Goal: Contribute content: Contribute content

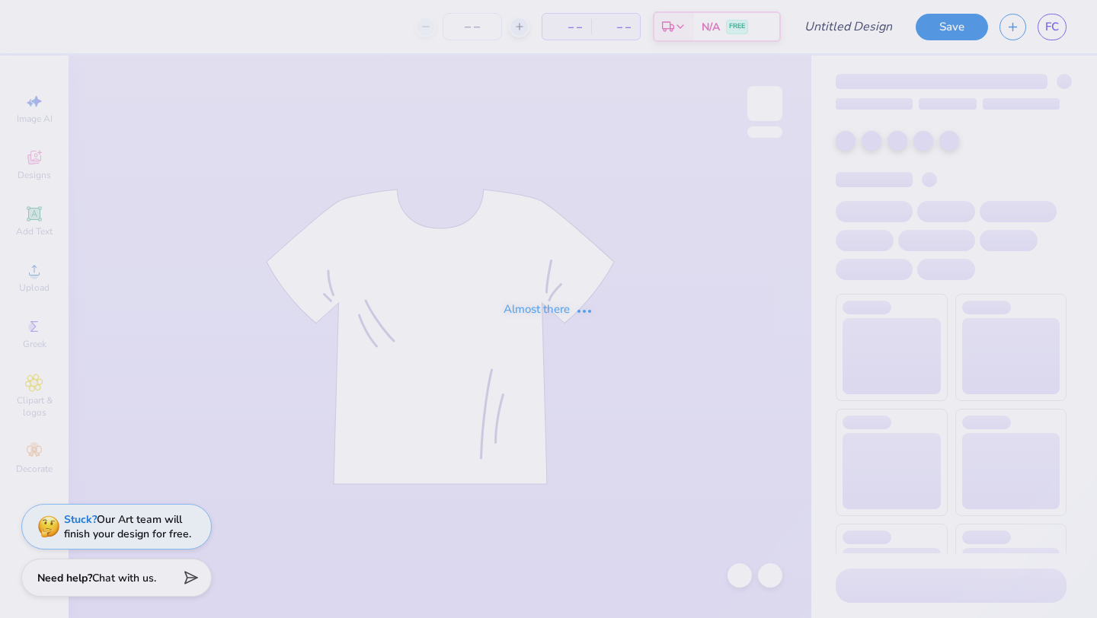
type input "Links"
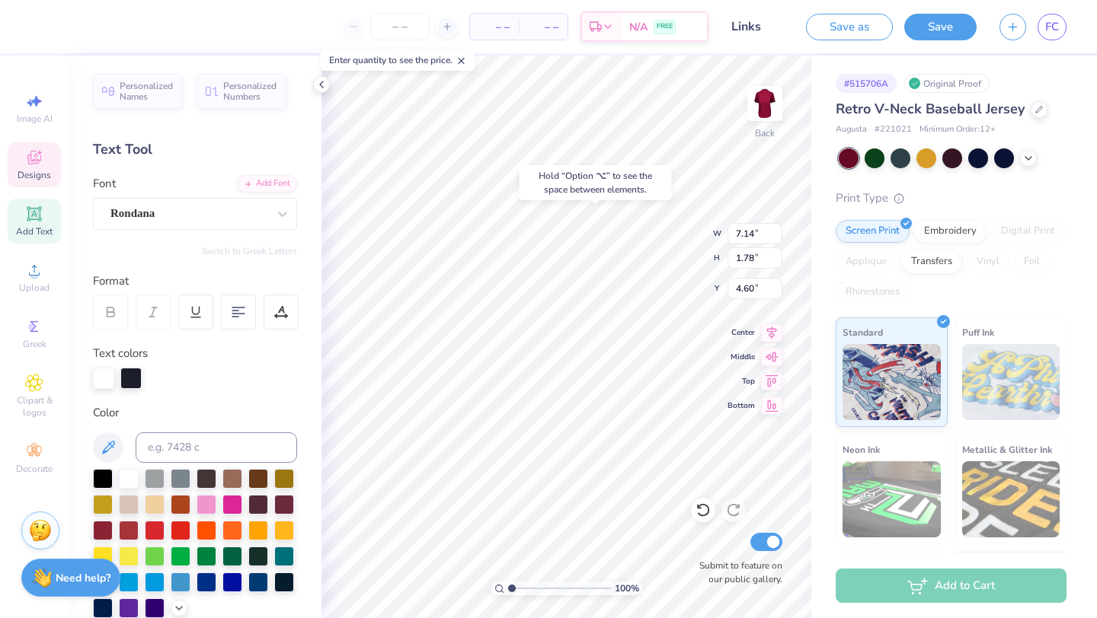
type input "4.60"
type textarea "G"
type textarea "LINKS"
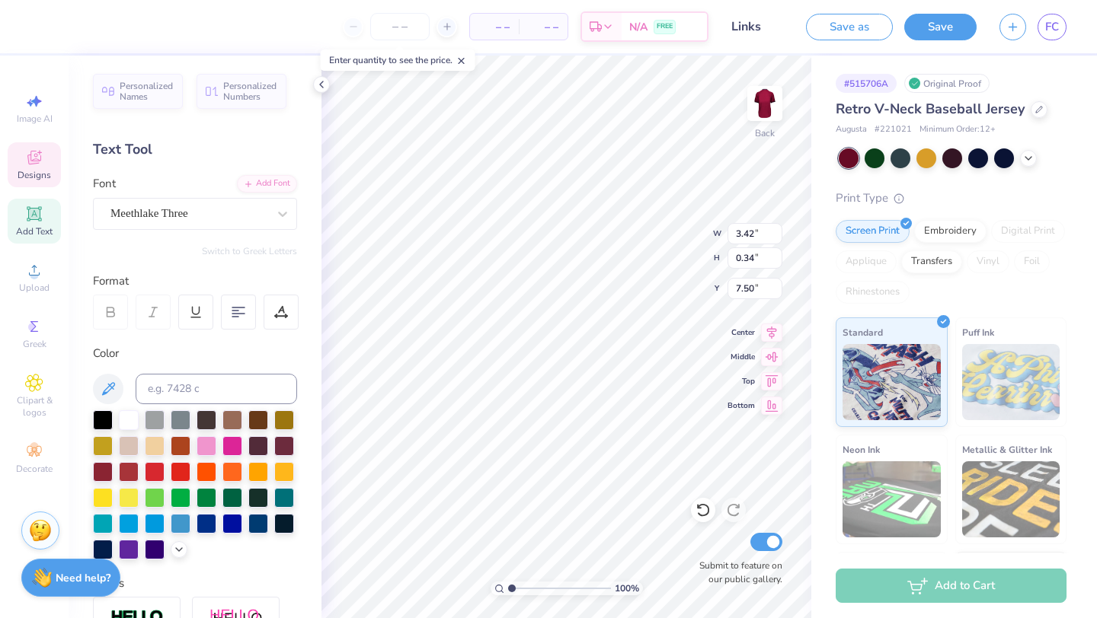
type textarea "h"
type textarea "L"
type textarea "Kicks"
type input "11.36"
type input "4.29"
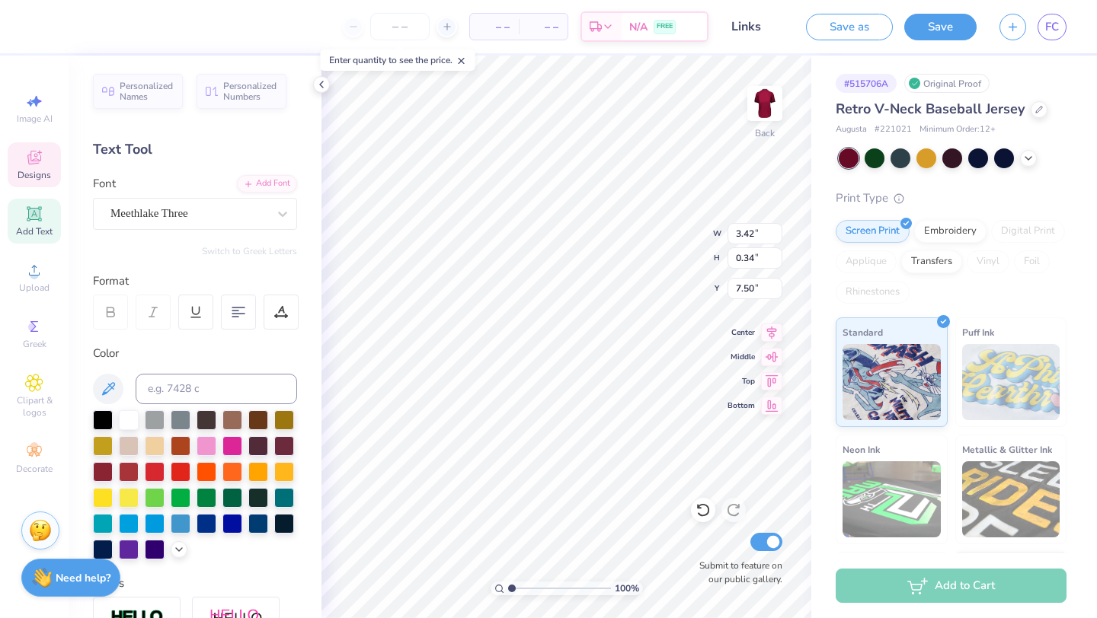
type input "4.30"
type input "1.44"
type input "0.31"
type input "7.55"
type input "11.36"
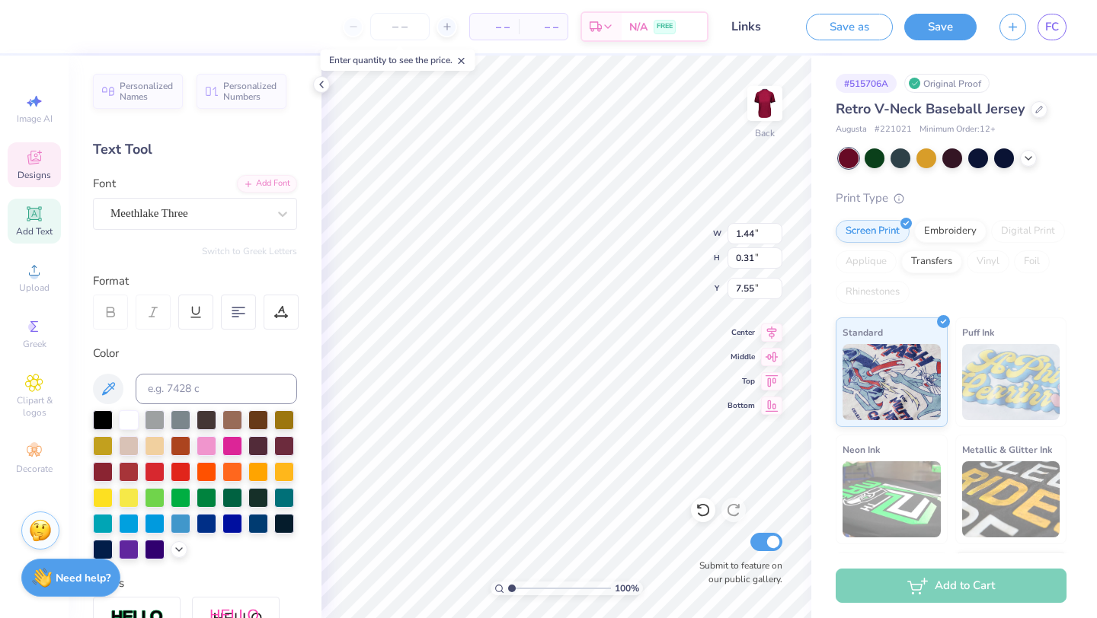
type input "4.29"
type input "4.30"
type input "1.44"
type input "0.31"
type input "7.55"
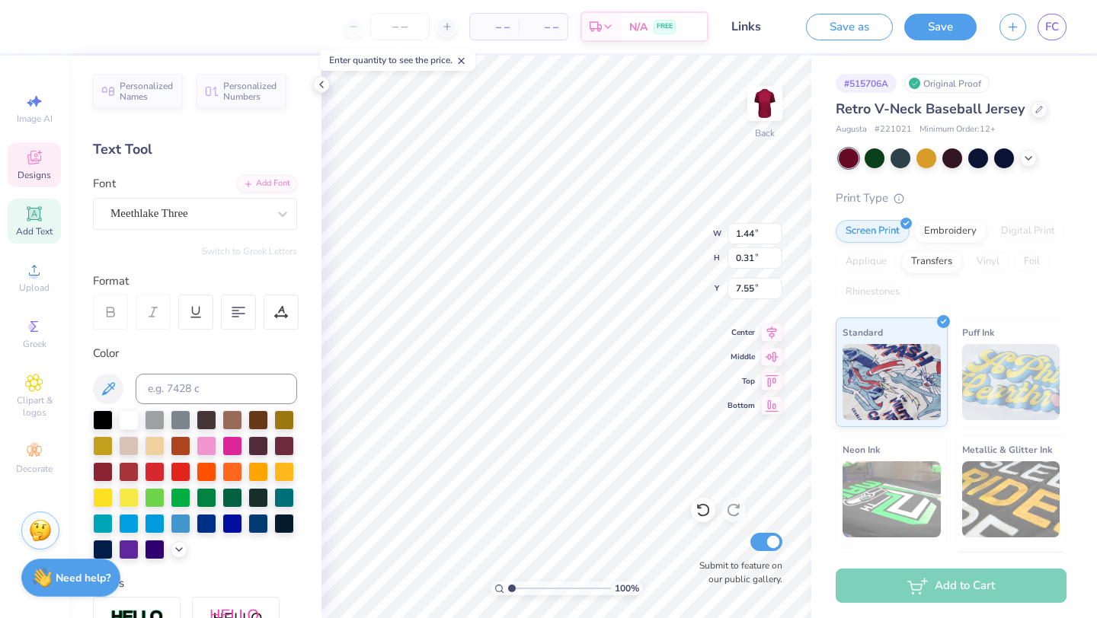
scroll to position [0, 4]
type textarea "Kicks for squigs"
type input "7.06"
type input "6.57"
type input "1.77"
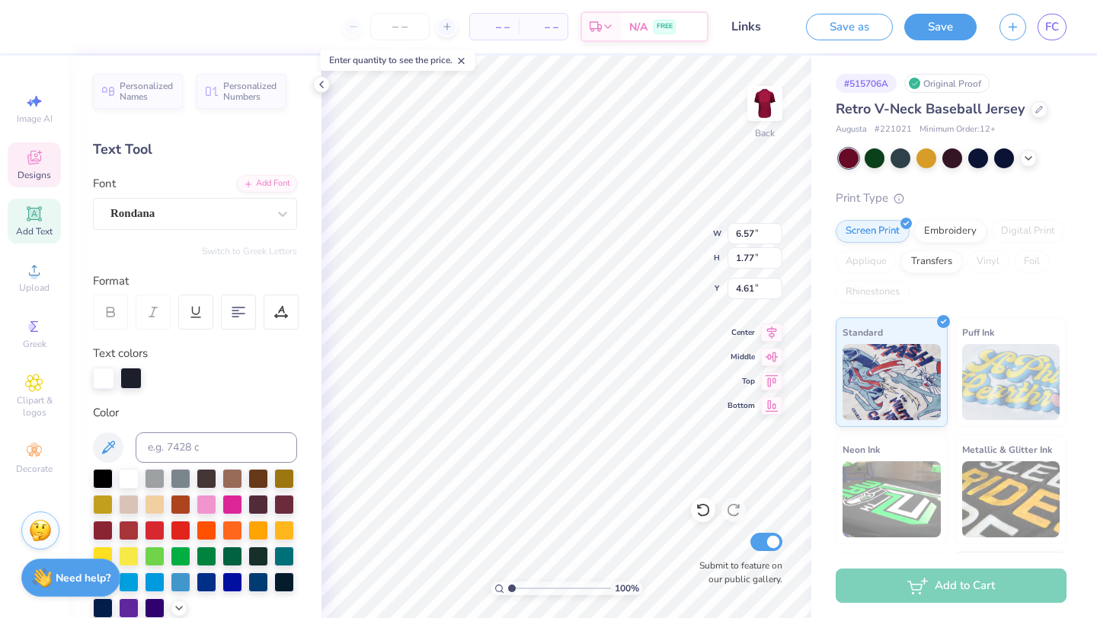
type input "4.95"
click at [286, 578] on div at bounding box center [284, 581] width 20 height 20
type input "11.80"
type input "4.76"
type input "4.00"
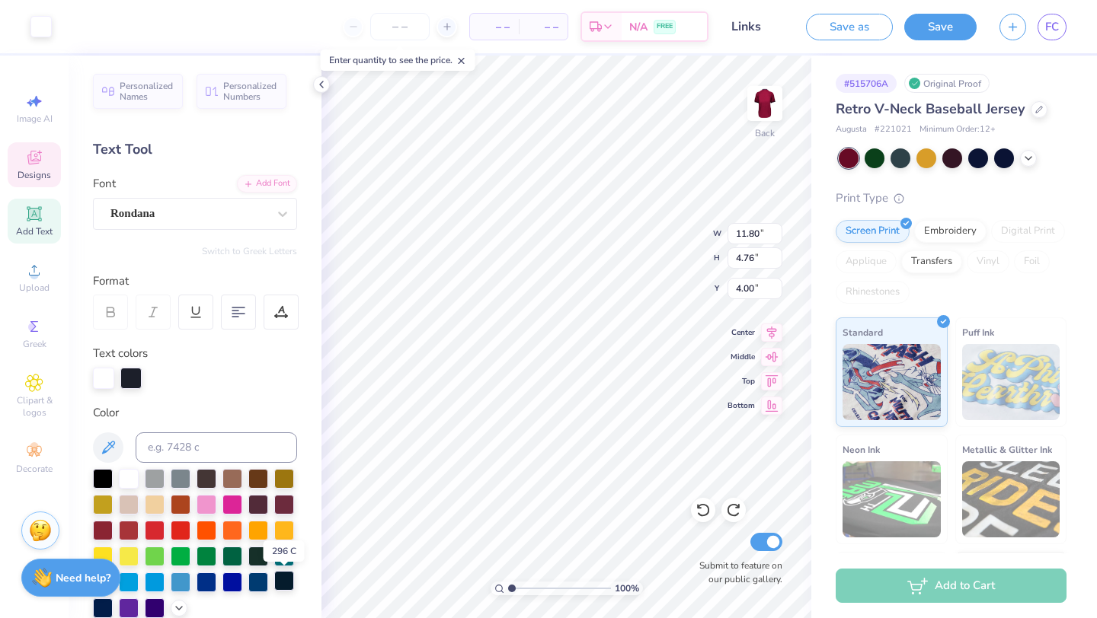
click at [283, 585] on div at bounding box center [284, 581] width 20 height 20
type input "11.36"
type input "4.29"
type input "4.23"
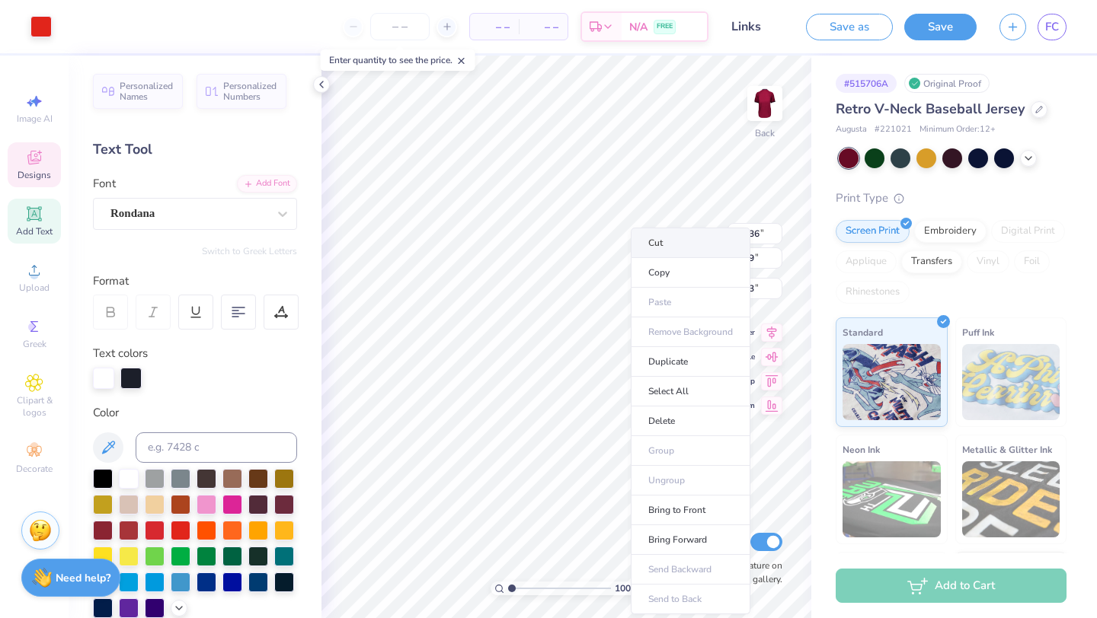
click at [659, 238] on li "Cut" at bounding box center [690, 243] width 120 height 30
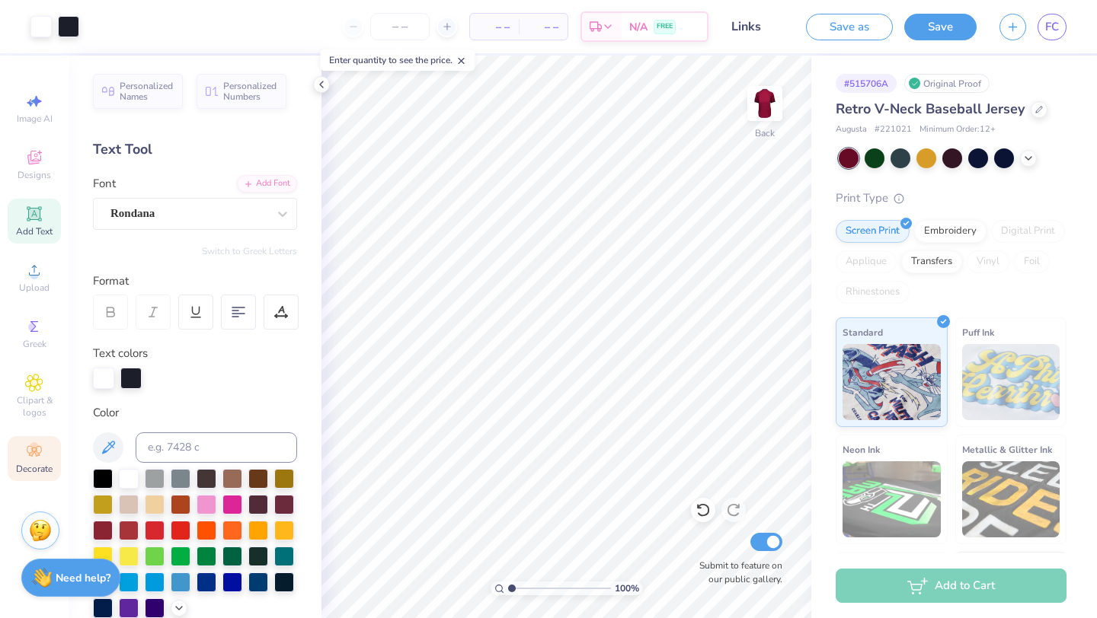
click at [42, 443] on icon at bounding box center [34, 451] width 18 height 18
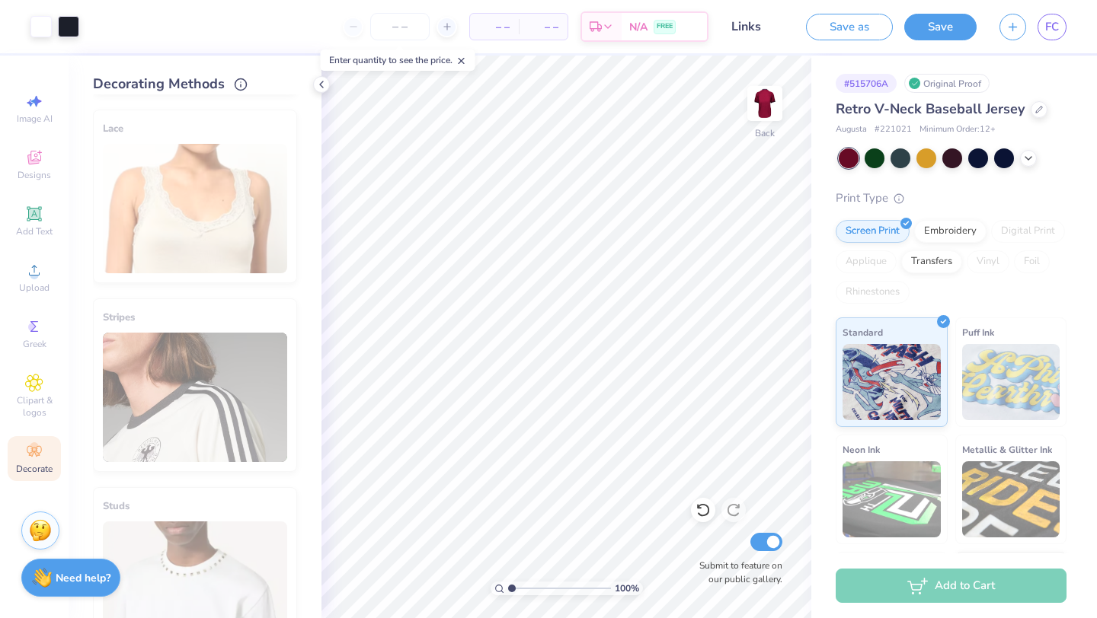
scroll to position [750, 0]
click at [31, 405] on span "Clipart & logos" at bounding box center [34, 406] width 53 height 24
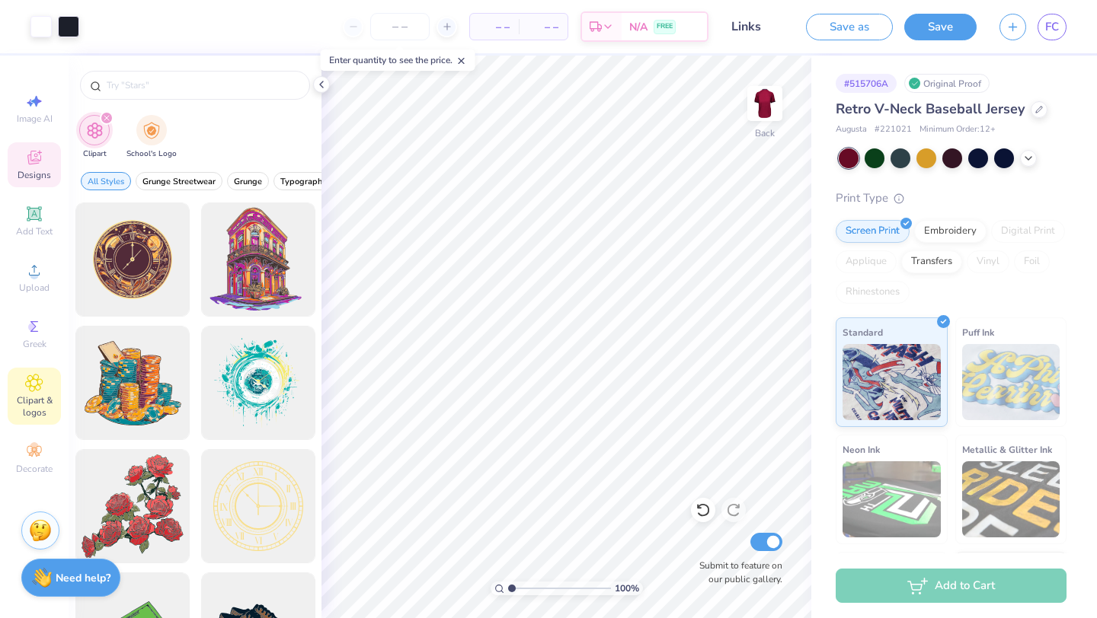
click at [36, 176] on span "Designs" at bounding box center [35, 175] width 34 height 12
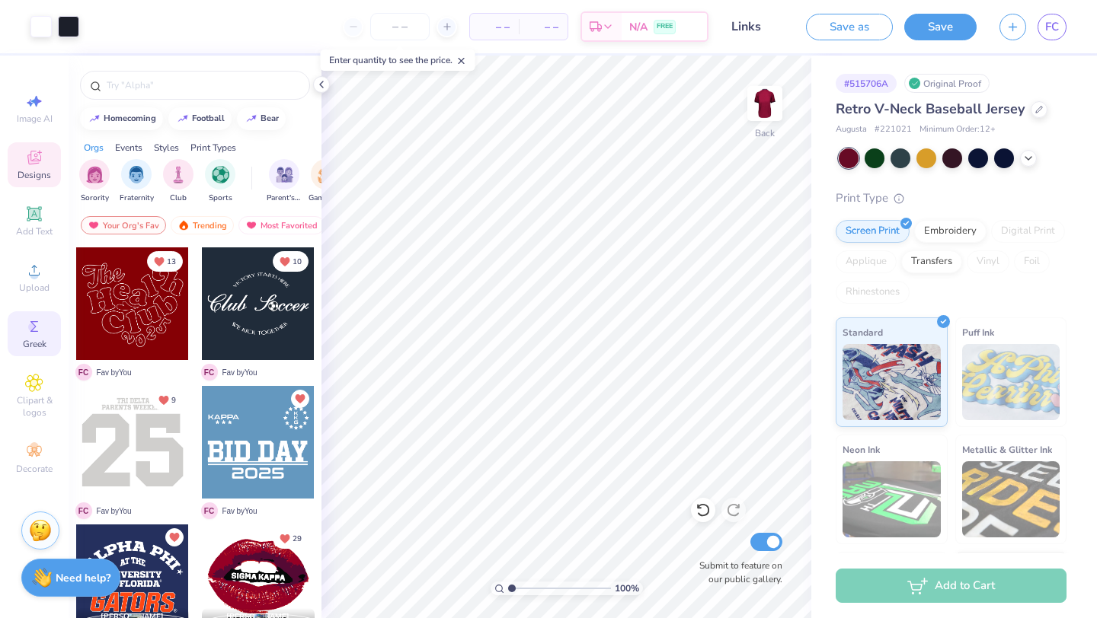
click at [37, 333] on icon at bounding box center [34, 327] width 18 height 18
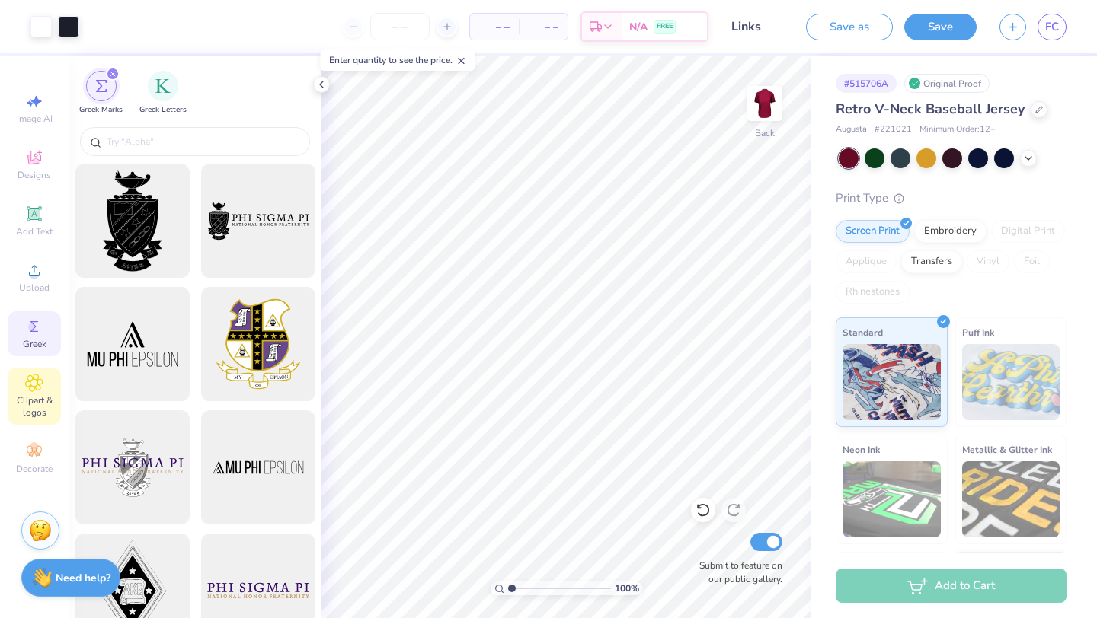
click at [37, 386] on icon at bounding box center [34, 383] width 18 height 18
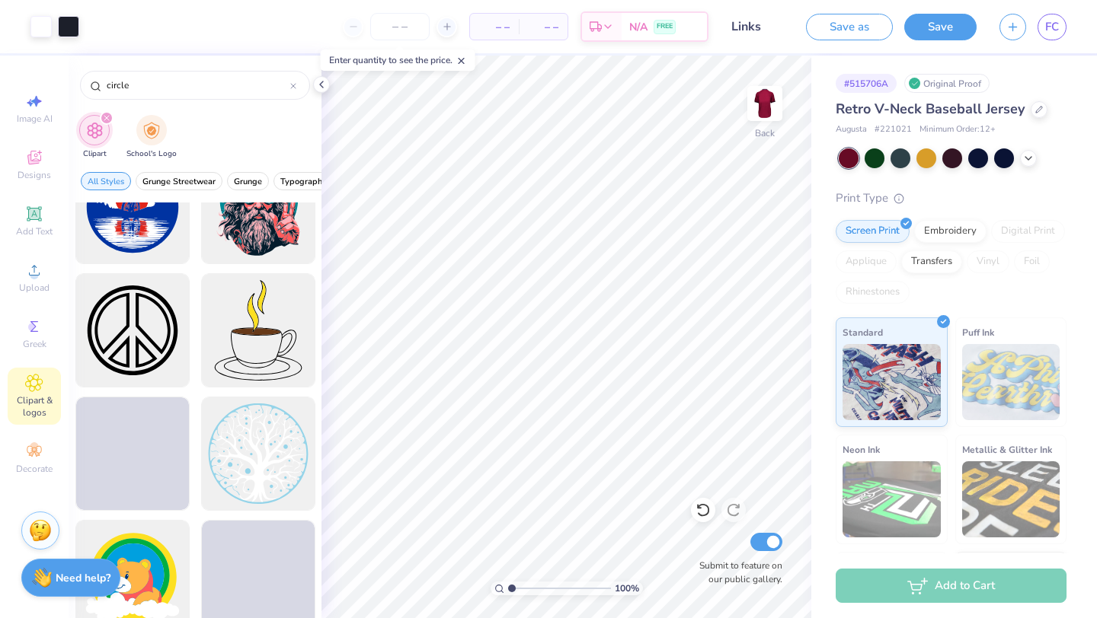
scroll to position [1411, 0]
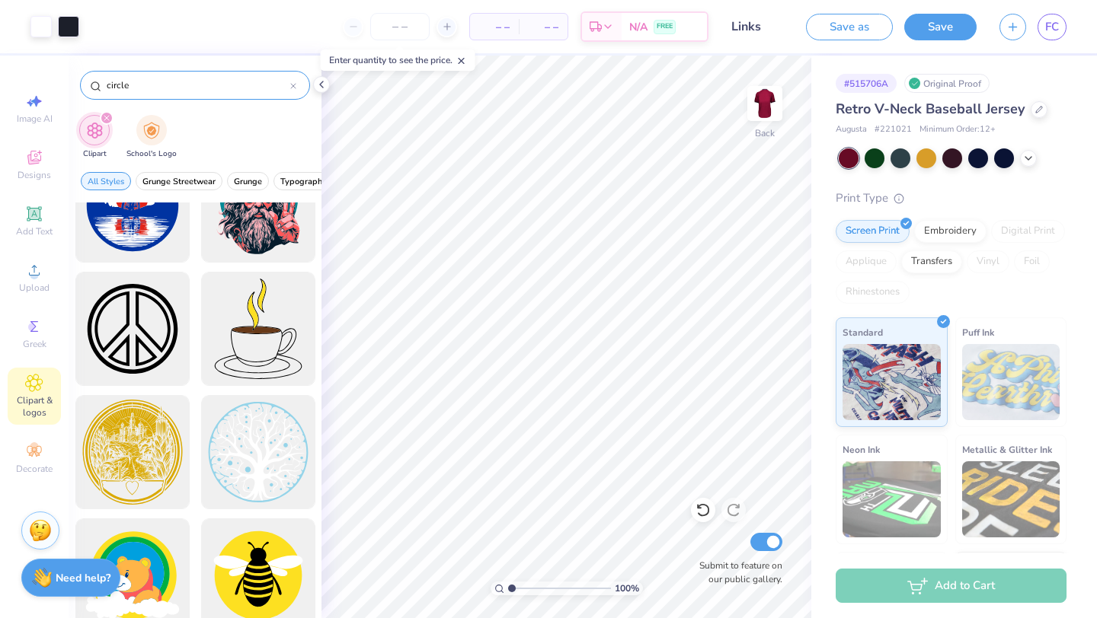
click at [208, 90] on input "circle" at bounding box center [197, 85] width 185 height 15
type input "c"
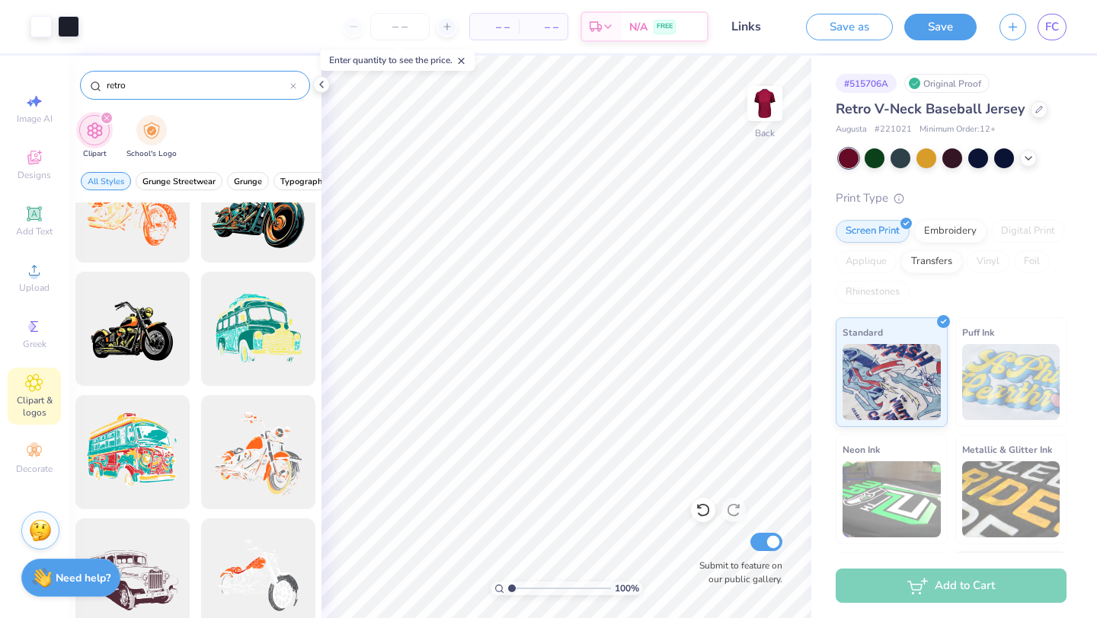
type input "retro"
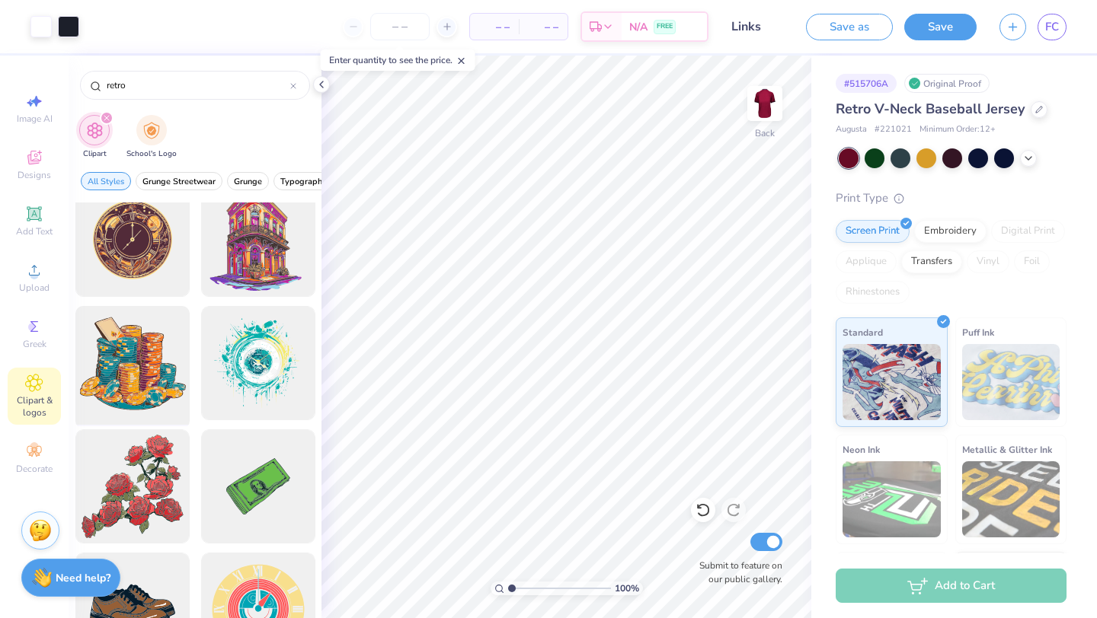
scroll to position [32, 0]
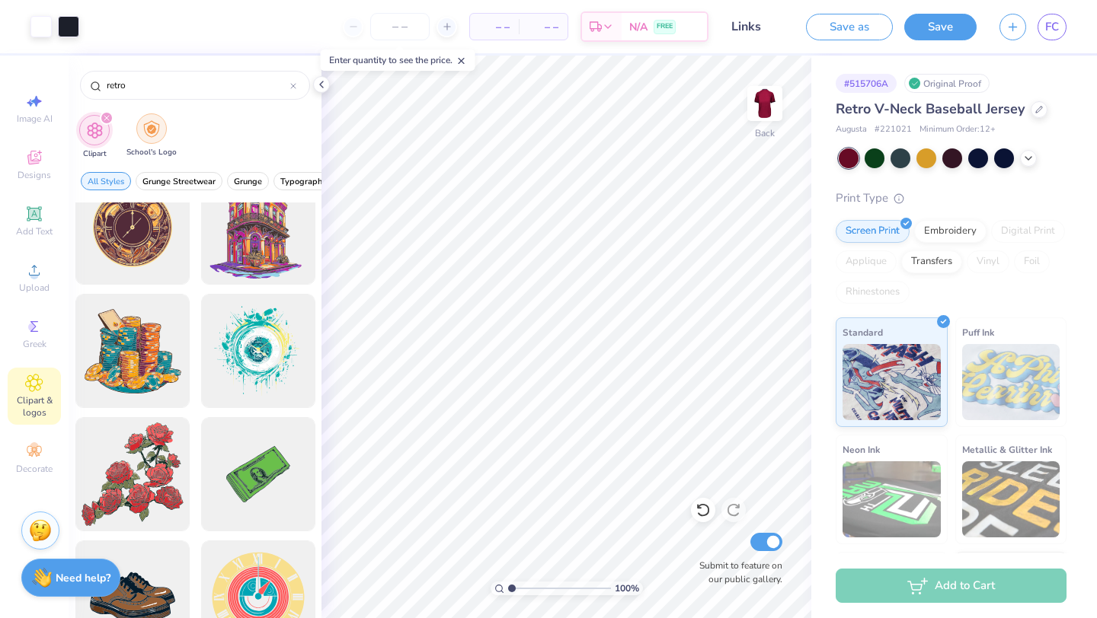
click at [155, 139] on div "filter for School's Logo" at bounding box center [151, 128] width 30 height 30
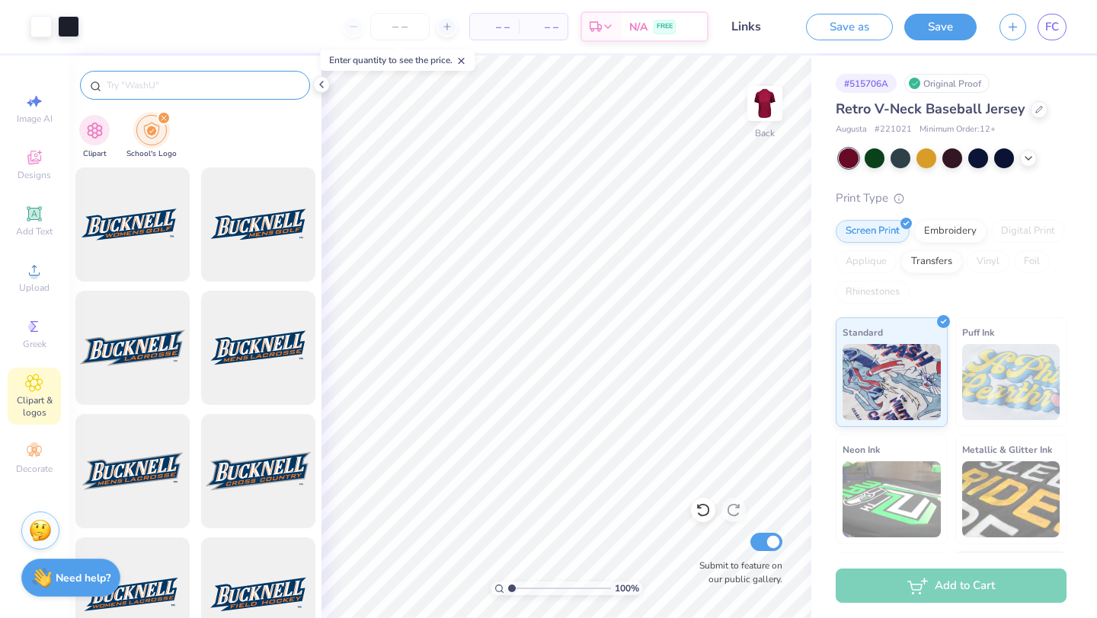
click at [168, 84] on input "text" at bounding box center [202, 85] width 195 height 15
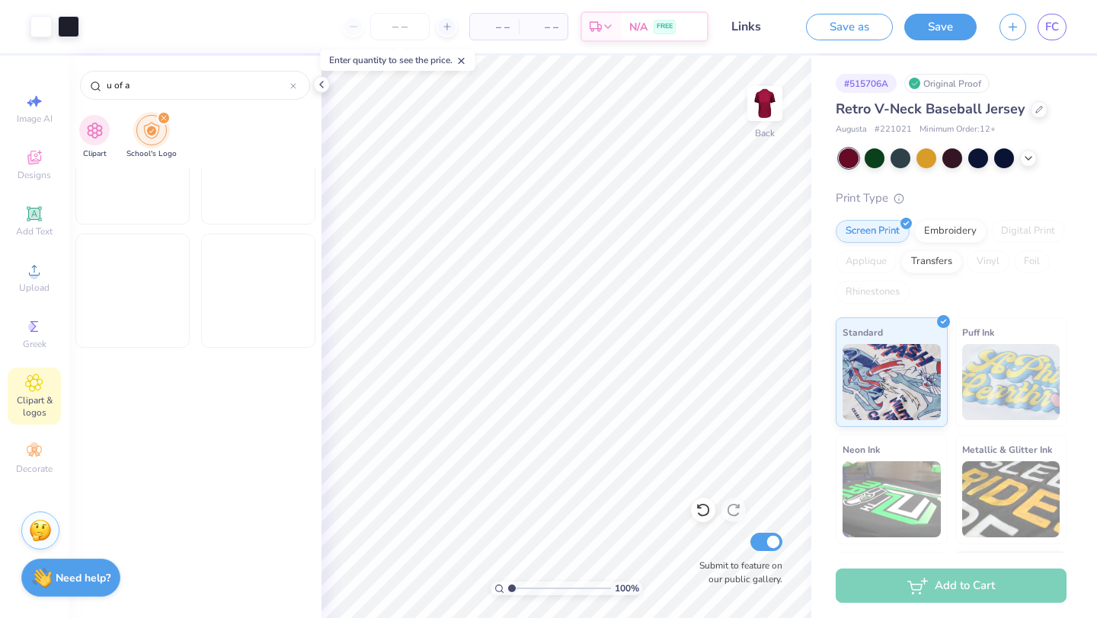
scroll to position [3826, 0]
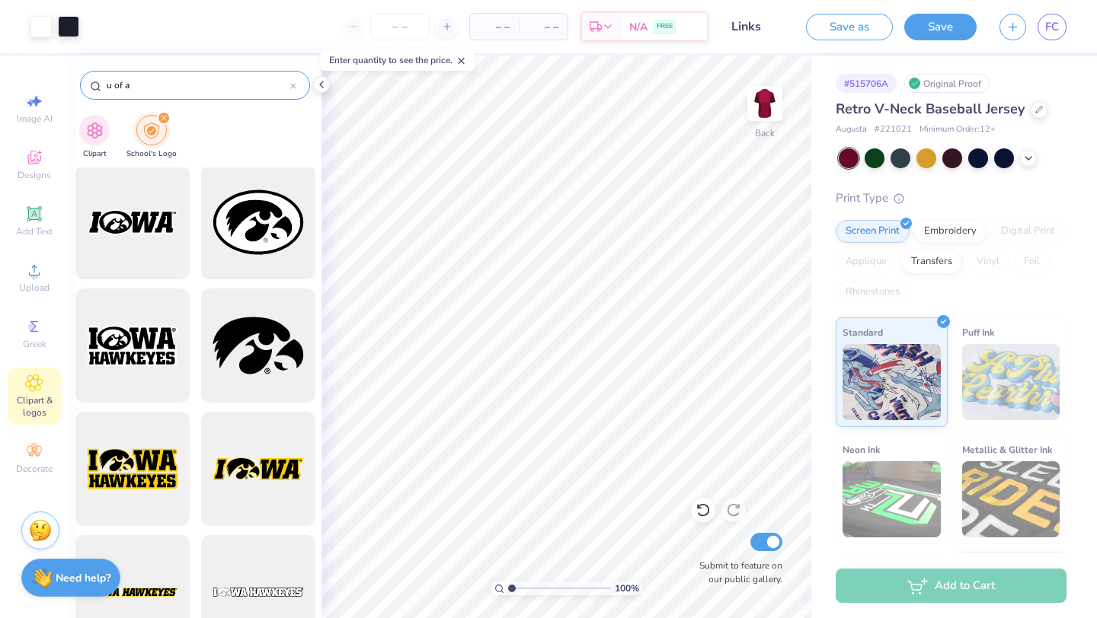
click at [247, 91] on input "u of a" at bounding box center [197, 85] width 185 height 15
type input "u"
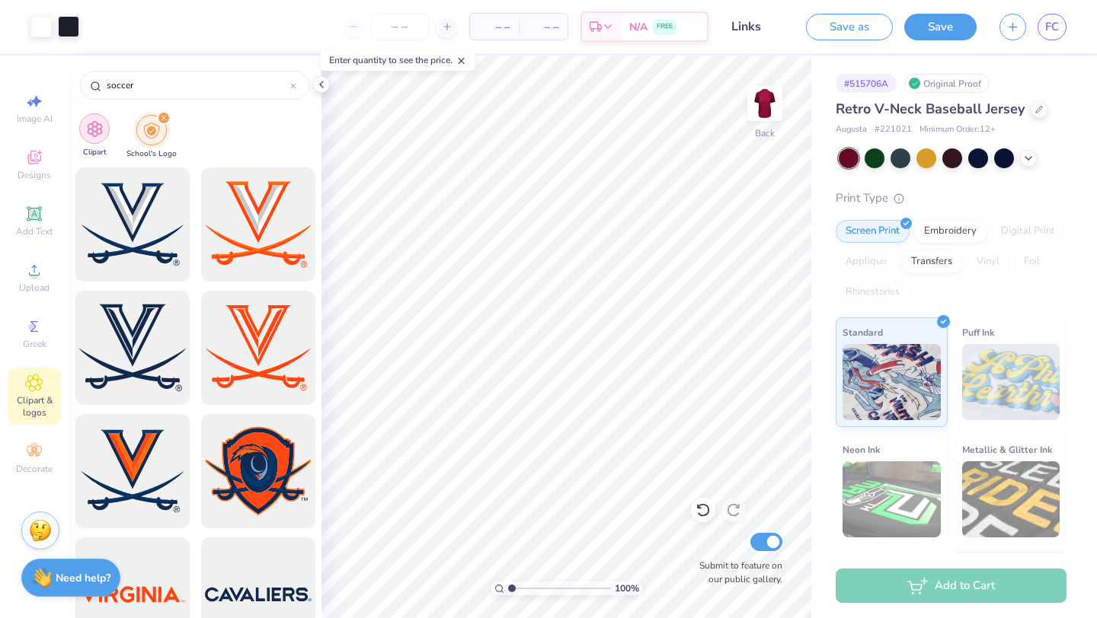
click at [96, 126] on img "filter for Clipart" at bounding box center [95, 129] width 18 height 18
type input "retro"
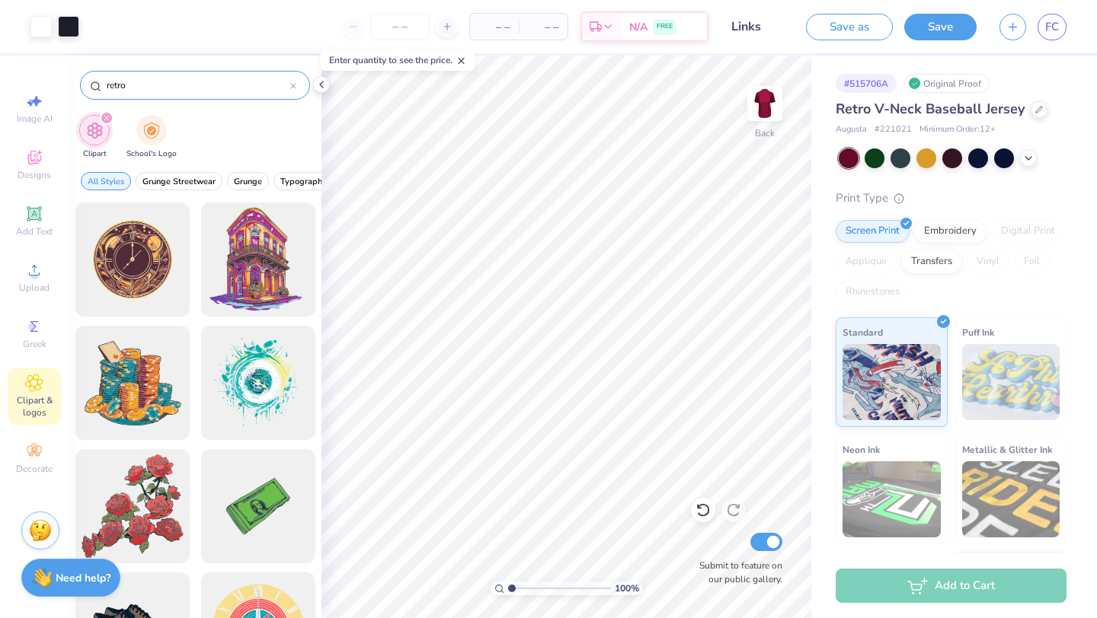
click at [201, 78] on input "retro" at bounding box center [197, 85] width 185 height 15
click at [199, 181] on span "Typography" at bounding box center [203, 181] width 46 height 11
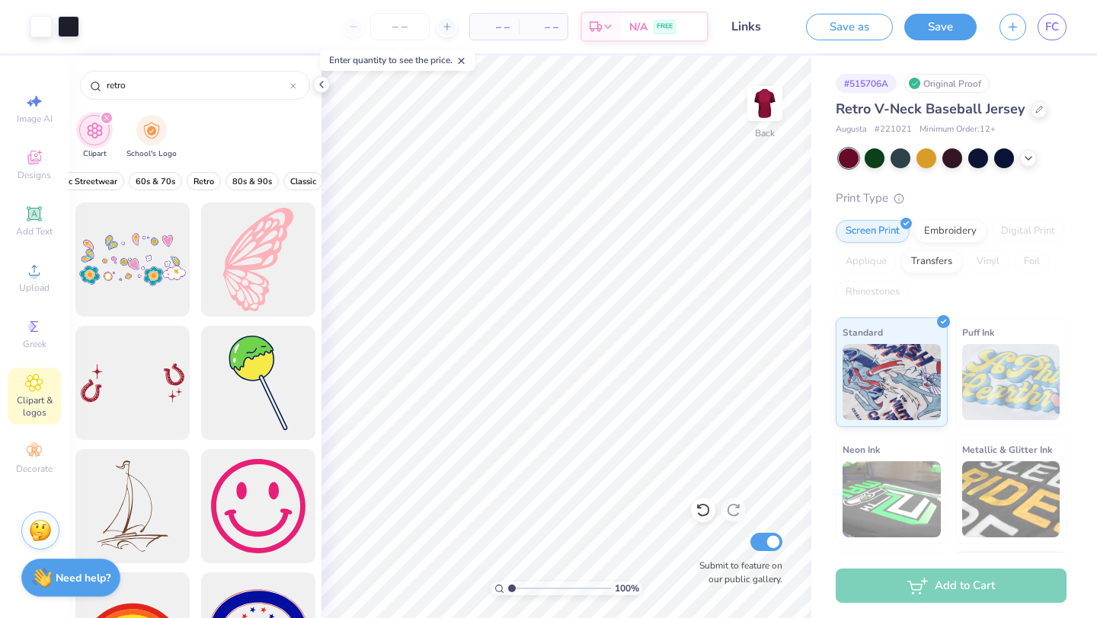
scroll to position [0, 331]
click at [179, 180] on span "Retro" at bounding box center [174, 181] width 21 height 11
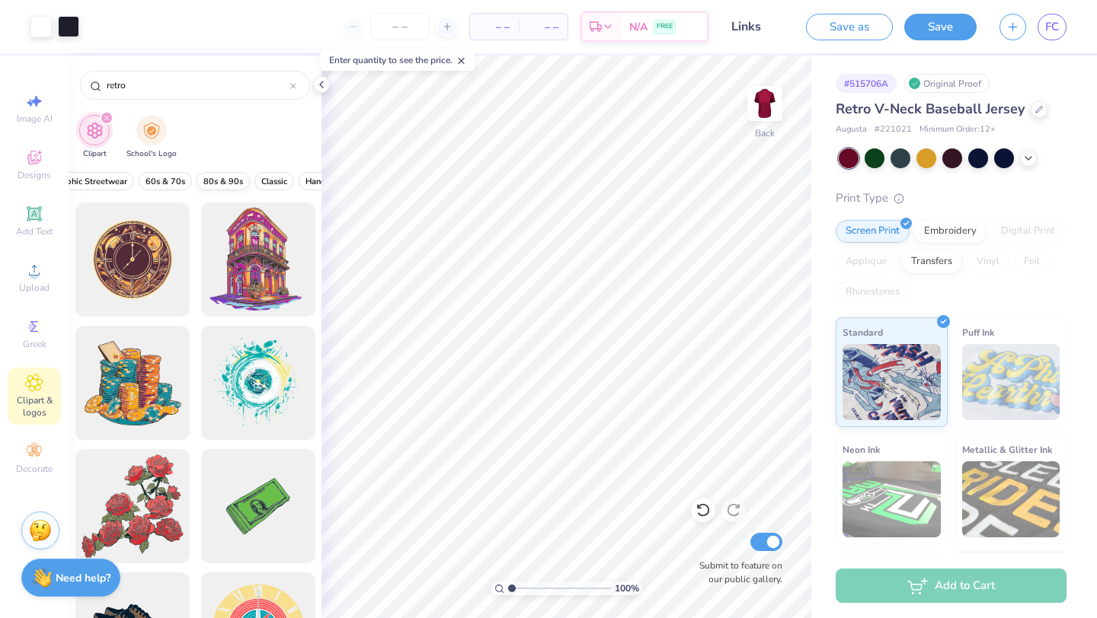
click at [212, 176] on span "80s & 90s" at bounding box center [223, 181] width 40 height 11
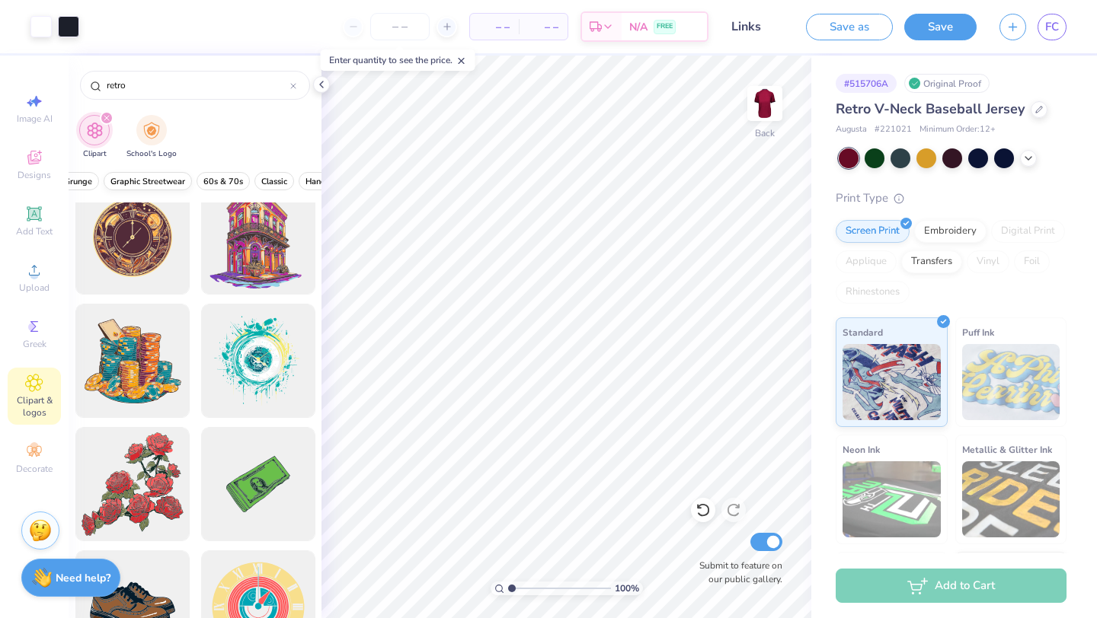
scroll to position [0, 0]
click at [180, 177] on span "Typography" at bounding box center [165, 181] width 46 height 11
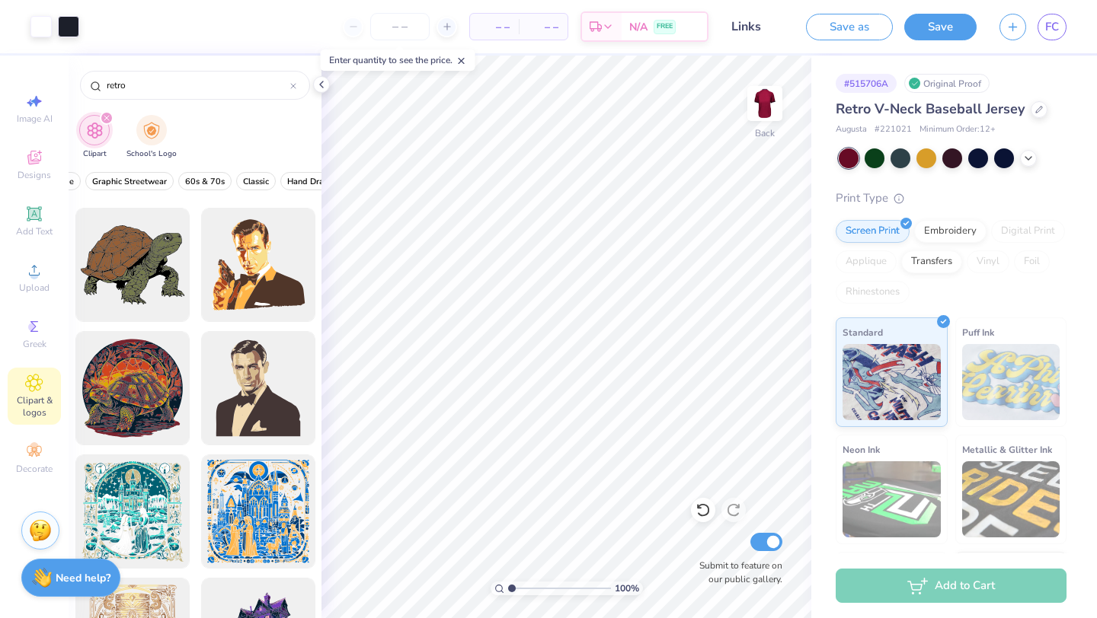
scroll to position [0, 417]
click at [190, 177] on span "Classic" at bounding box center [188, 181] width 26 height 11
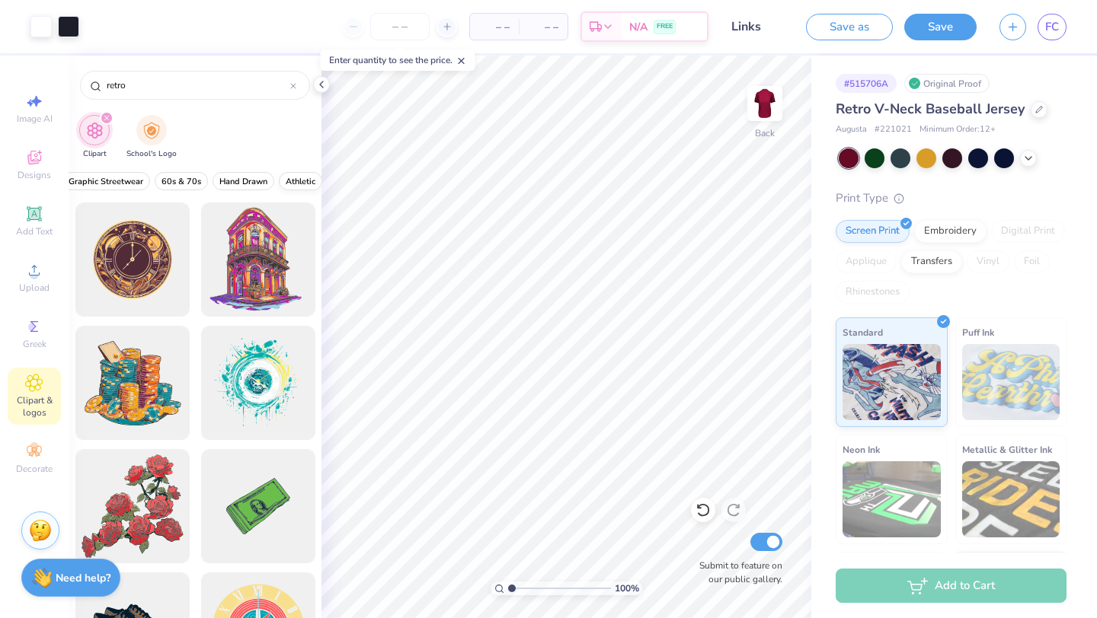
click at [282, 183] on button "Athletic" at bounding box center [300, 181] width 43 height 18
click at [282, 183] on span "Hand Drawn" at bounding box center [291, 181] width 48 height 11
click at [173, 88] on input "retro" at bounding box center [197, 85] width 185 height 15
click at [295, 82] on div at bounding box center [293, 85] width 6 height 14
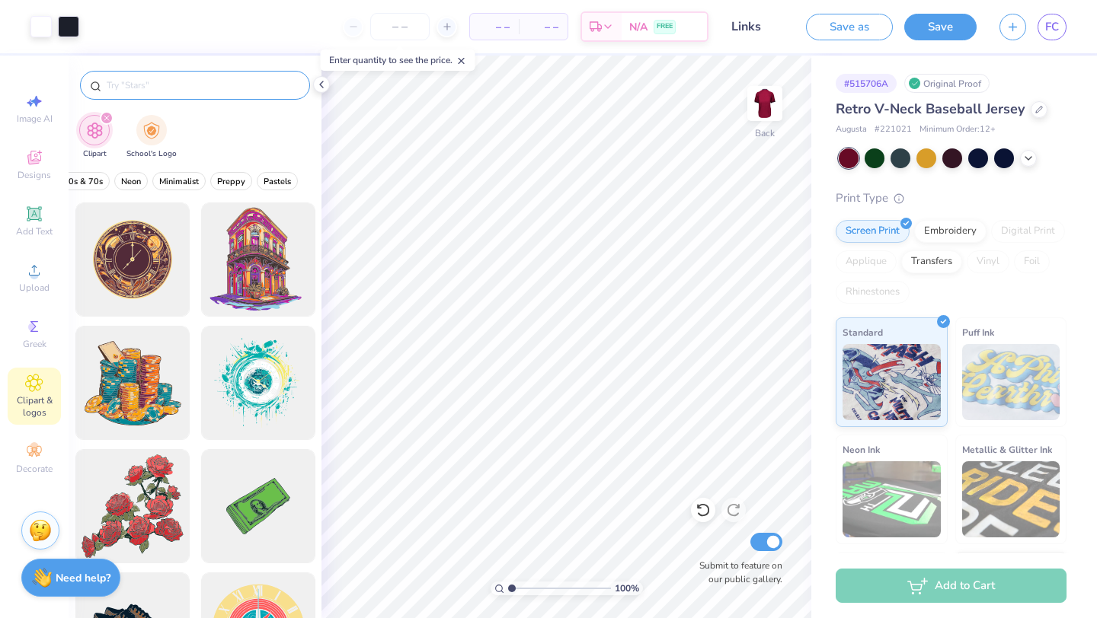
click at [239, 83] on input "text" at bounding box center [202, 85] width 195 height 15
type input "retro boarder"
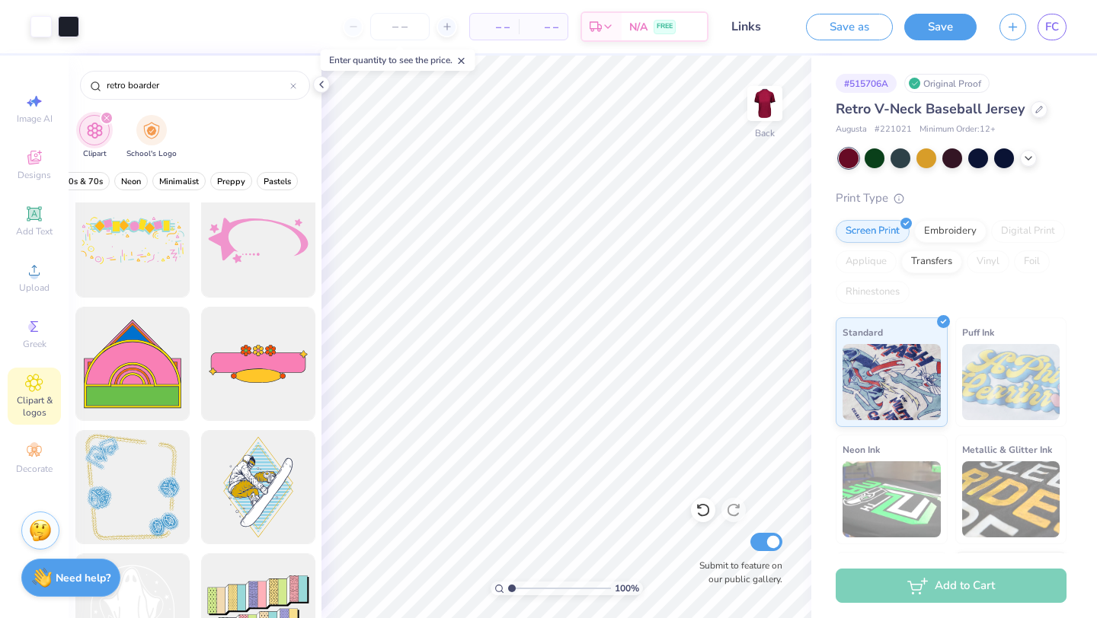
scroll to position [141, 0]
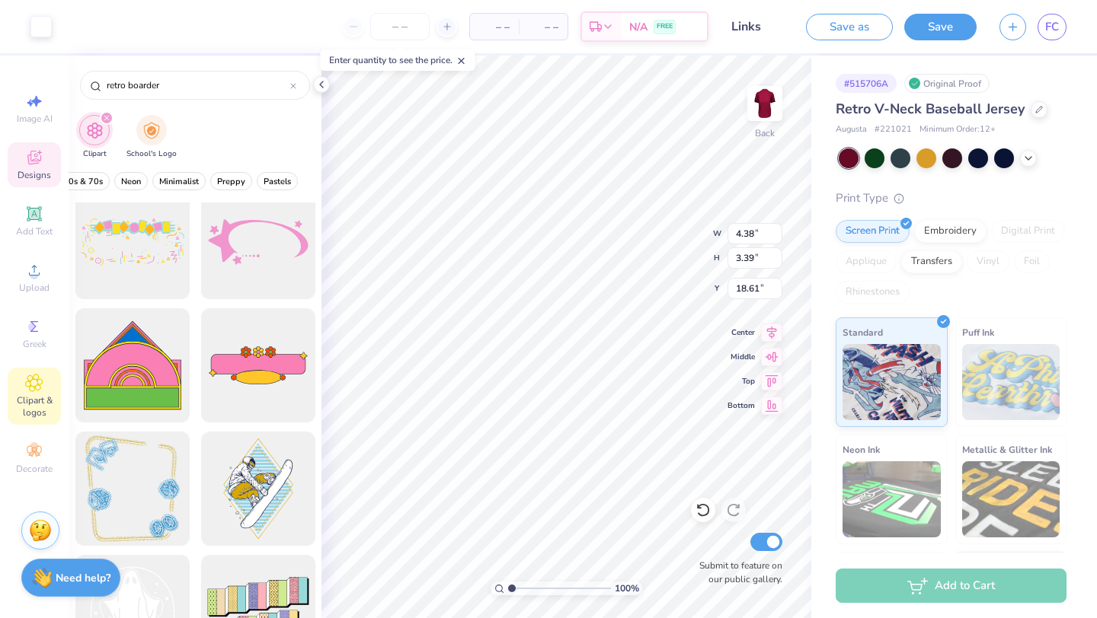
type input "22.11"
type input "3.75"
type input "6.57"
type input "1.77"
type input "4.95"
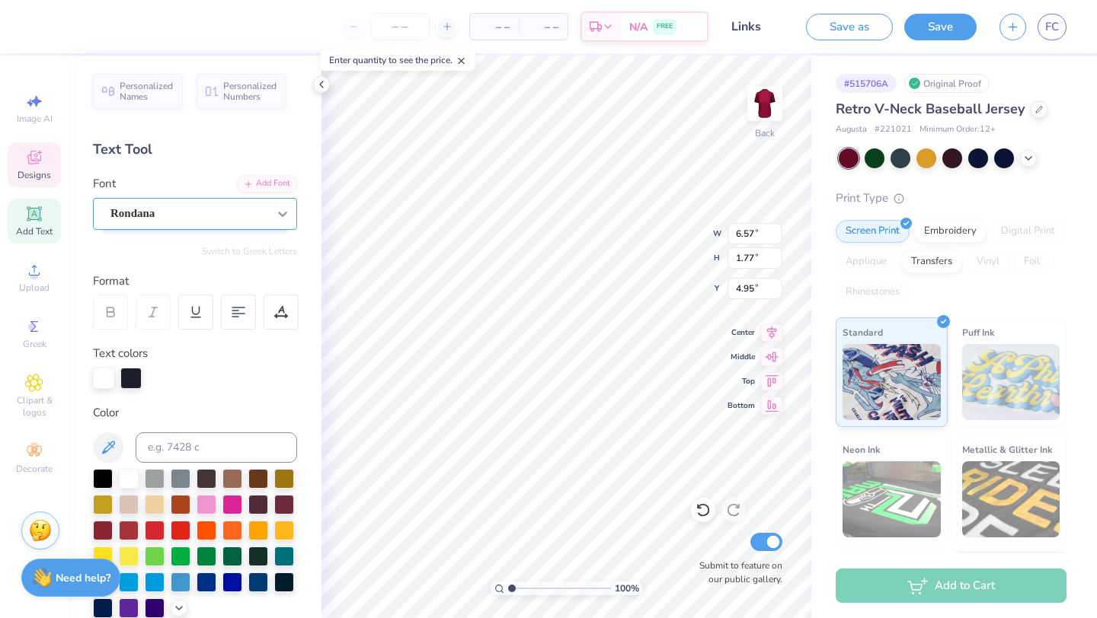
click at [275, 211] on icon at bounding box center [282, 213] width 15 height 15
click at [244, 137] on div "Personalized Names Personalized Numbers Text Tool Add Font Font Rondana Switch …" at bounding box center [195, 337] width 253 height 563
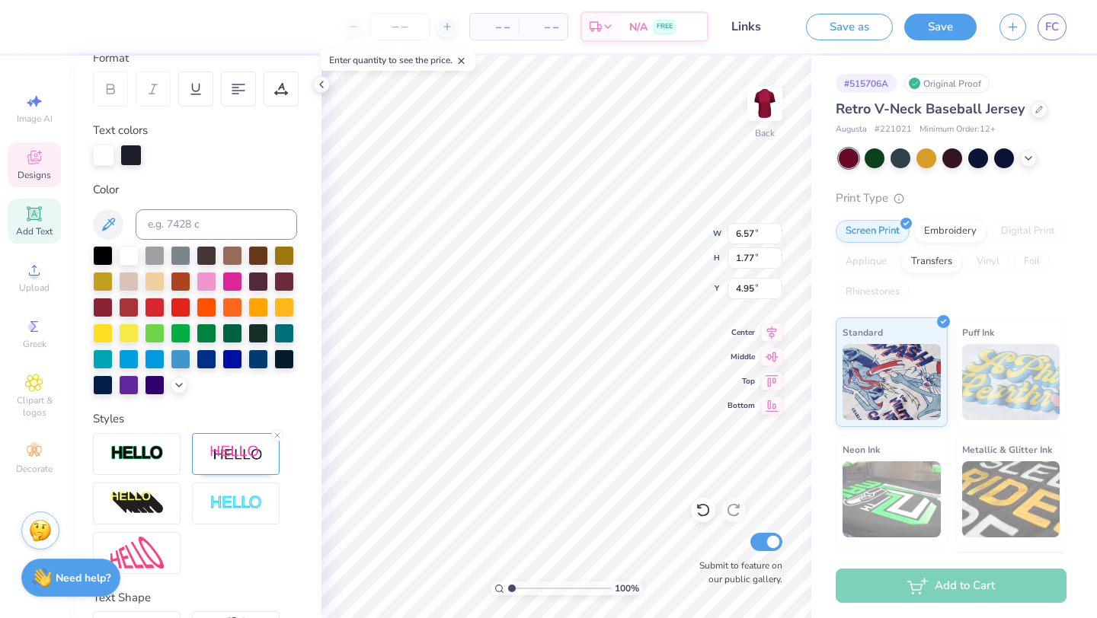
scroll to position [232, 0]
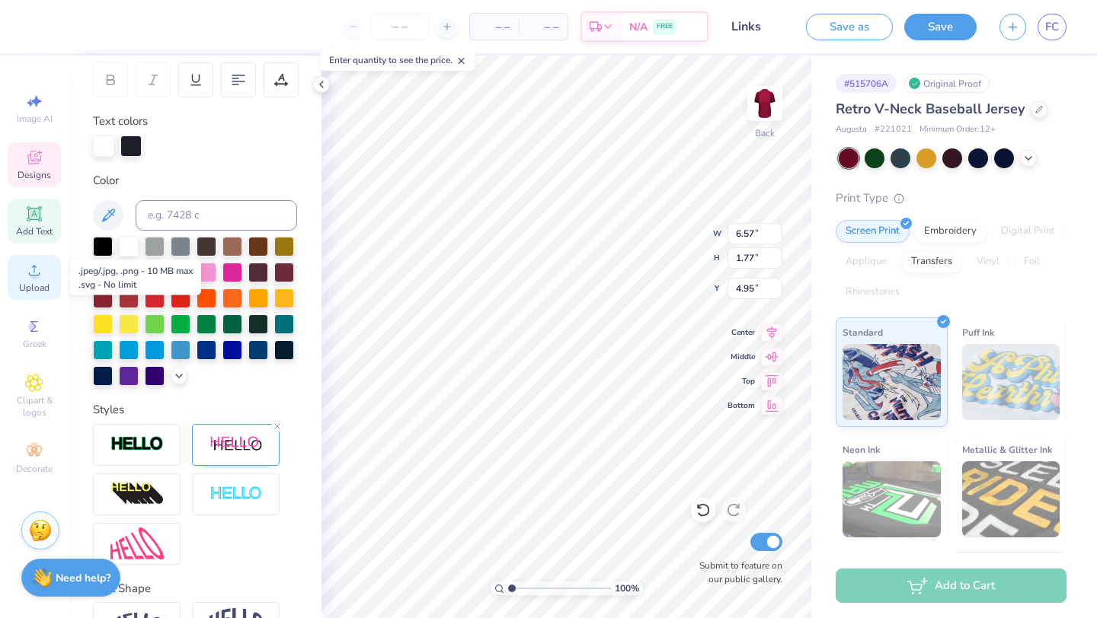
click at [44, 287] on span "Upload" at bounding box center [34, 288] width 30 height 12
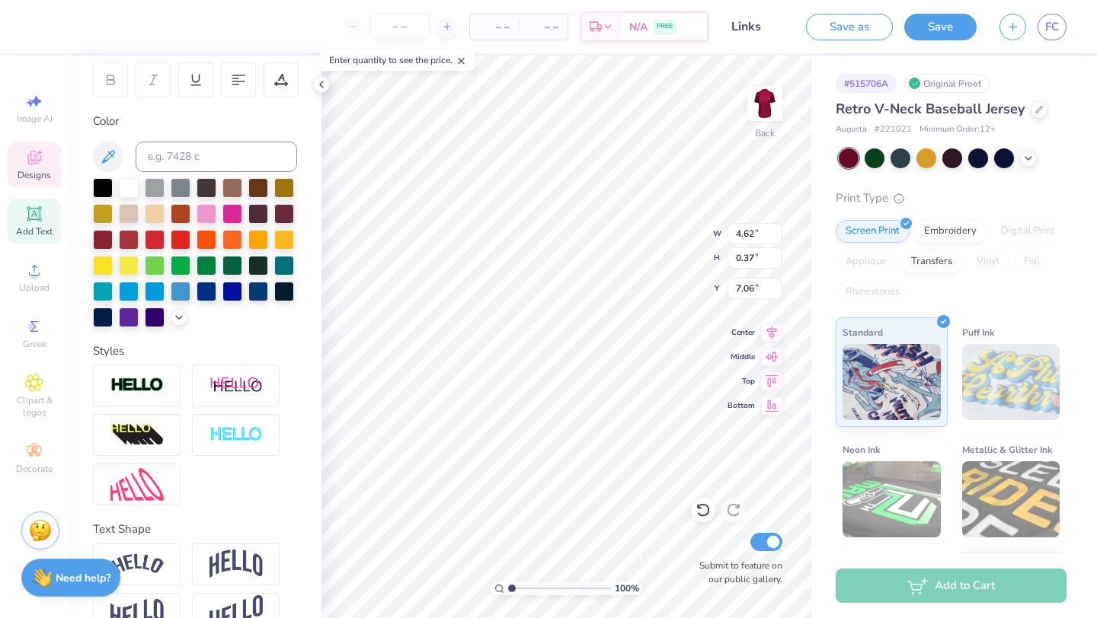
type input "7.11"
type input "0.56"
type input "7.39"
type input "11.24"
type input "4.53"
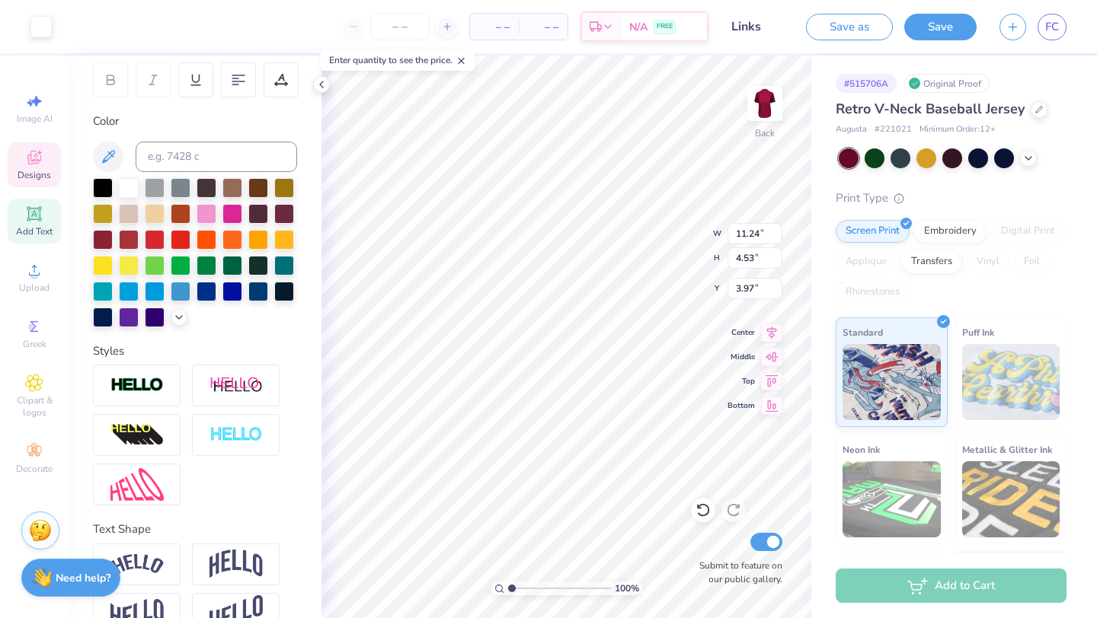
type input "3.85"
type input "4.03"
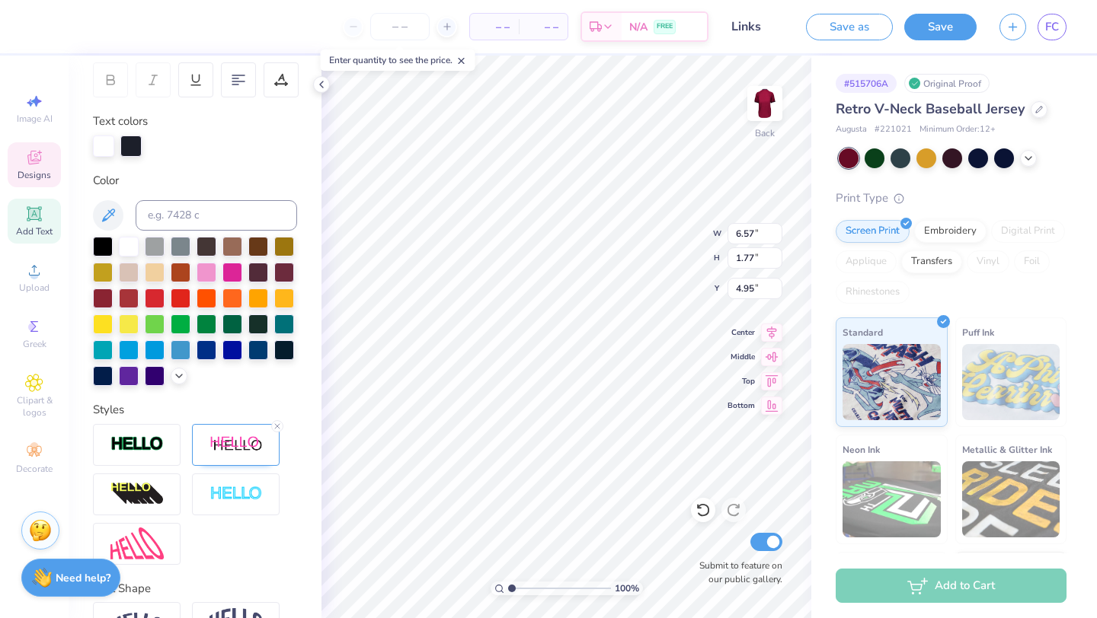
type input "4.38"
type input "3.39"
type input "4.14"
type input "6.57"
type input "1.77"
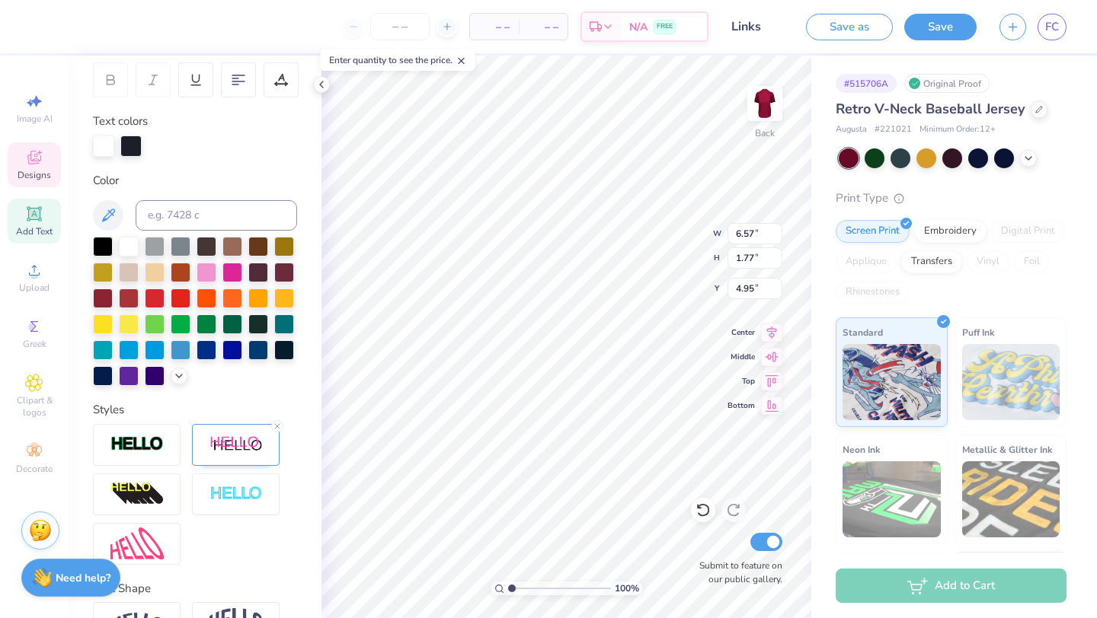
type input "4.52"
type input "8.12"
type input "2.19"
type input "4.74"
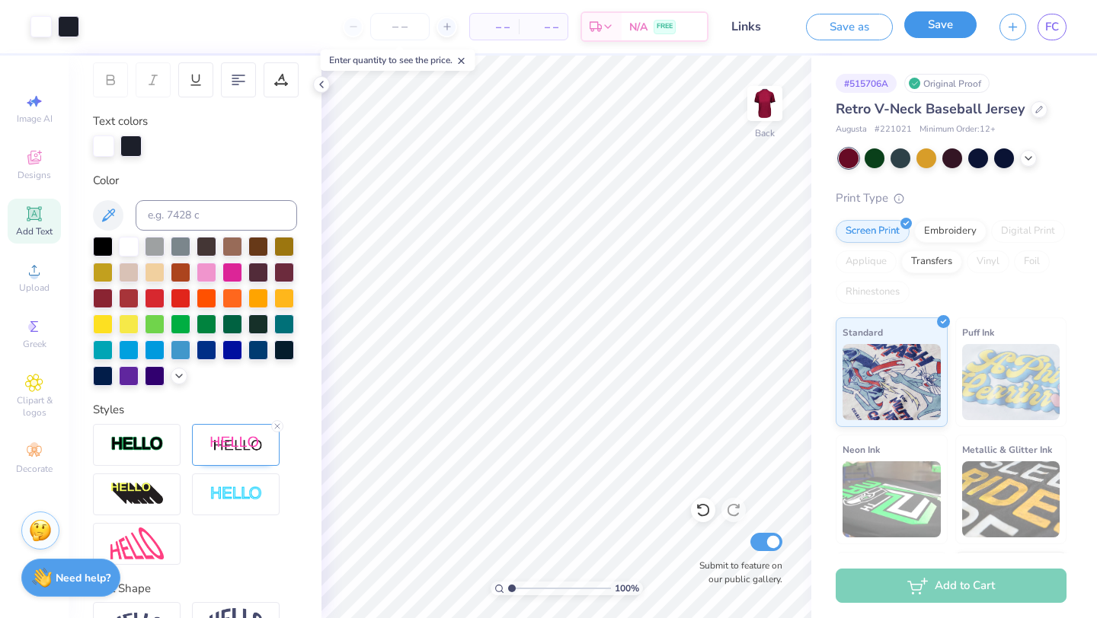
click at [937, 21] on button "Save" at bounding box center [940, 24] width 72 height 27
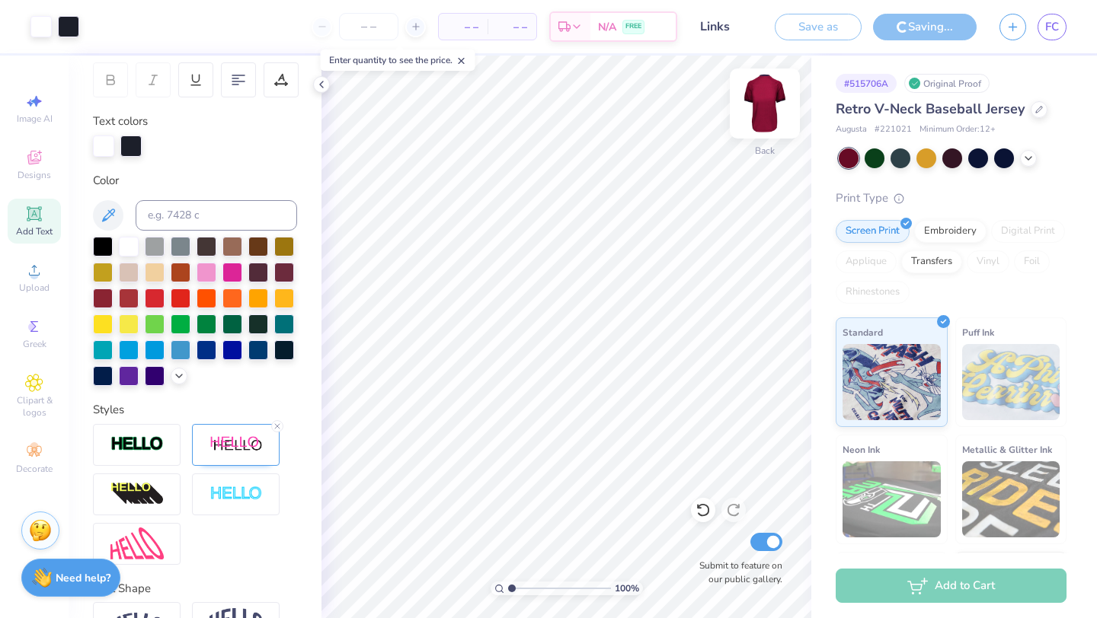
click at [765, 101] on img at bounding box center [764, 103] width 61 height 61
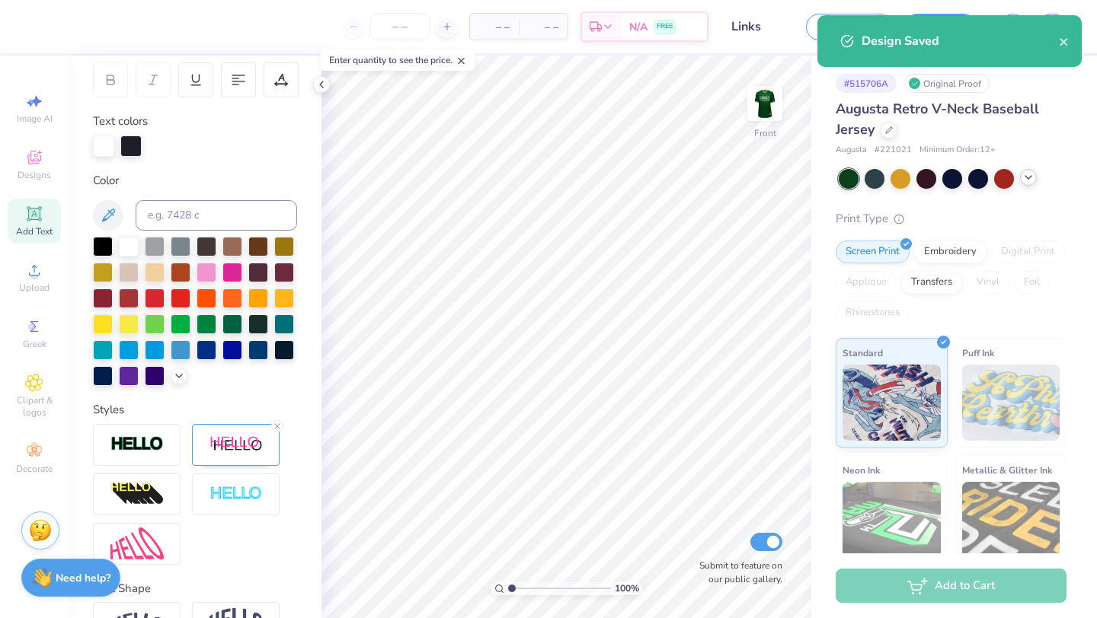
click at [1027, 175] on icon at bounding box center [1028, 177] width 12 height 12
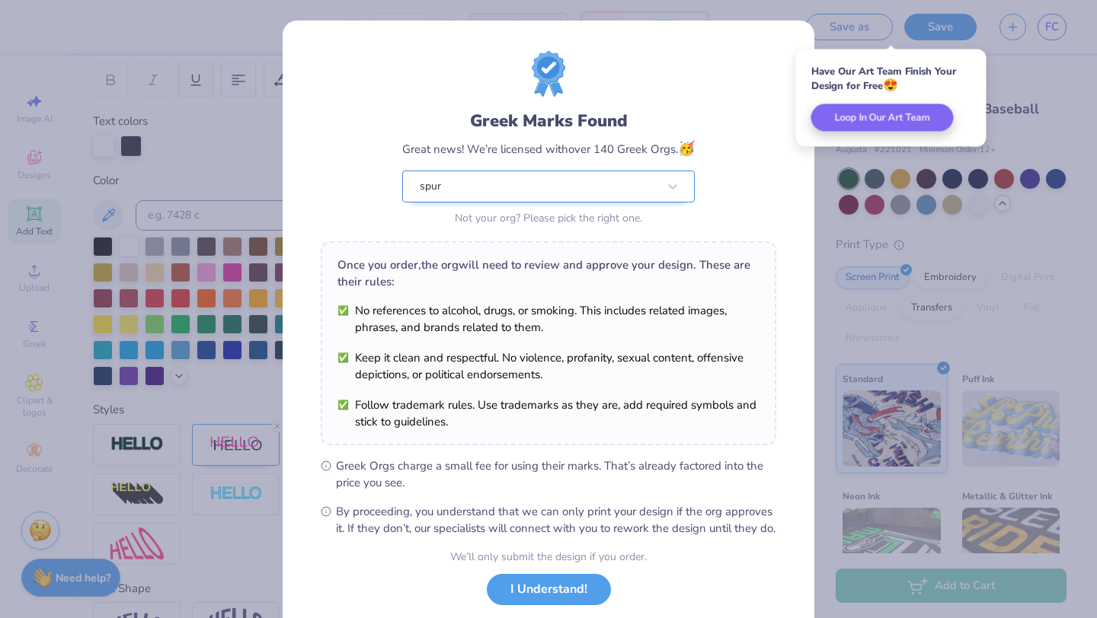
click at [656, 185] on div "spur" at bounding box center [548, 187] width 292 height 32
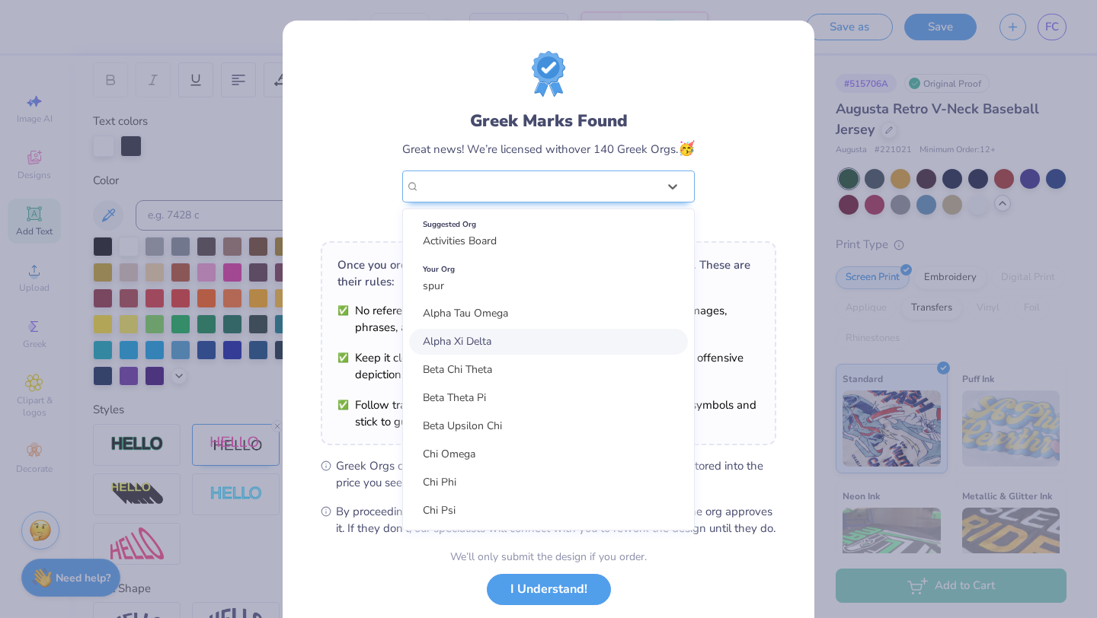
scroll to position [209, 0]
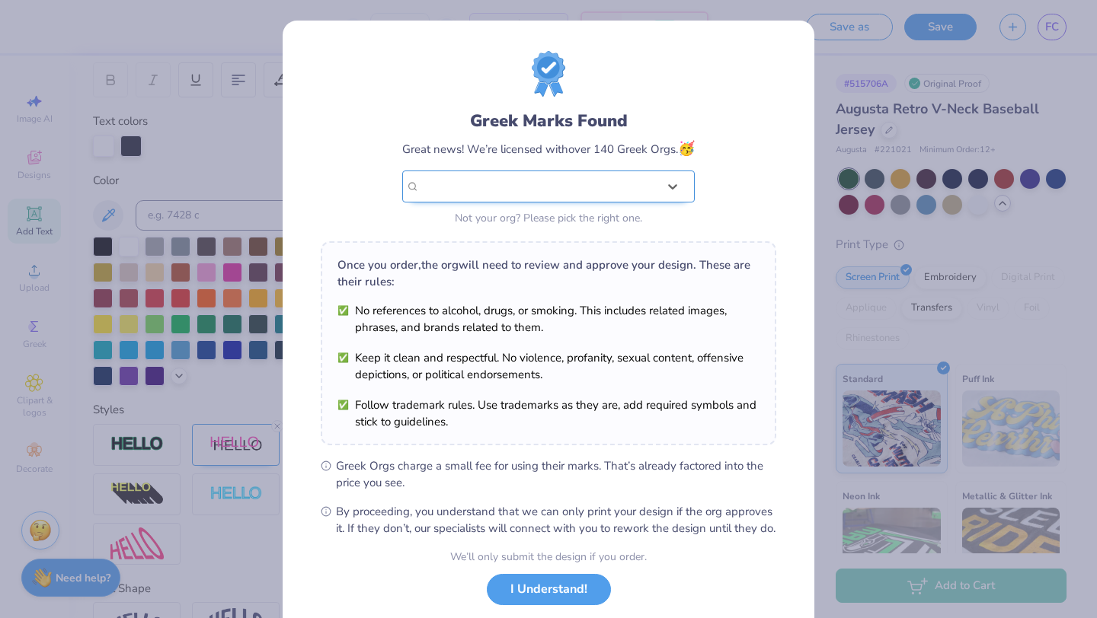
click at [618, 187] on div "spur" at bounding box center [539, 186] width 238 height 17
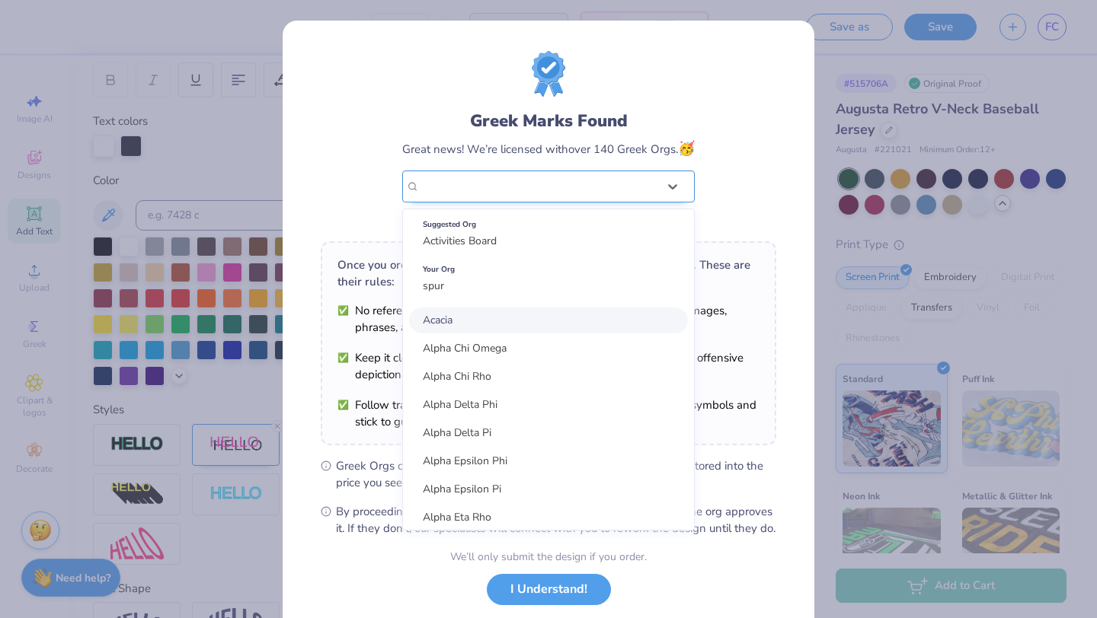
click at [610, 179] on div "spur" at bounding box center [539, 186] width 238 height 17
type input "links"
click at [428, 99] on div "Greek Marks Found Great news! We’re licensed with over 140 Greek Orgs. 🥳 option…" at bounding box center [548, 140] width 455 height 178
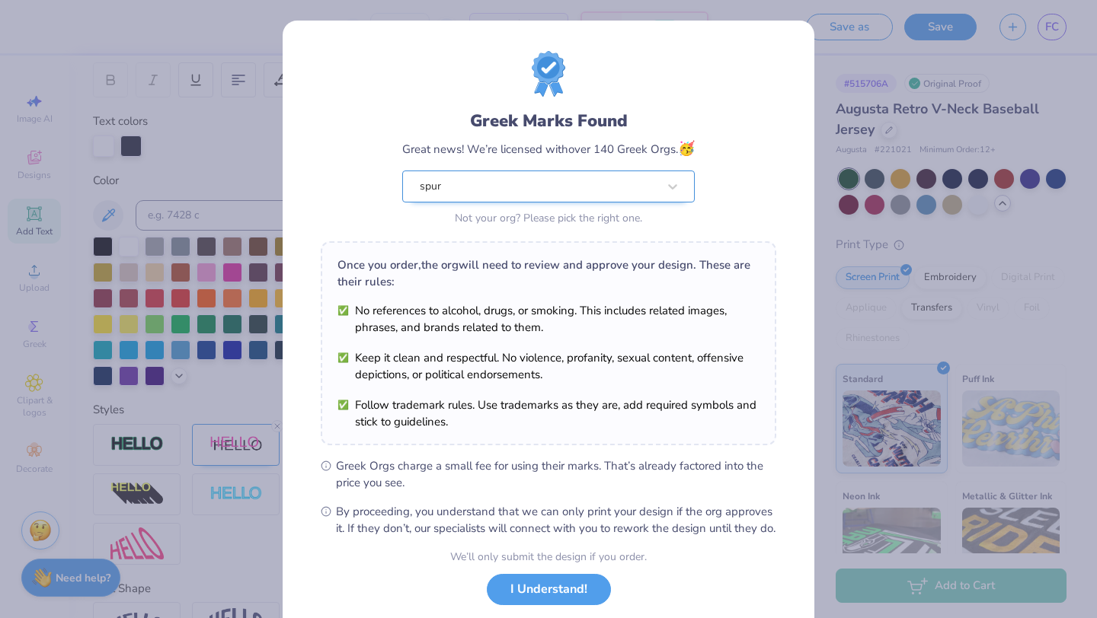
scroll to position [94, 0]
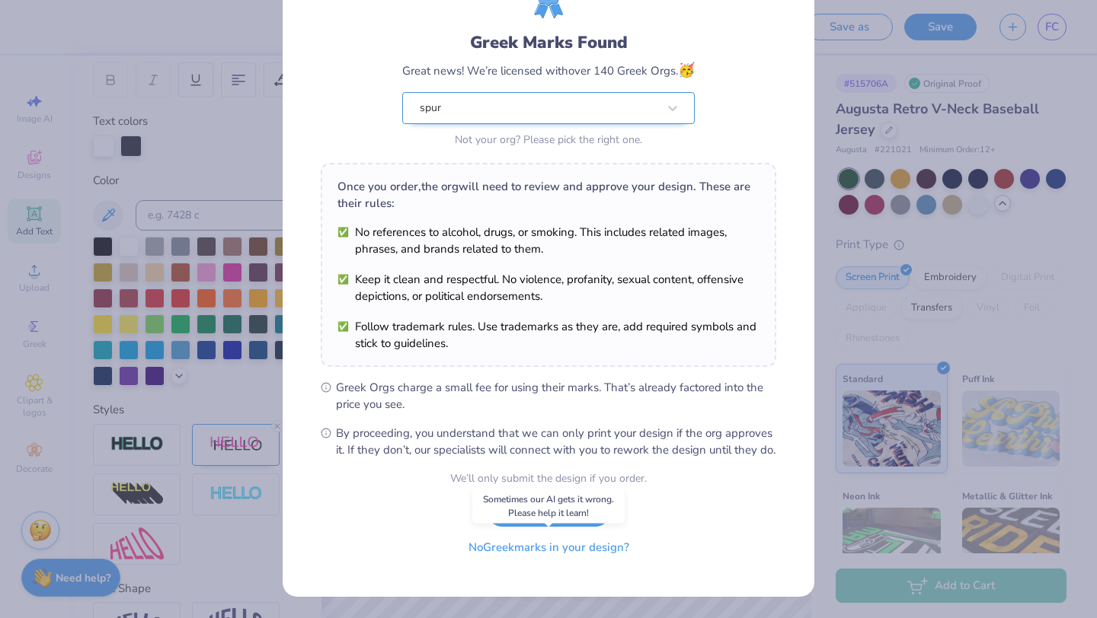
click at [557, 551] on button "No Greek marks in your design?" at bounding box center [548, 547] width 187 height 31
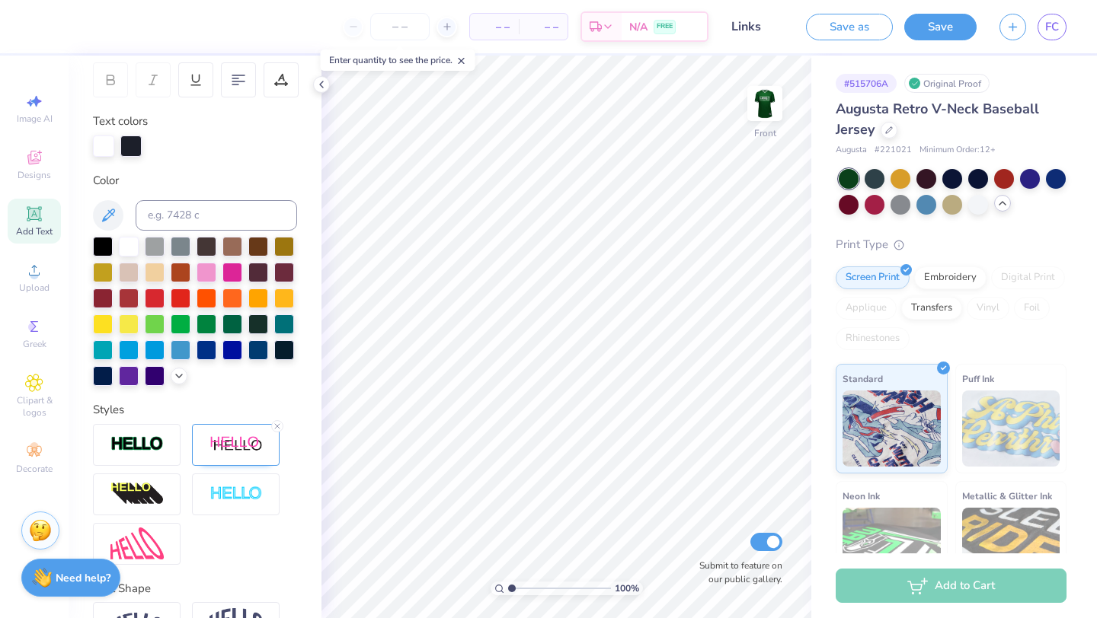
scroll to position [0, 0]
click at [844, 203] on div at bounding box center [848, 203] width 20 height 20
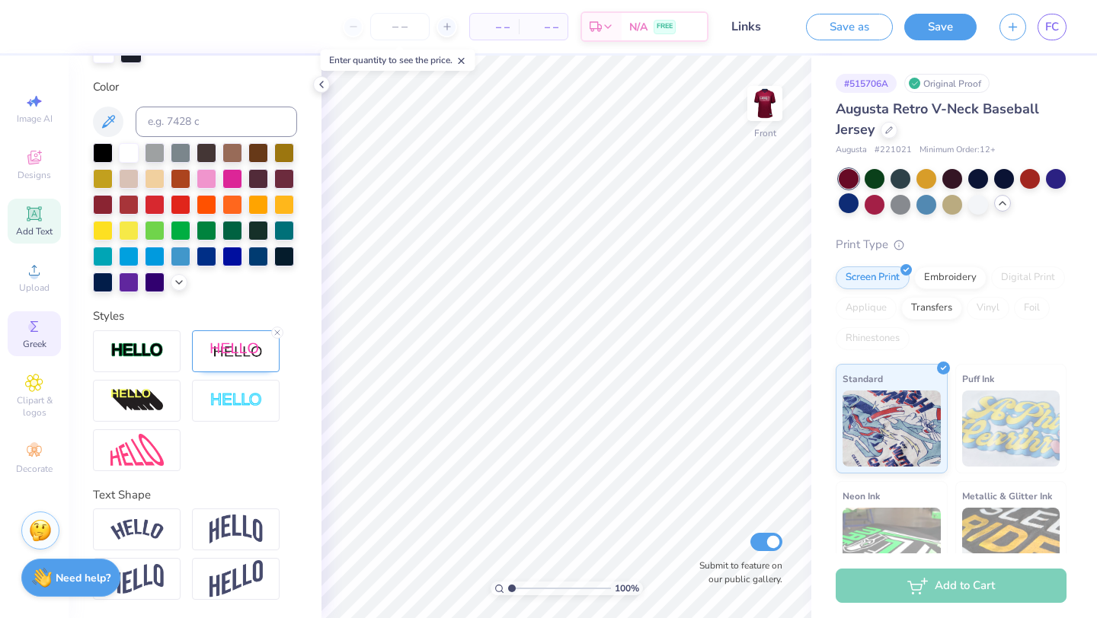
click at [30, 330] on circle at bounding box center [32, 327] width 8 height 8
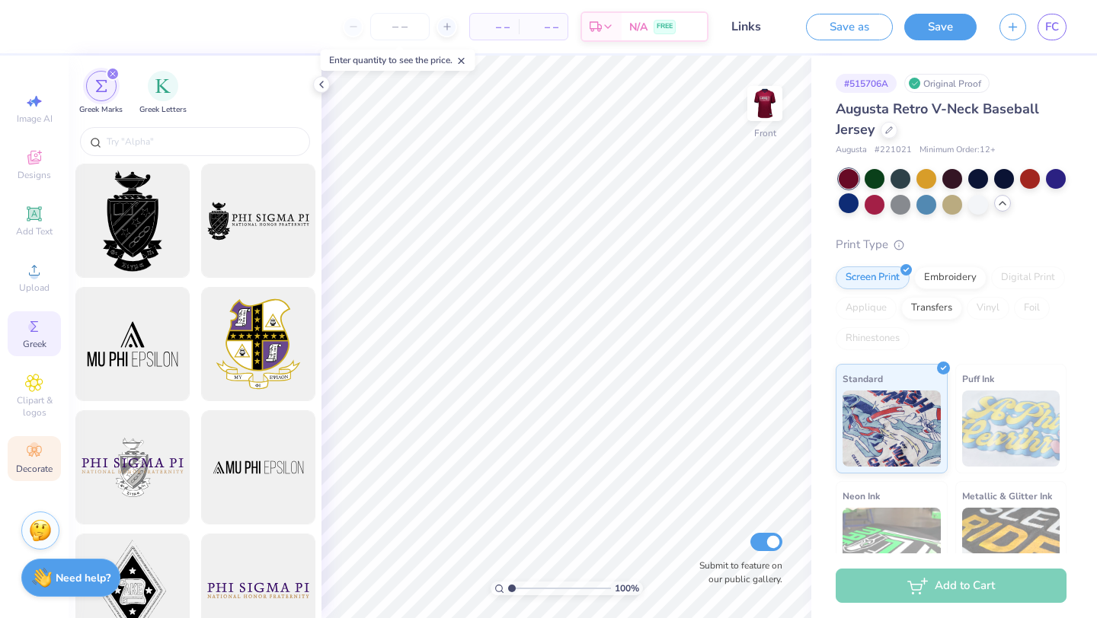
click at [40, 457] on icon at bounding box center [34, 451] width 18 height 18
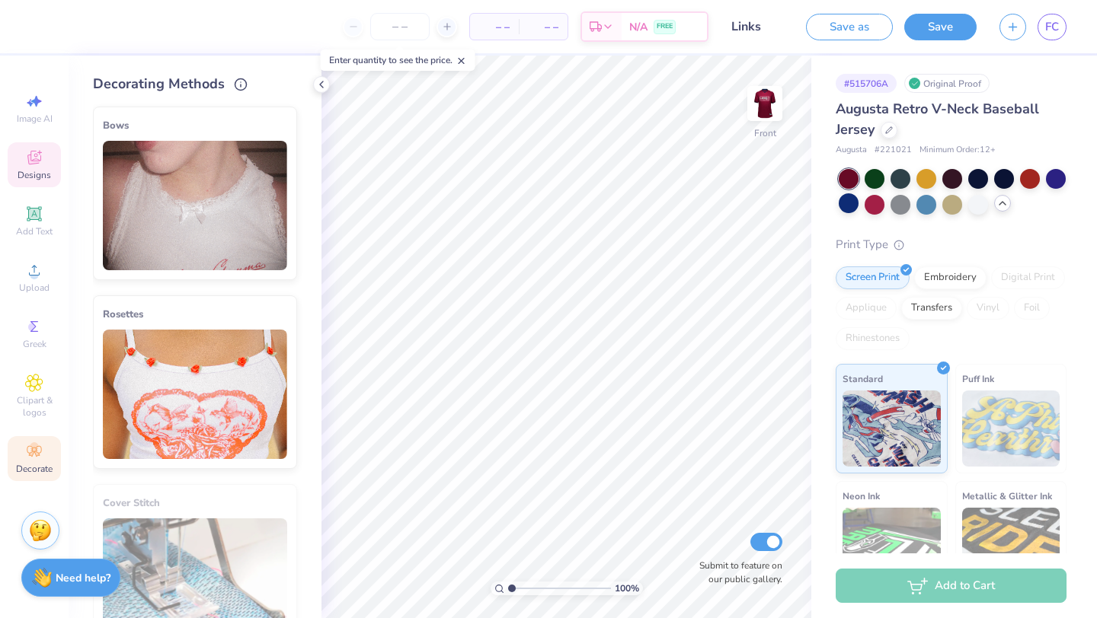
click at [49, 164] on div "Designs" at bounding box center [34, 164] width 53 height 45
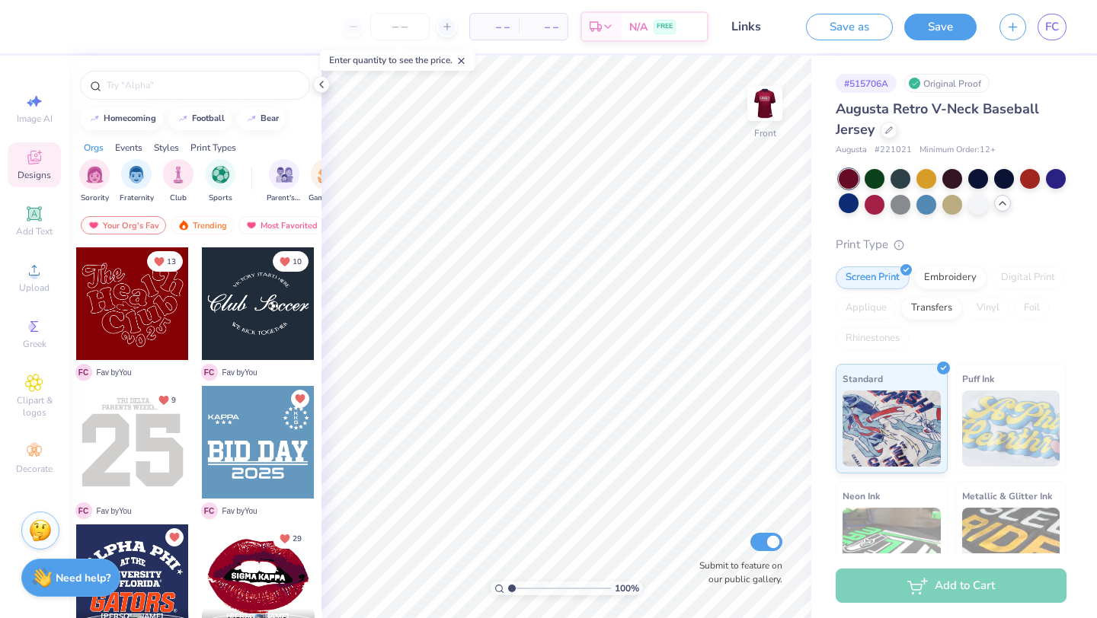
click at [125, 422] on div at bounding box center [132, 442] width 113 height 113
type input "11.58"
type input "10.12"
type input "4.10"
type input "10.89"
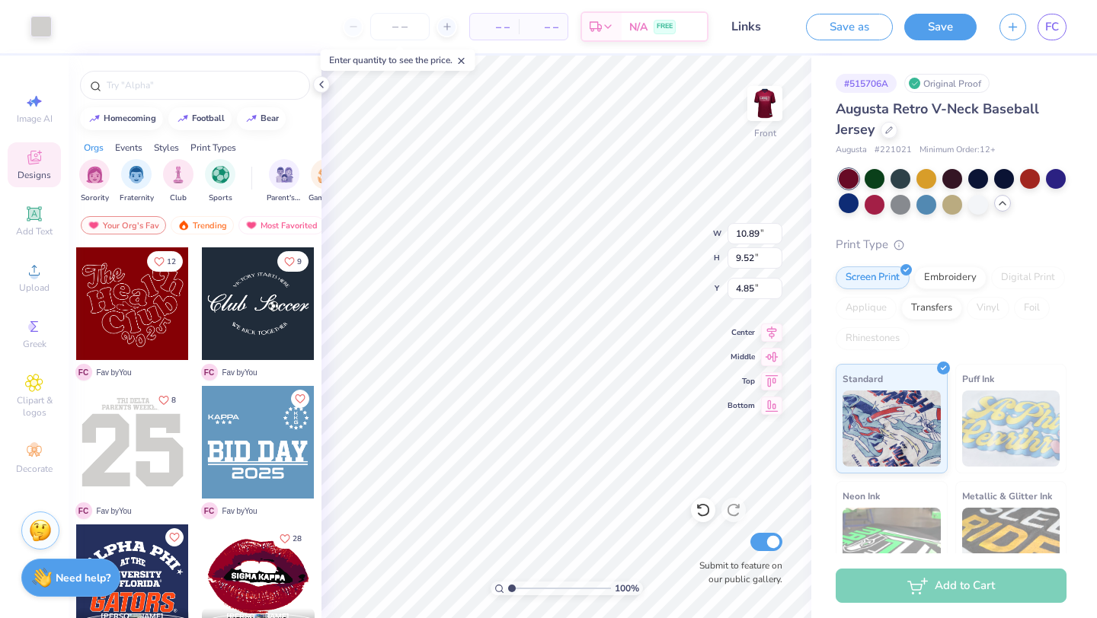
type input "9.52"
type input "5.06"
type input "5.56"
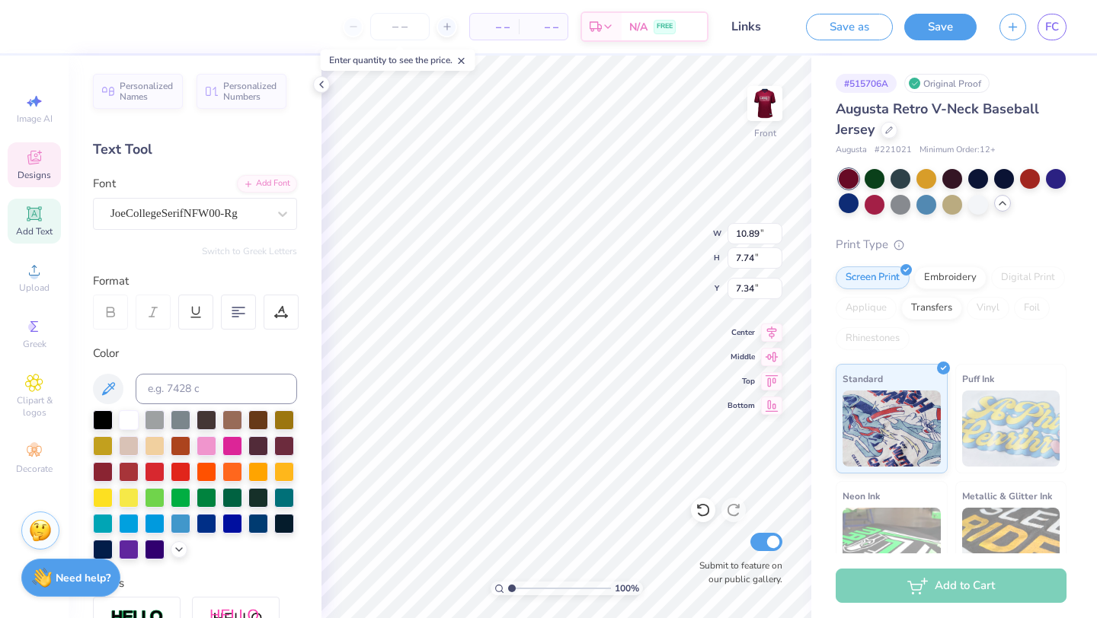
type input "7.76"
type input "6.73"
type input "0.57"
type input "6.27"
type input "3.50"
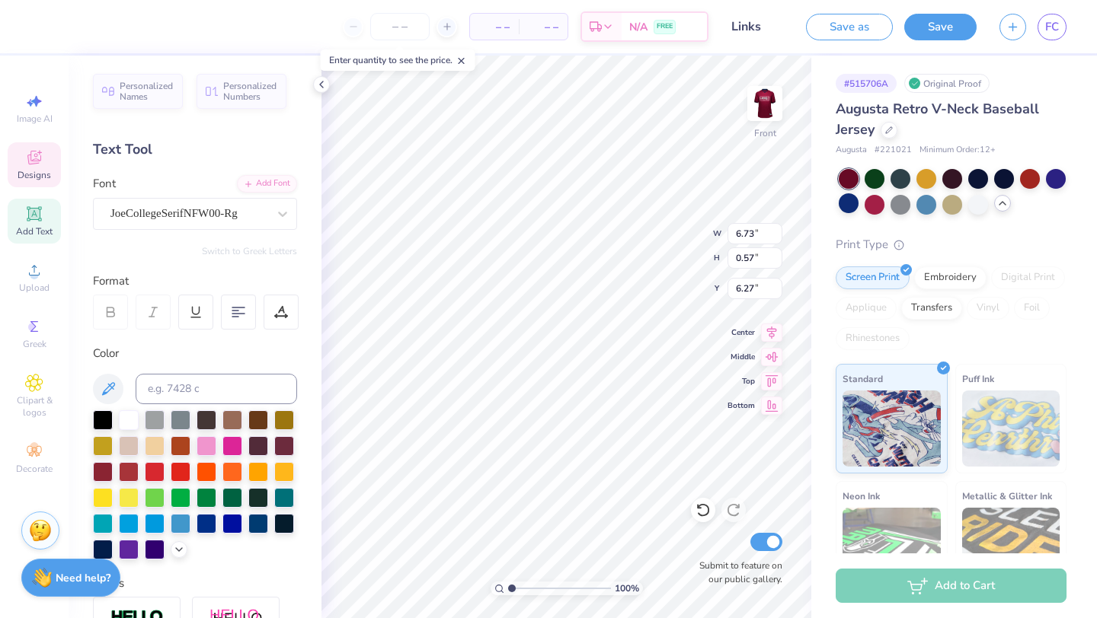
type input "5.56"
click at [269, 212] on div at bounding box center [282, 213] width 27 height 27
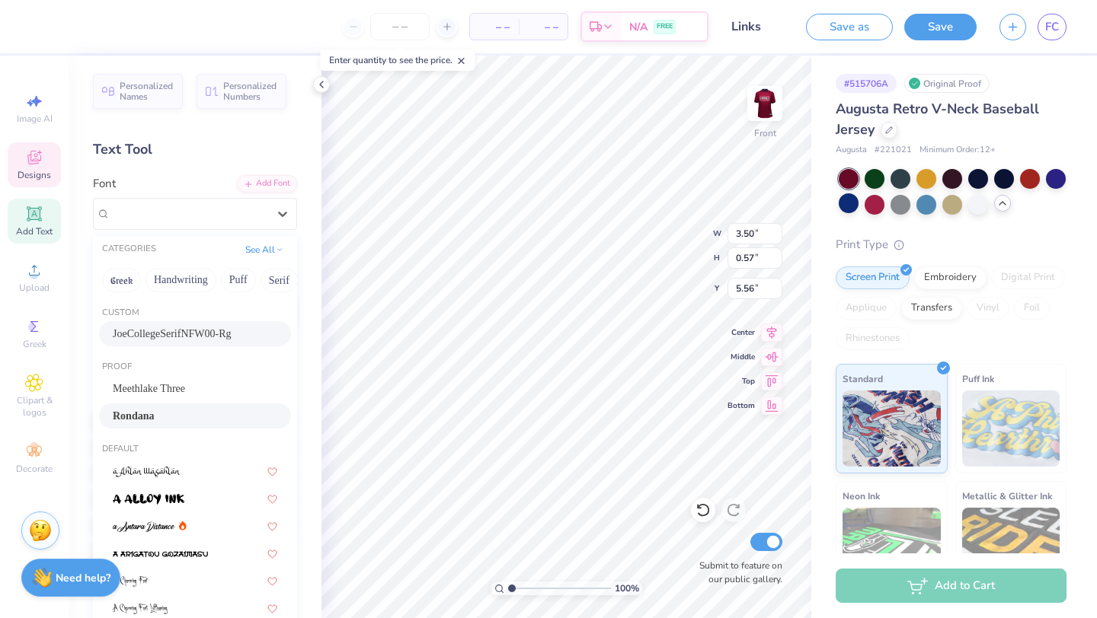
click at [238, 407] on div "Rondana" at bounding box center [195, 416] width 192 height 25
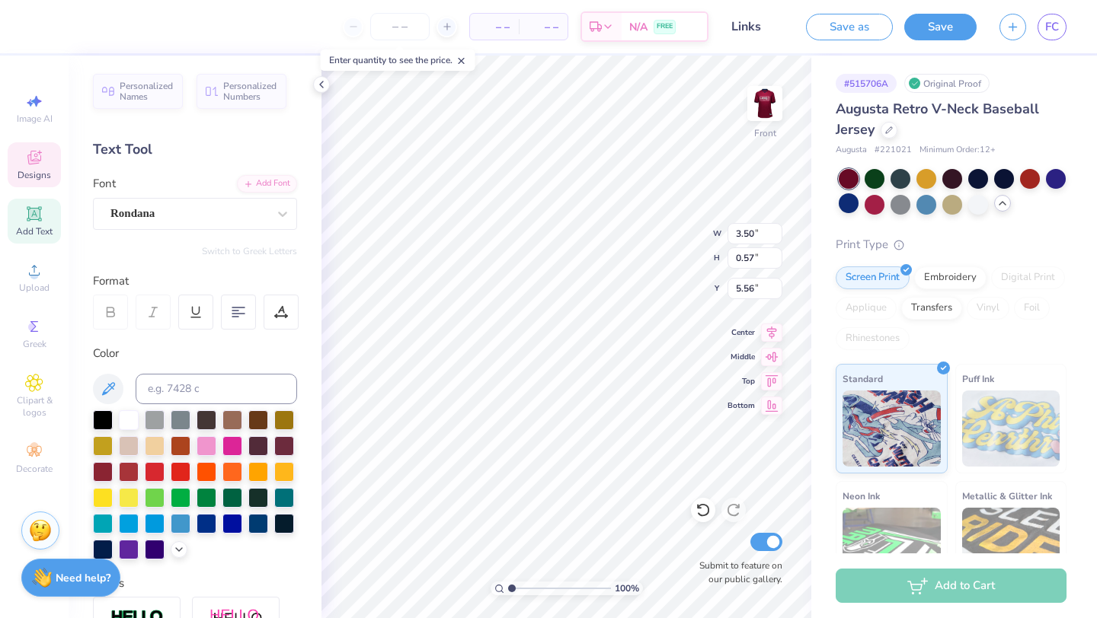
scroll to position [0, 2]
type input "6.73"
type input "6.27"
click at [290, 217] on div at bounding box center [282, 213] width 27 height 27
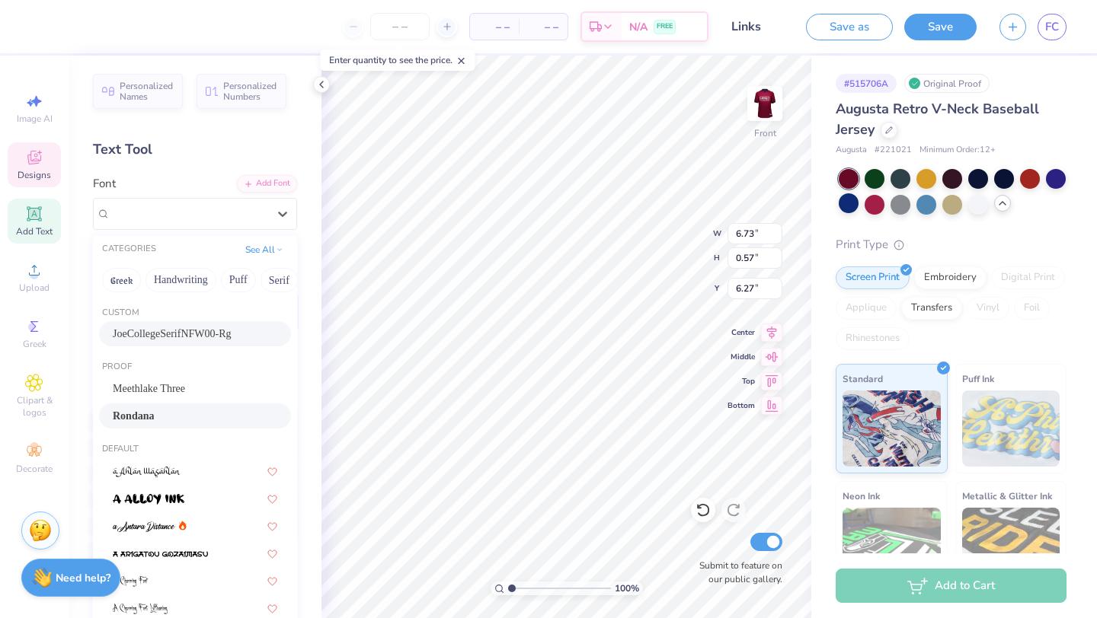
click at [181, 412] on div "Rondana" at bounding box center [195, 416] width 164 height 16
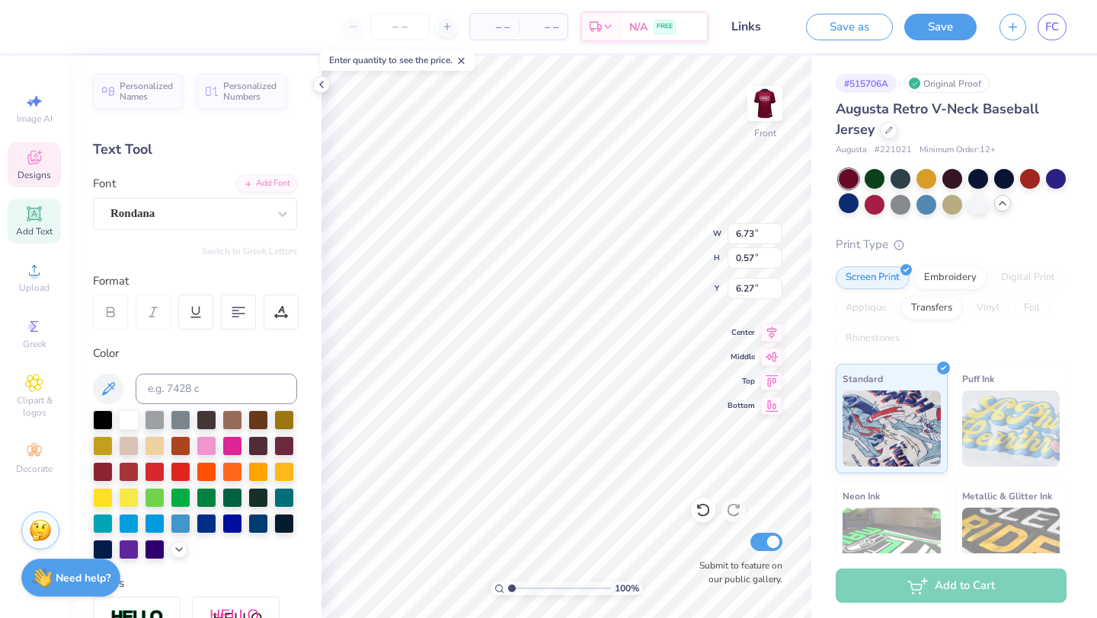
type input "6.24"
type input "0.52"
type input "6.37"
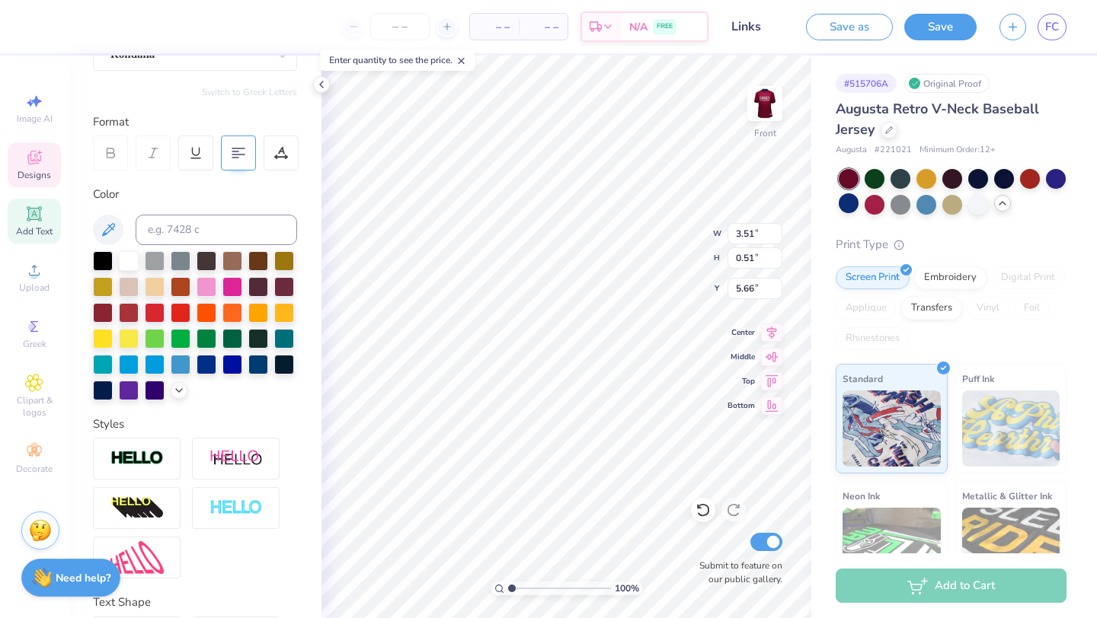
scroll to position [267, 0]
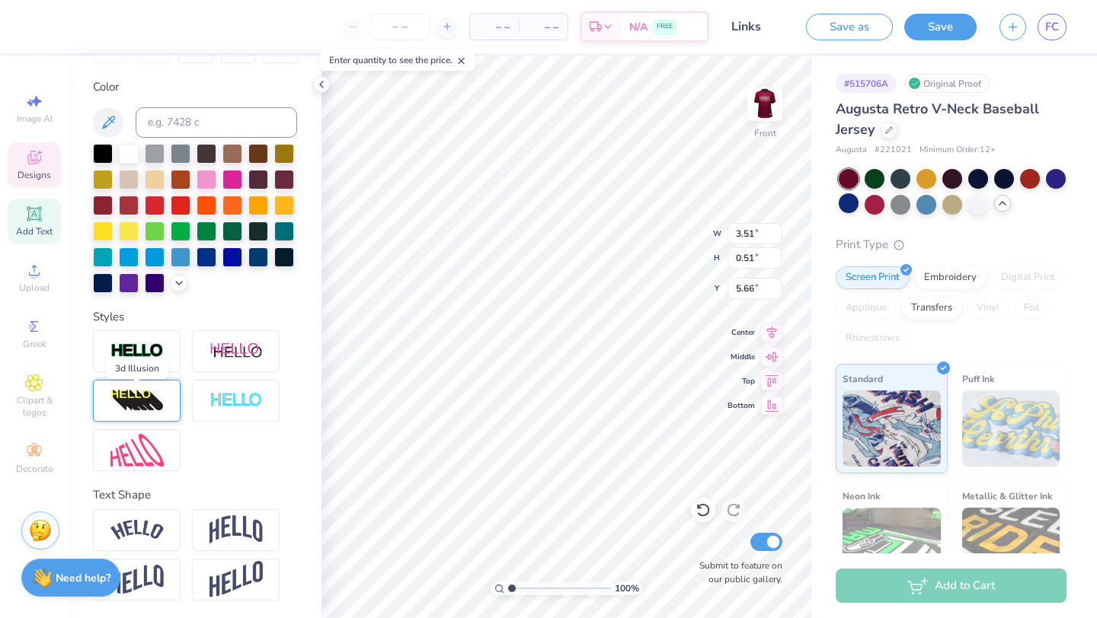
click at [152, 400] on img at bounding box center [136, 401] width 53 height 24
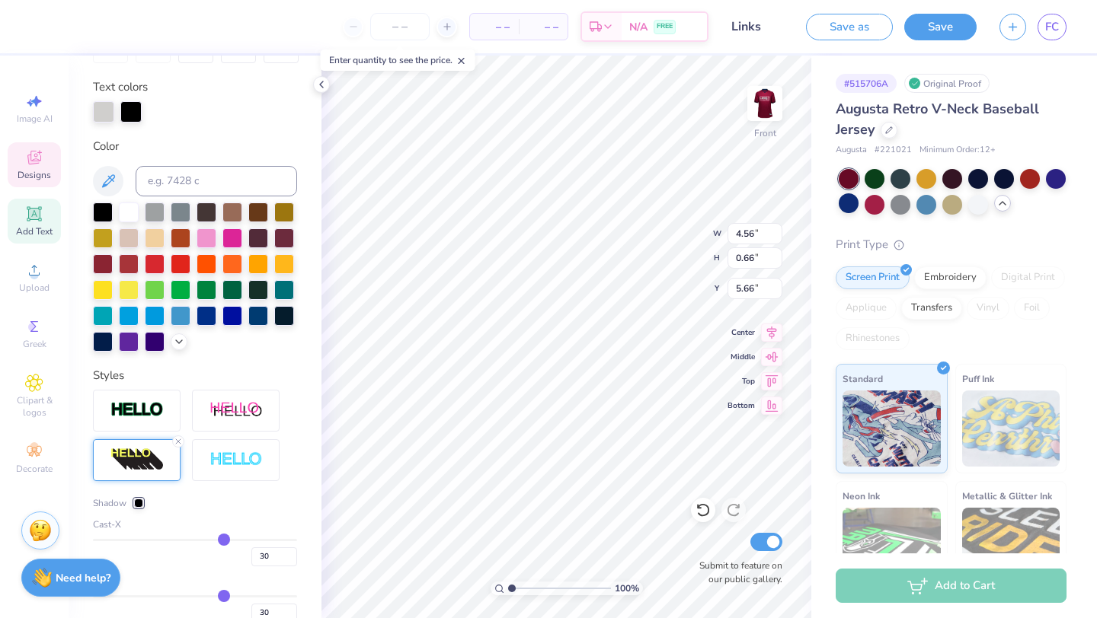
type input "4.56"
type input "0.66"
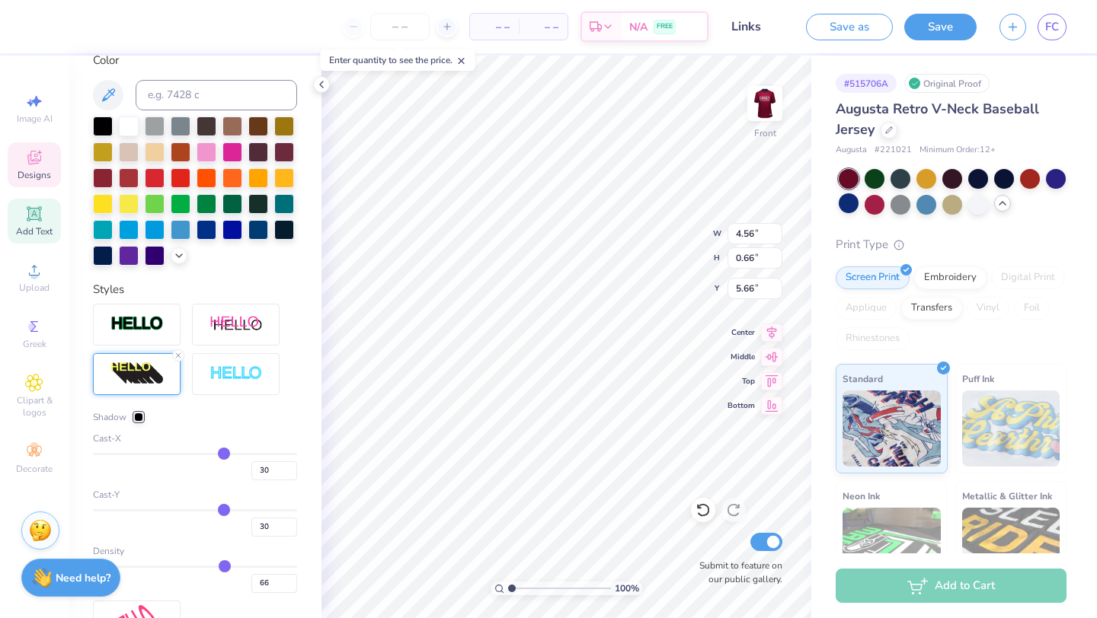
scroll to position [356, 0]
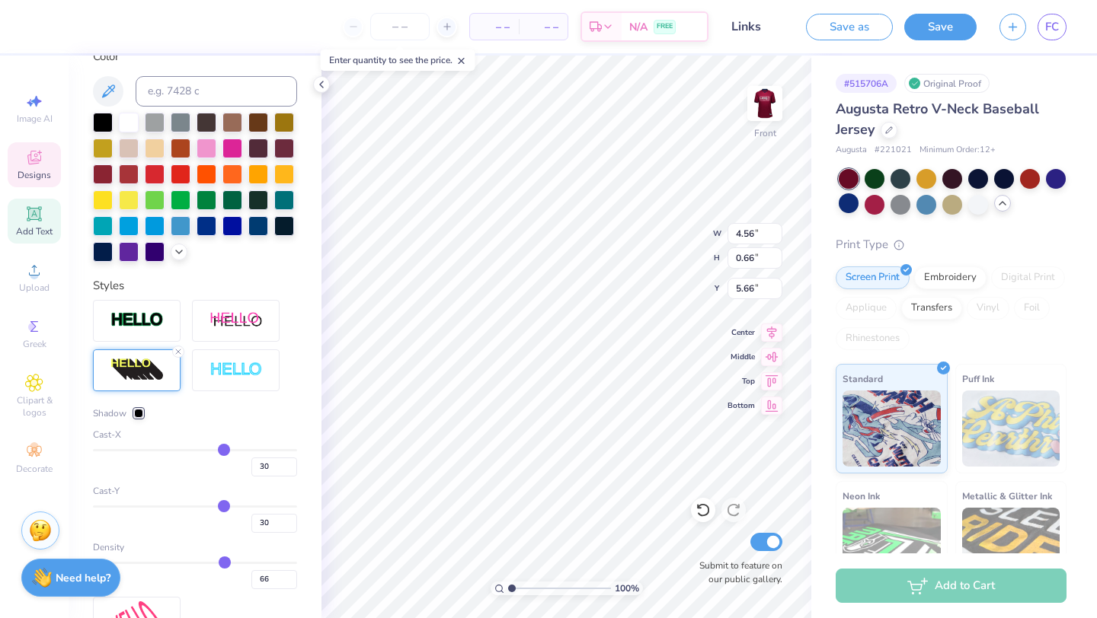
type input "31"
type input "30"
type input "29"
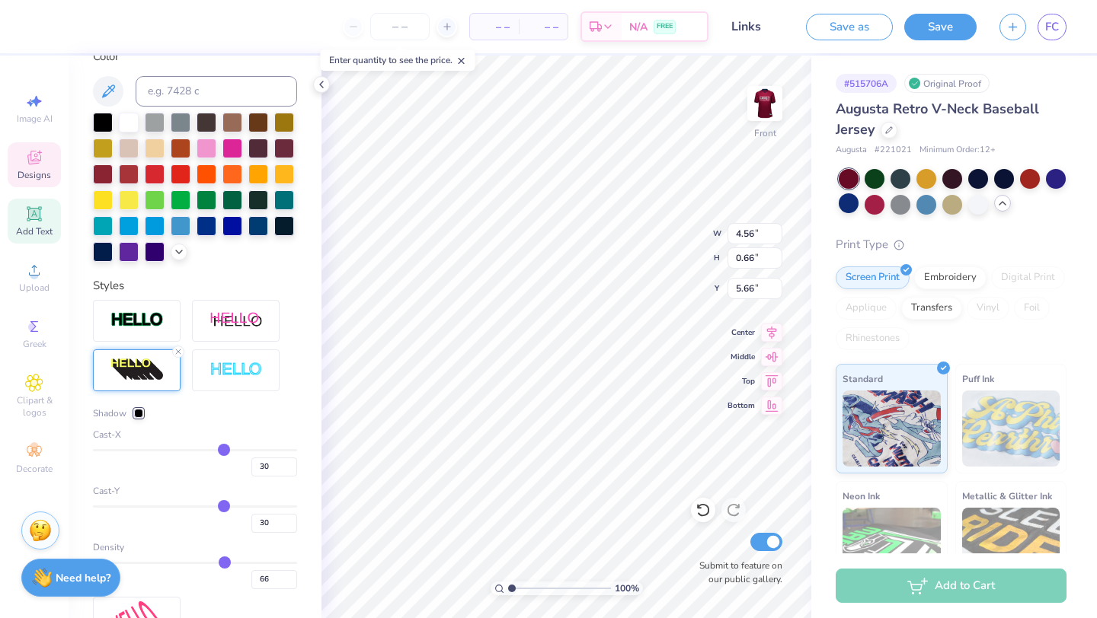
type input "29"
type input "27"
type input "25"
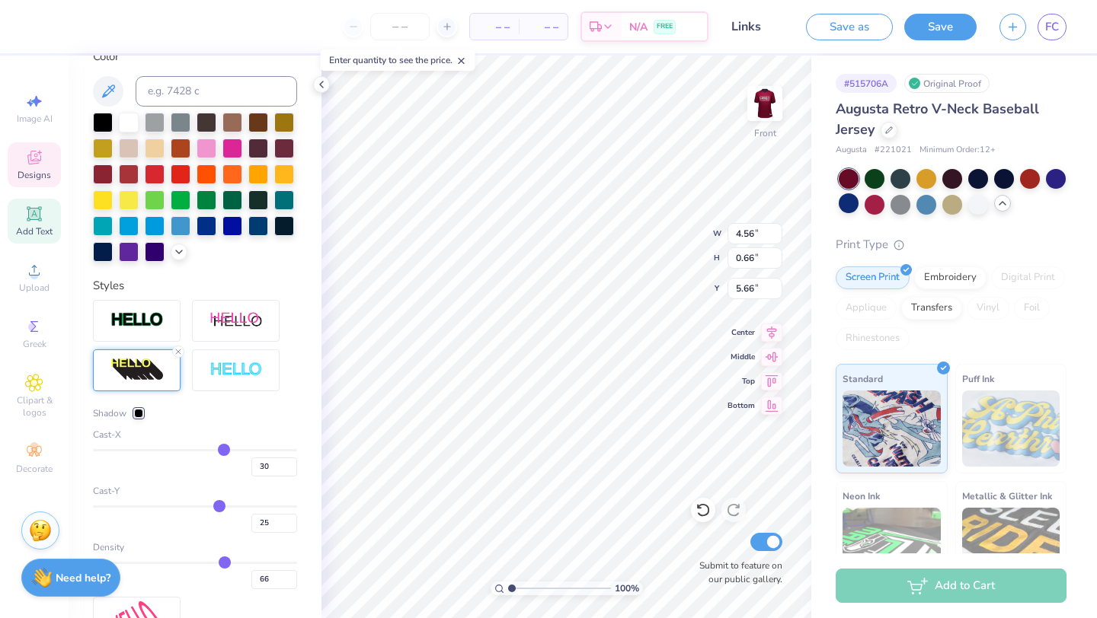
type input "23"
type input "21"
type input "19"
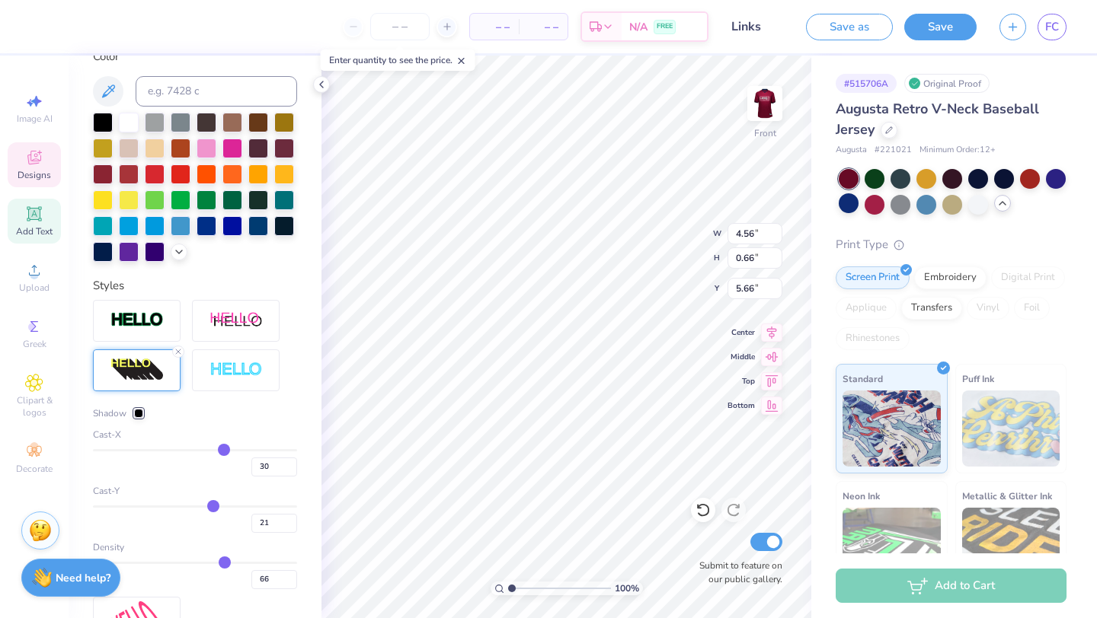
type input "19"
type input "18"
type input "16"
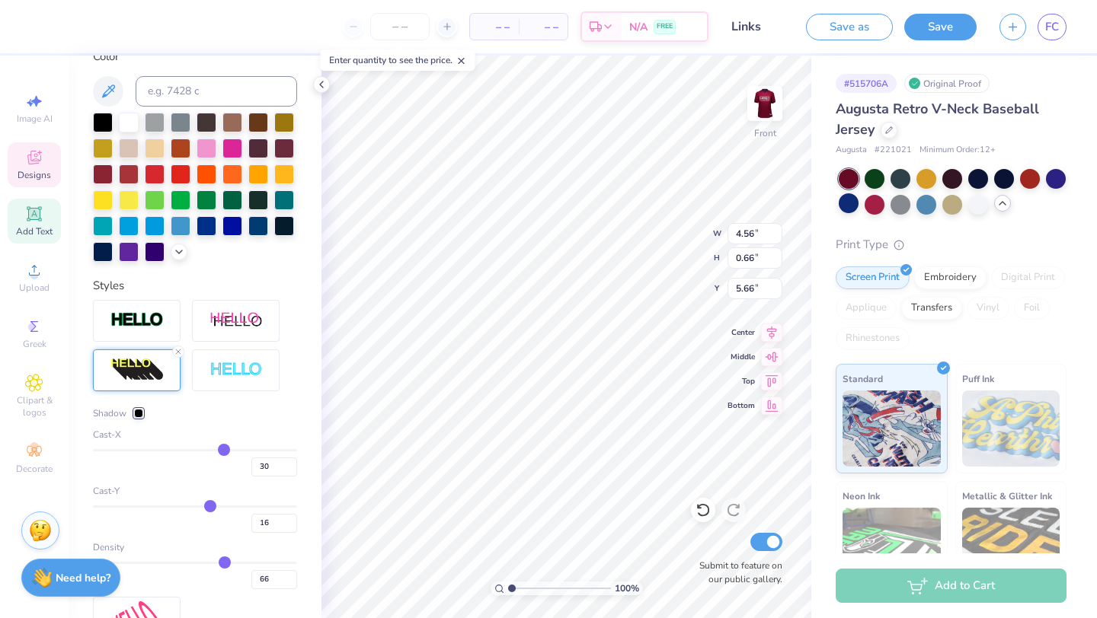
type input "14"
type input "13"
type input "12"
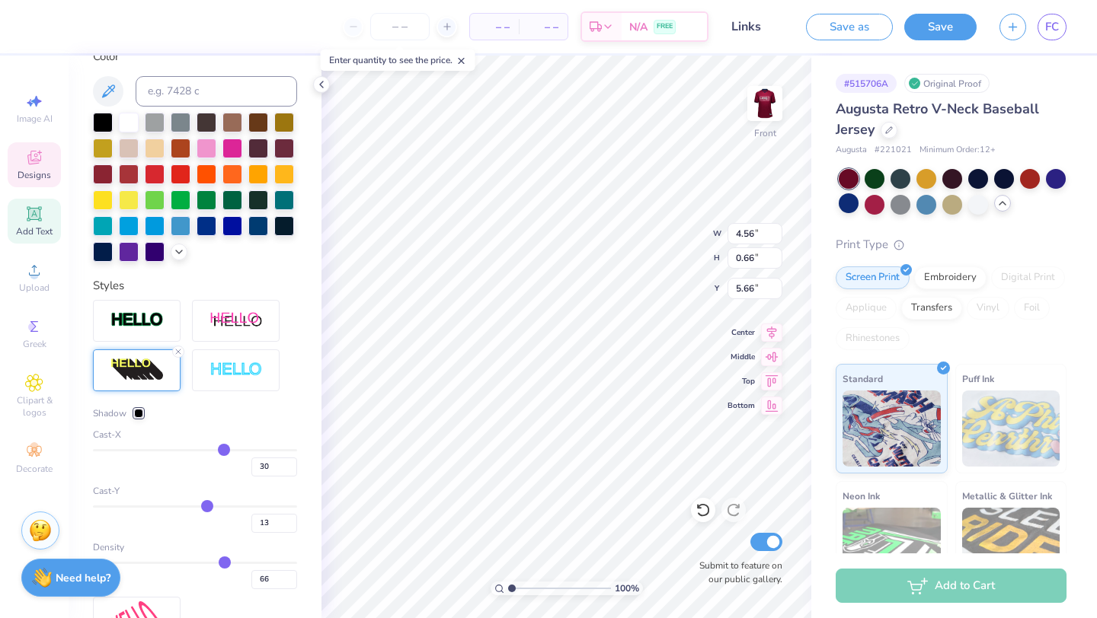
type input "12"
type input "10"
type input "9"
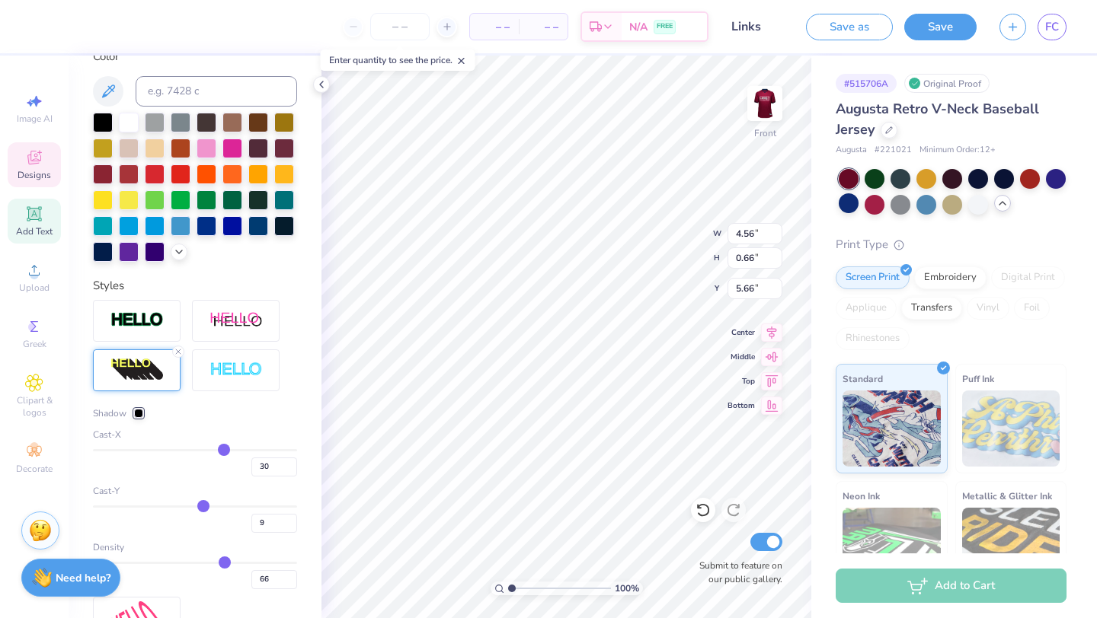
type input "8"
type input "7"
type input "6"
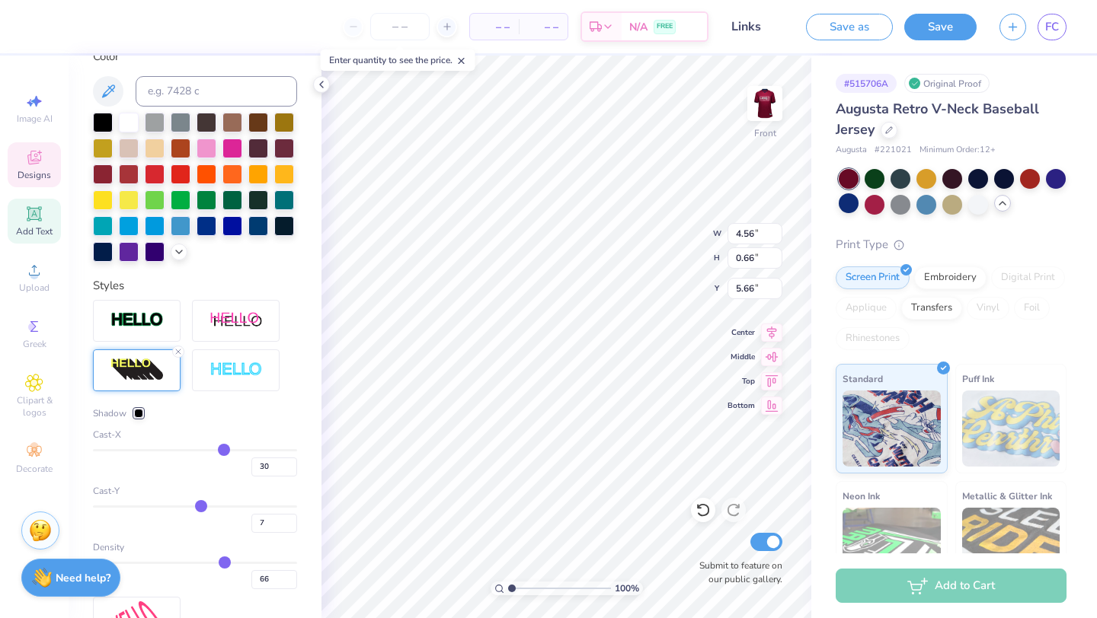
type input "6"
type input "5"
type input "4"
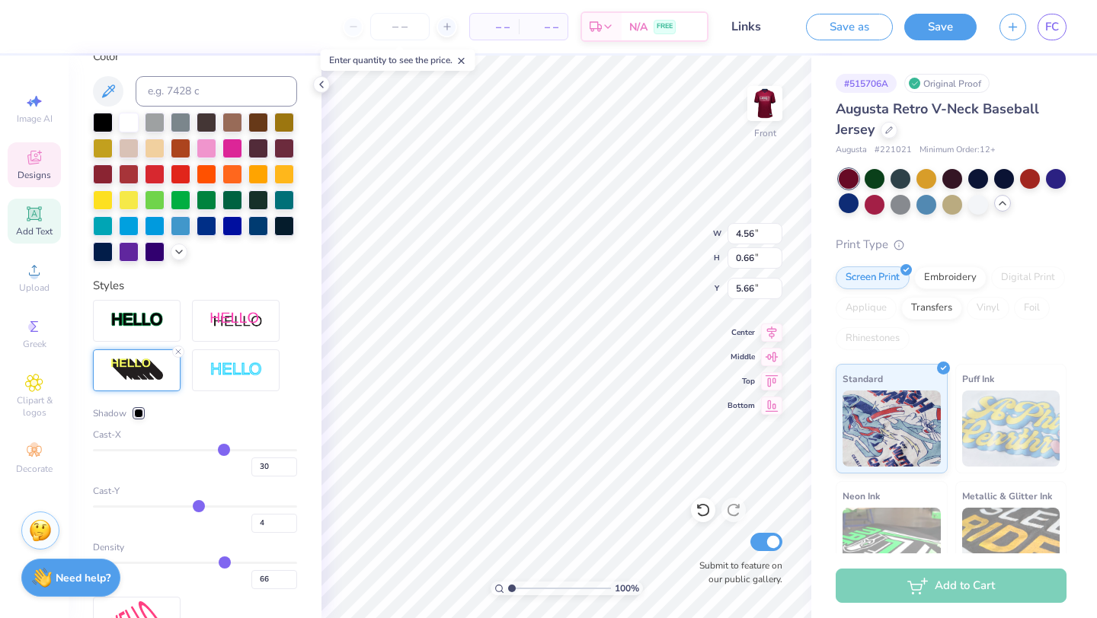
type input "3"
type input "2"
type input "1"
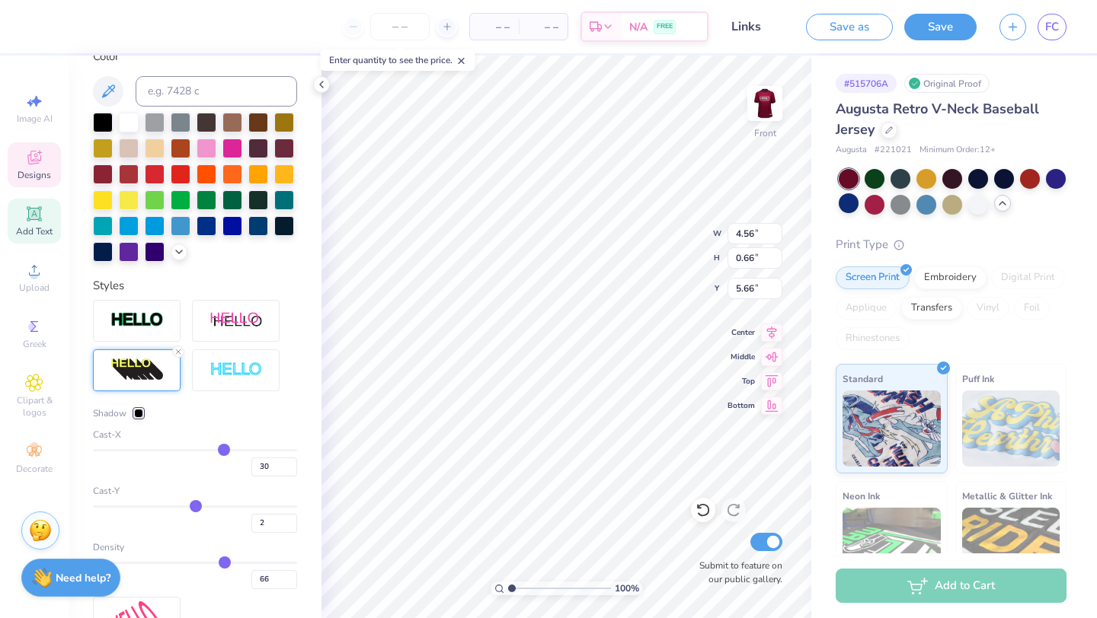
type input "1"
type input "0"
type input "-1"
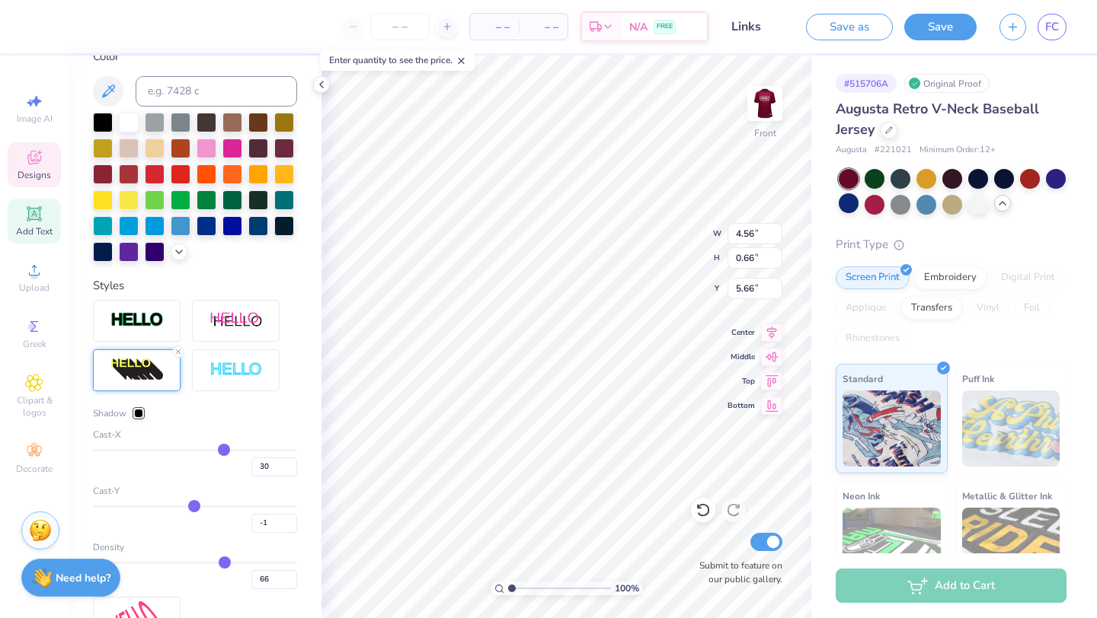
type input "-2"
type input "-3"
type input "-4"
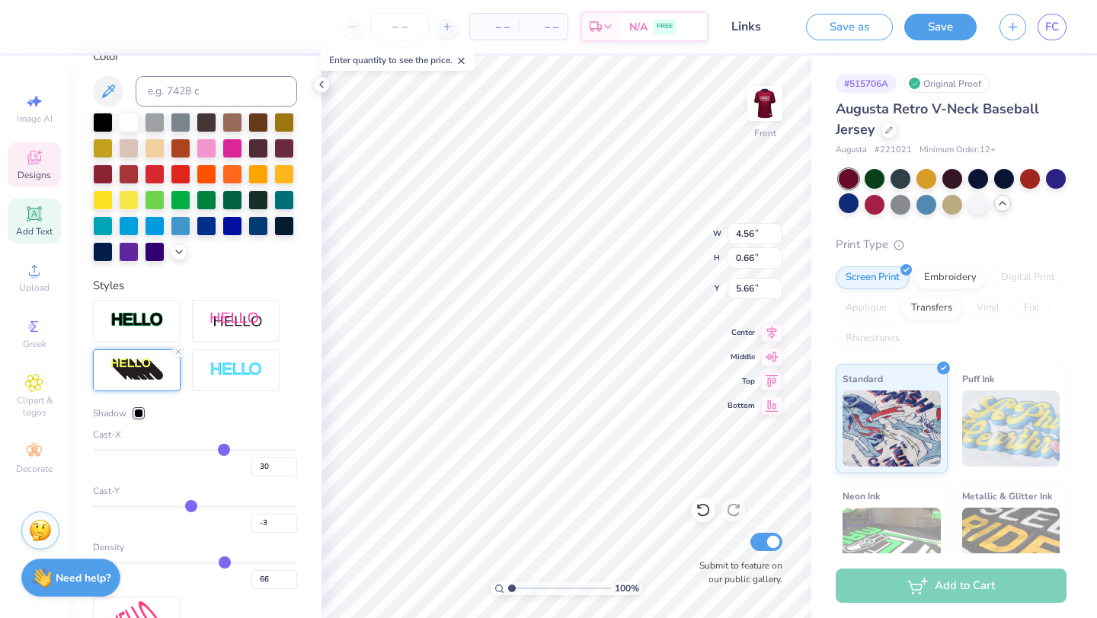
type input "-4"
type input "-5"
type input "-6"
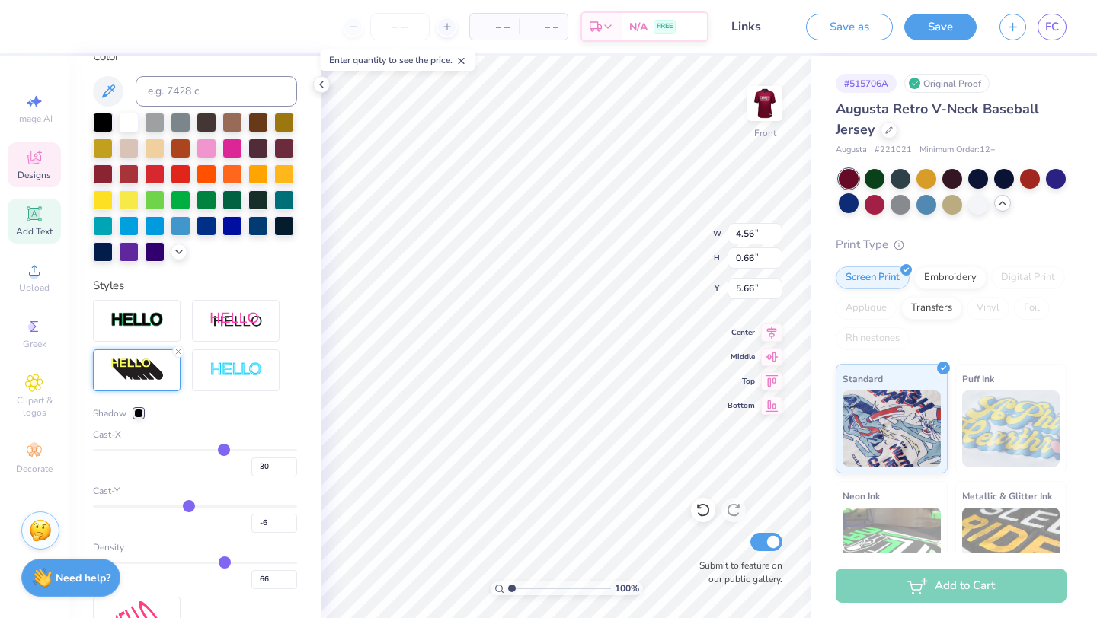
type input "-7"
type input "-8"
type input "-9"
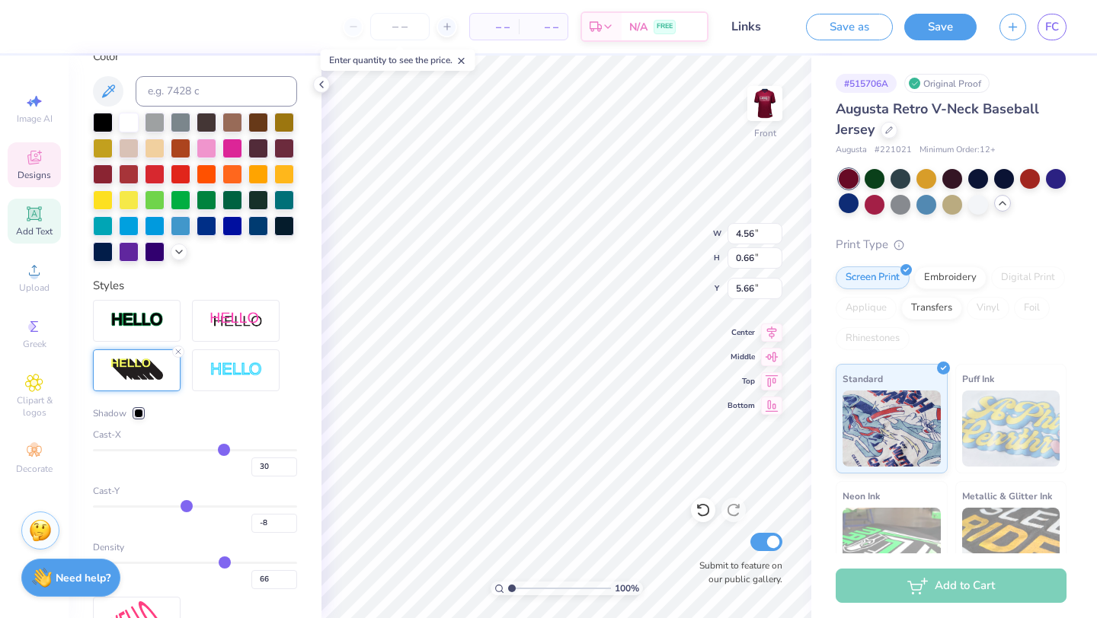
type input "-9"
type input "-10"
type input "-11"
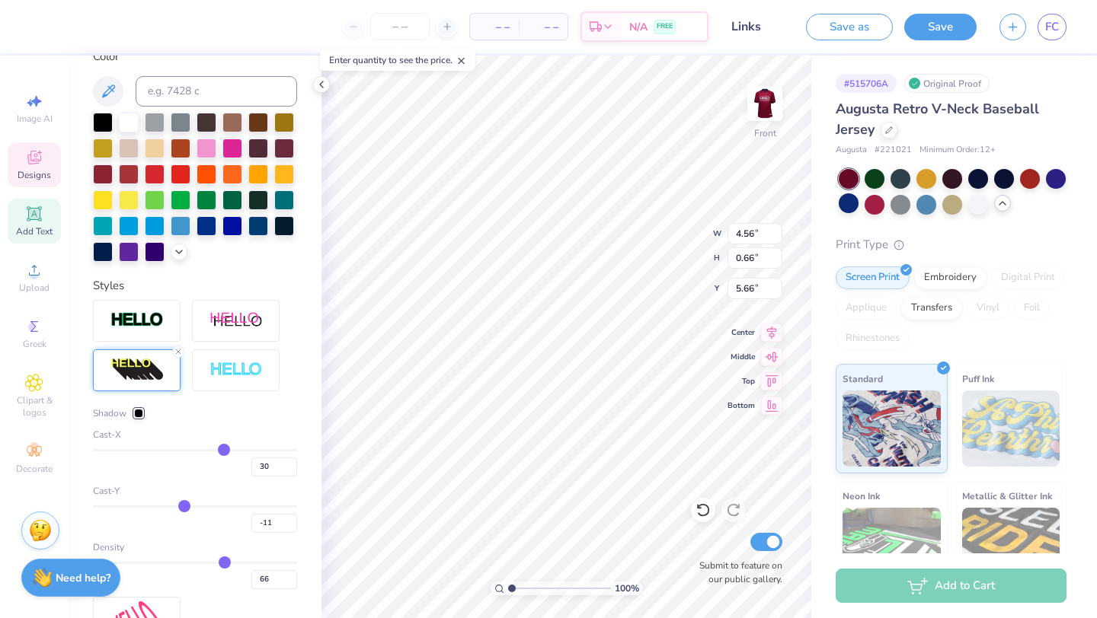
type input "-12"
type input "-13"
type input "-14"
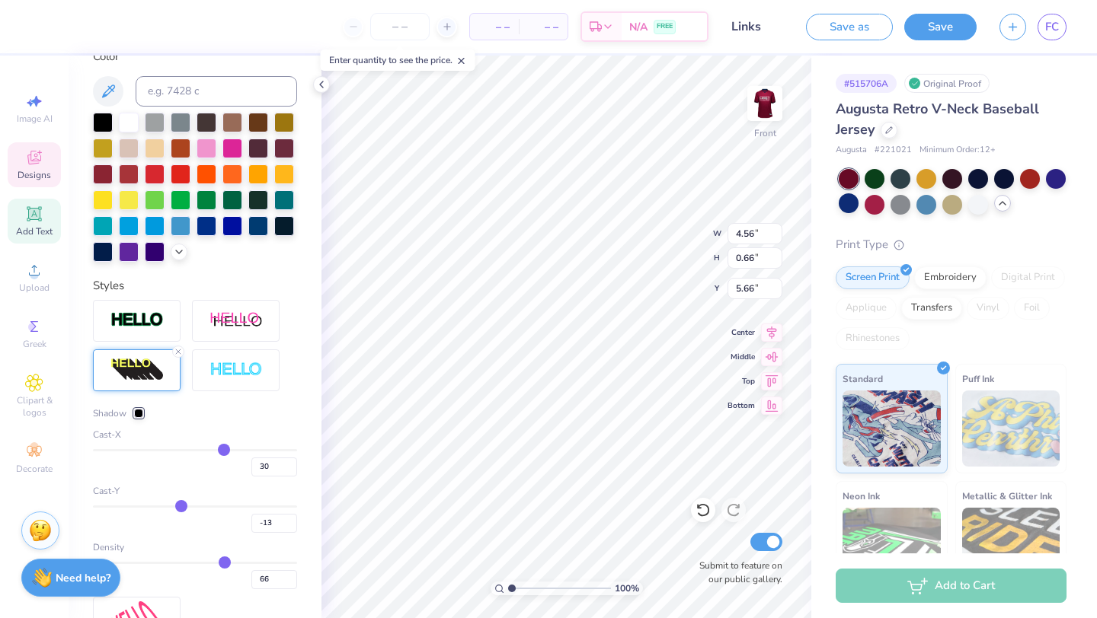
type input "-14"
type input "-13"
drag, startPoint x: 225, startPoint y: 506, endPoint x: 184, endPoint y: 496, distance: 41.6
type input "-13"
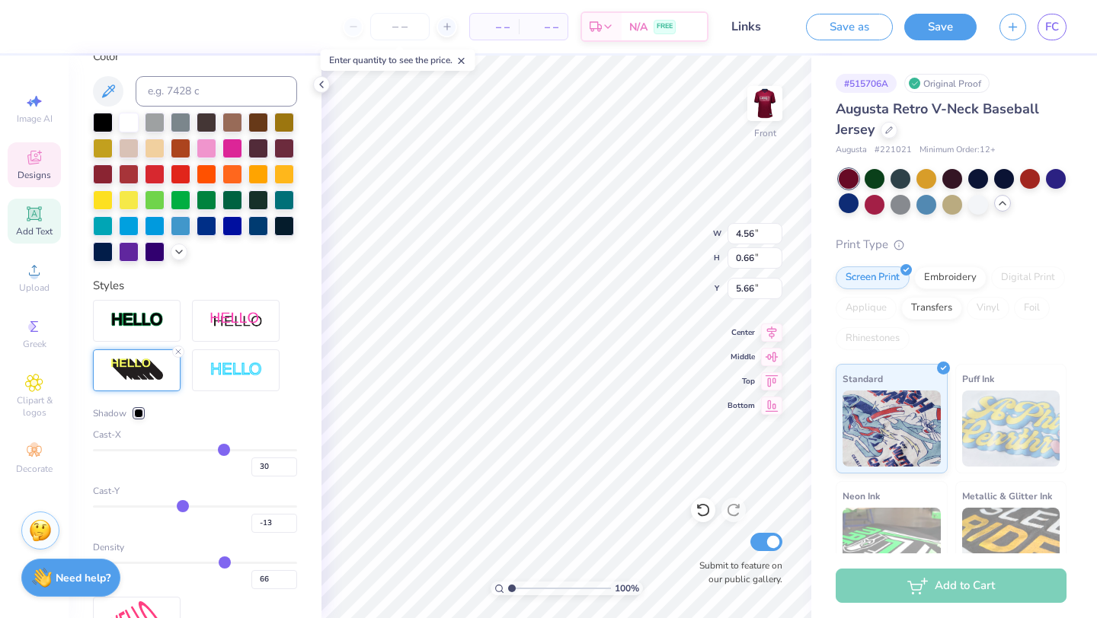
click at [182, 506] on input "range" at bounding box center [195, 507] width 204 height 2
type input "67"
type input "0.57"
type input "5.59"
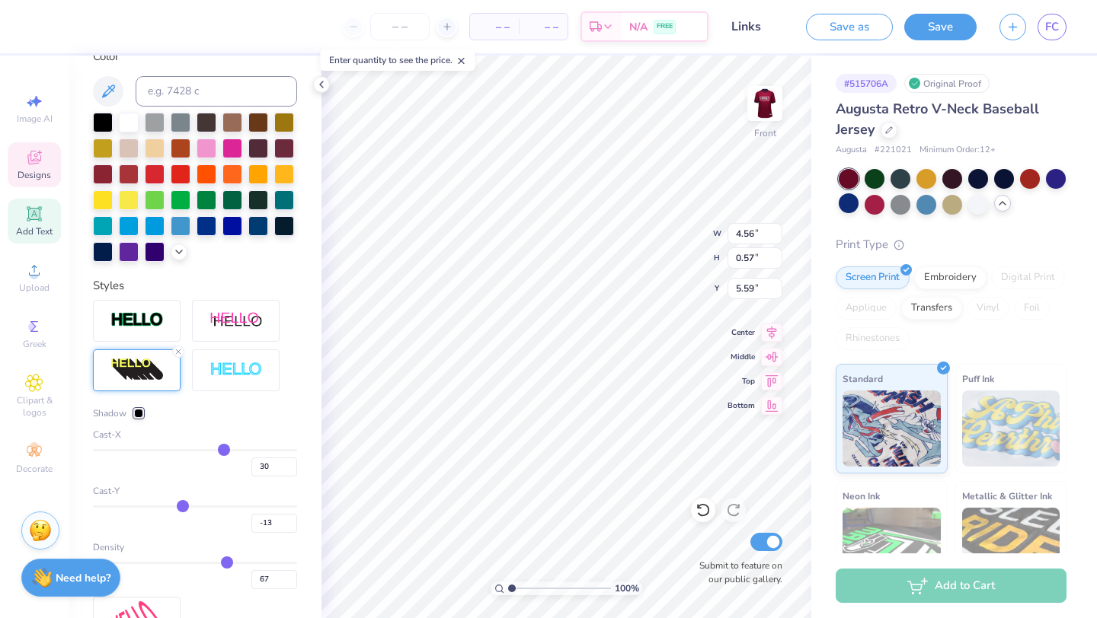
type input "66"
type input "65"
type input "64"
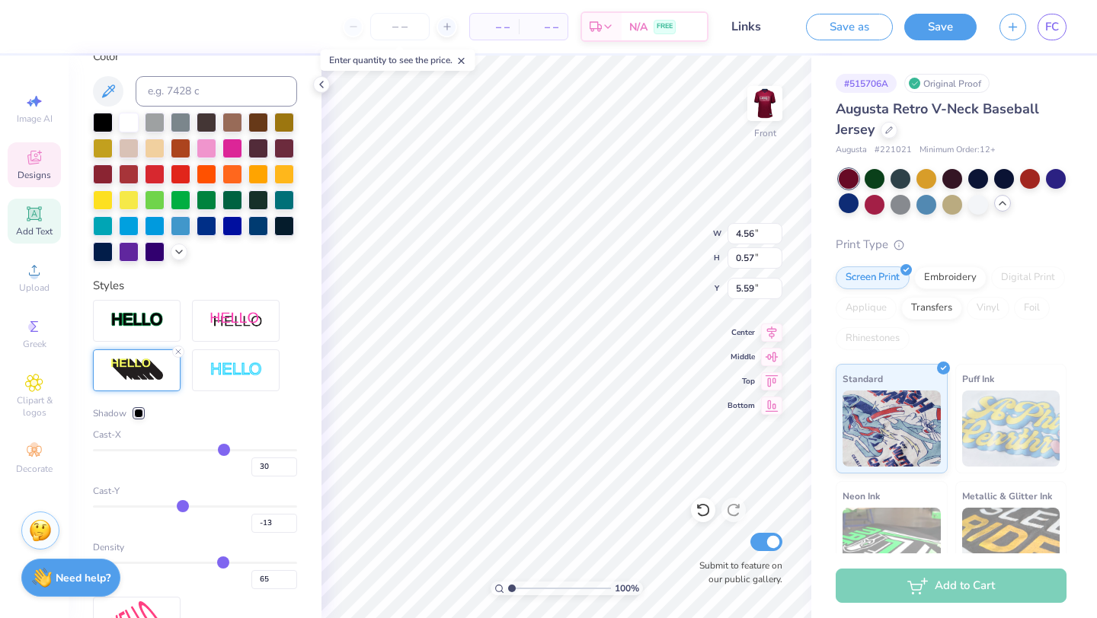
type input "64"
type input "62"
type input "59"
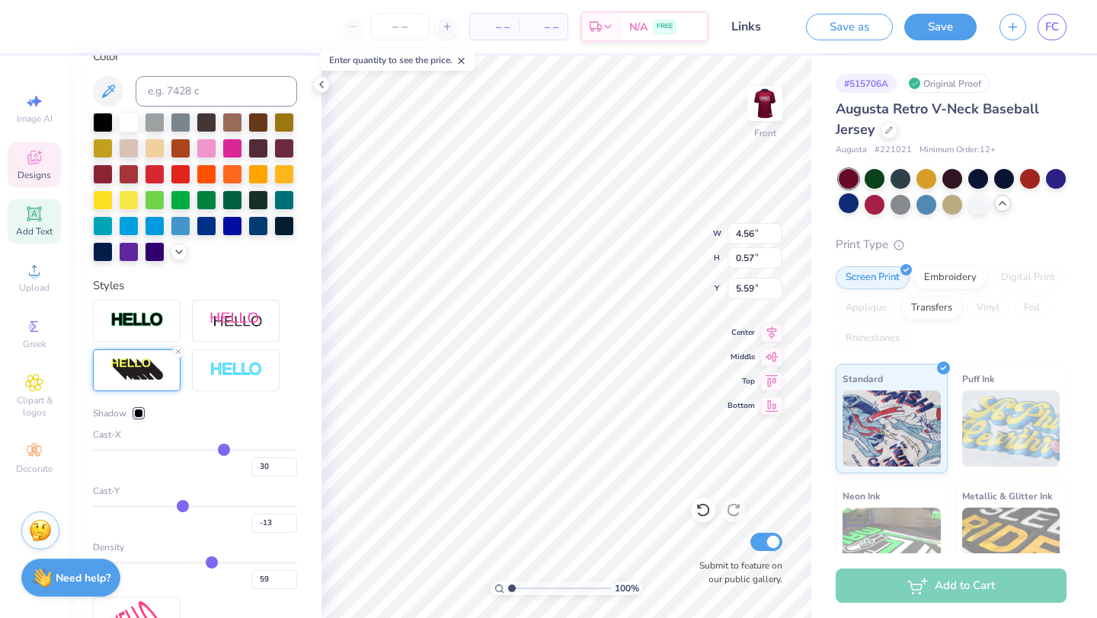
type input "57"
type input "55"
type input "52"
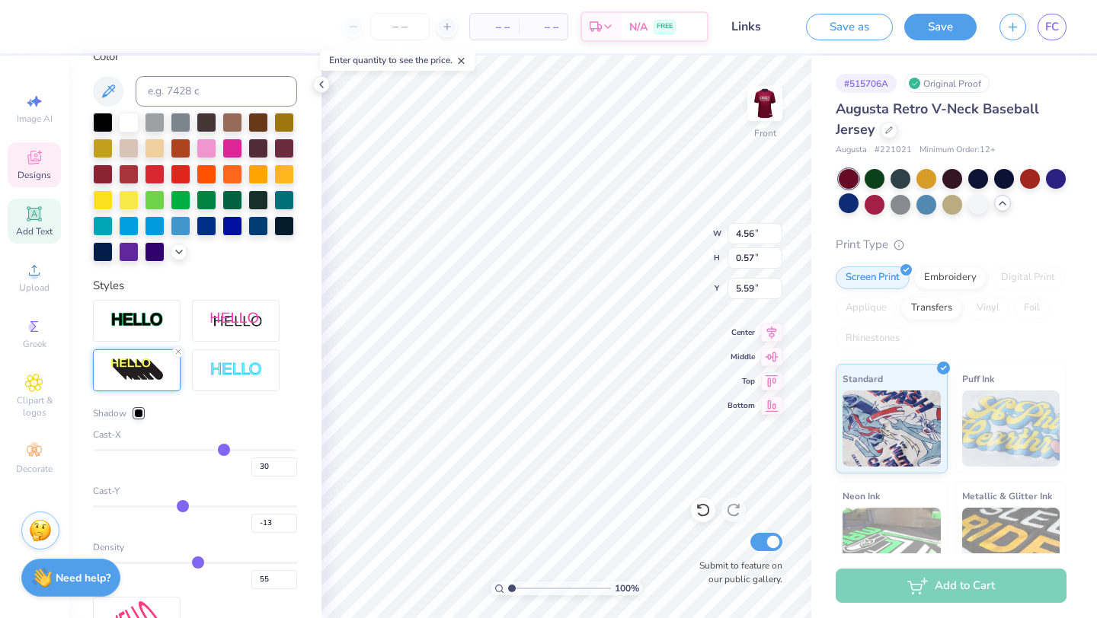
type input "52"
type input "50"
type input "47"
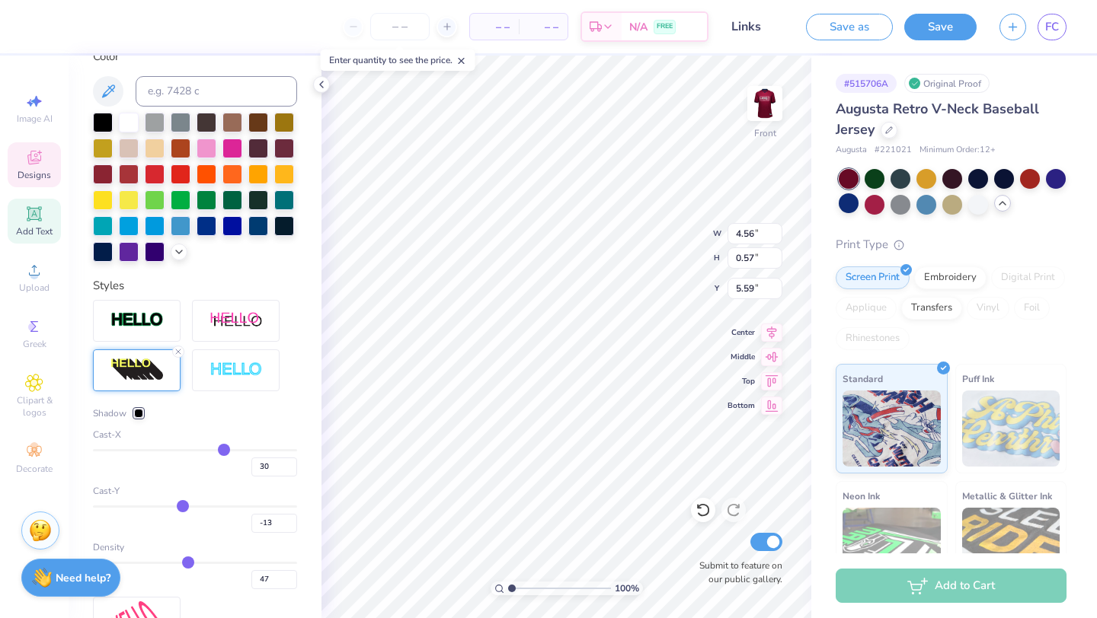
type input "45"
type input "43"
type input "42"
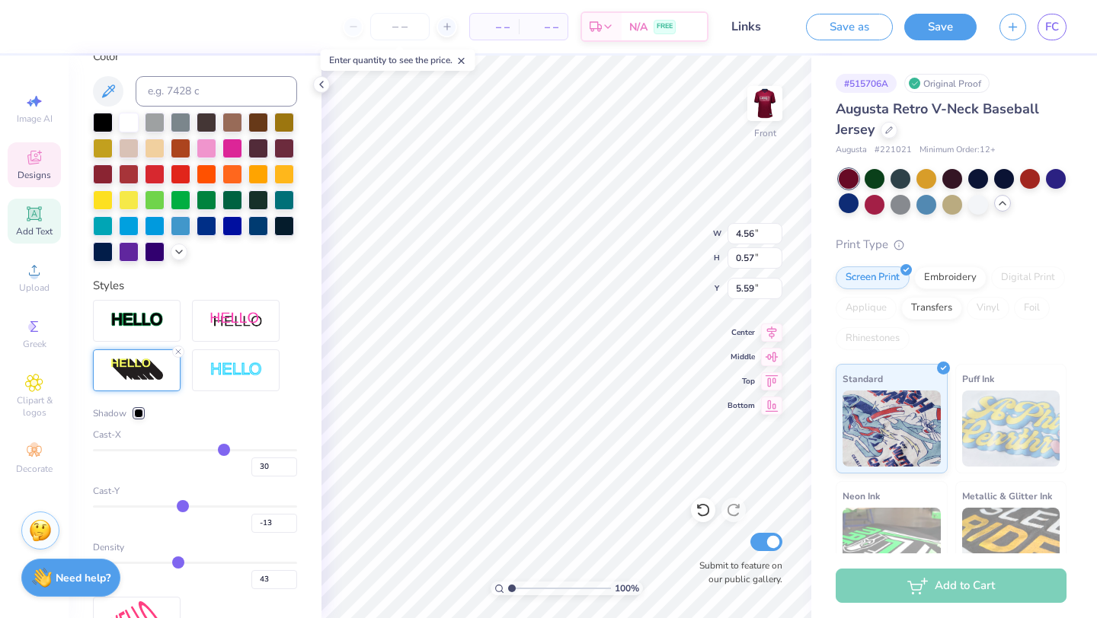
type input "42"
type input "41"
type input "40"
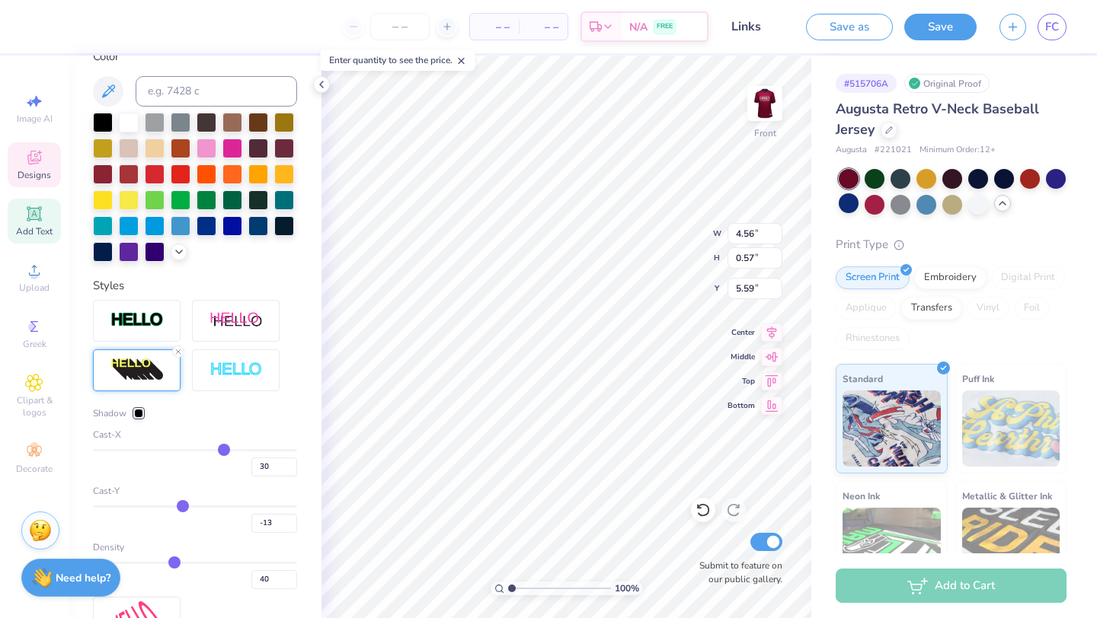
type input "38"
type input "37"
type input "36"
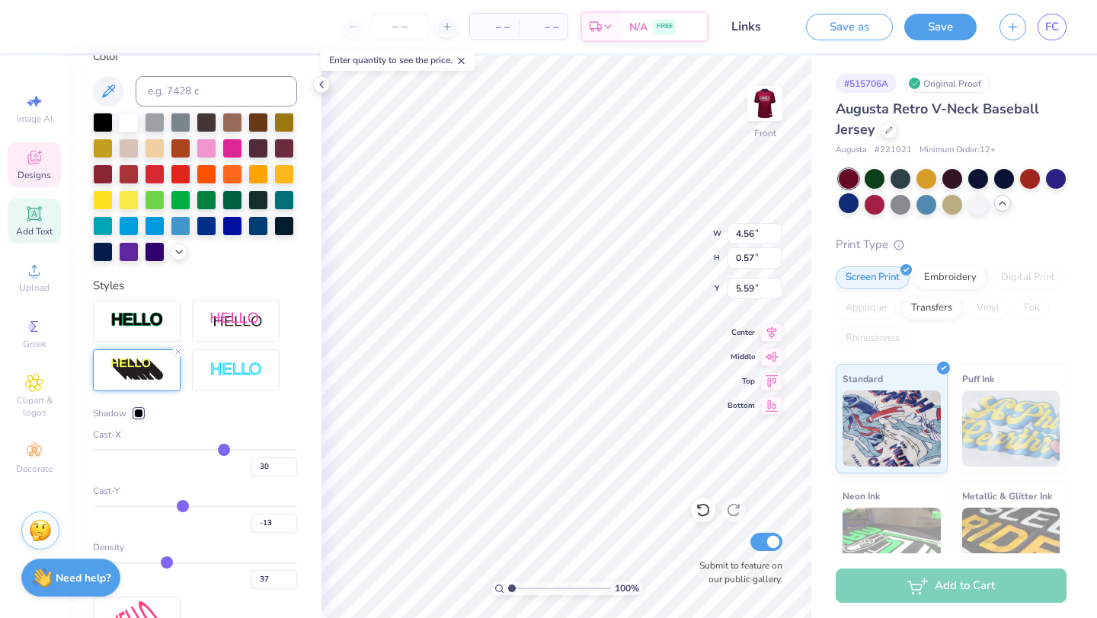
type input "36"
type input "35"
type input "34"
drag, startPoint x: 226, startPoint y: 567, endPoint x: 126, endPoint y: 557, distance: 100.2
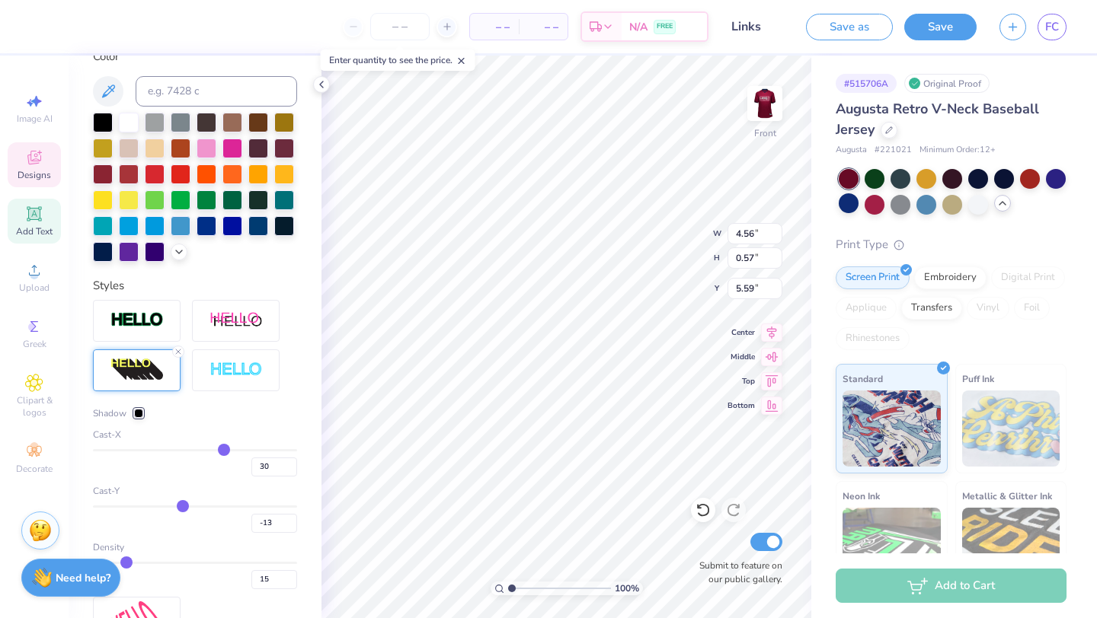
click at [126, 562] on input "range" at bounding box center [195, 563] width 204 height 2
drag, startPoint x: 221, startPoint y: 449, endPoint x: 137, endPoint y: 448, distance: 83.8
click at [136, 449] on input "range" at bounding box center [195, 450] width 204 height 2
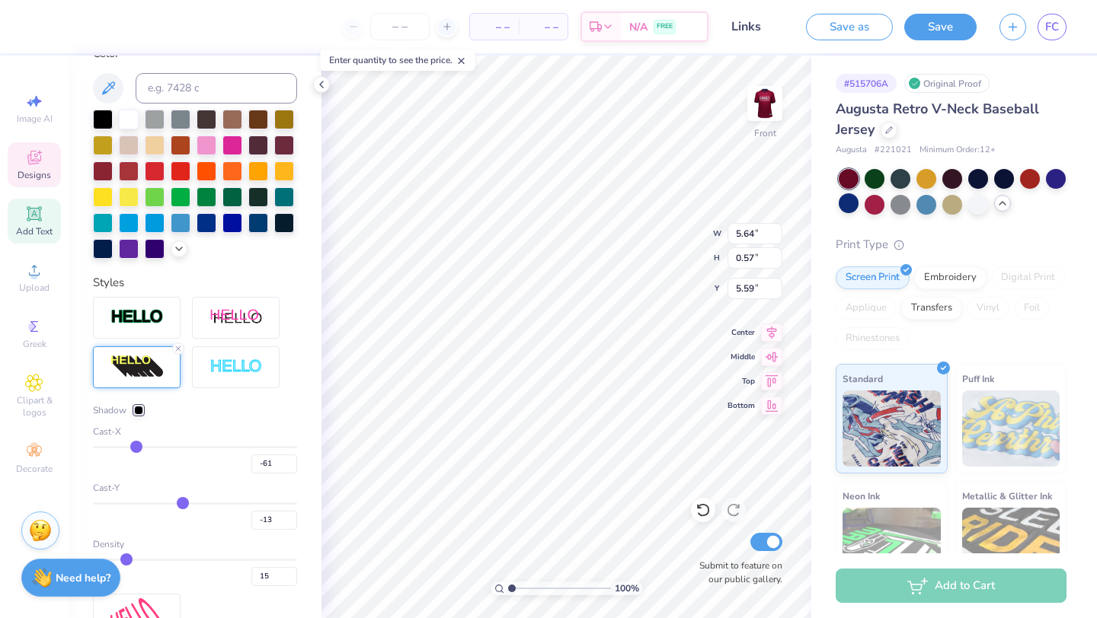
scroll to position [285, 0]
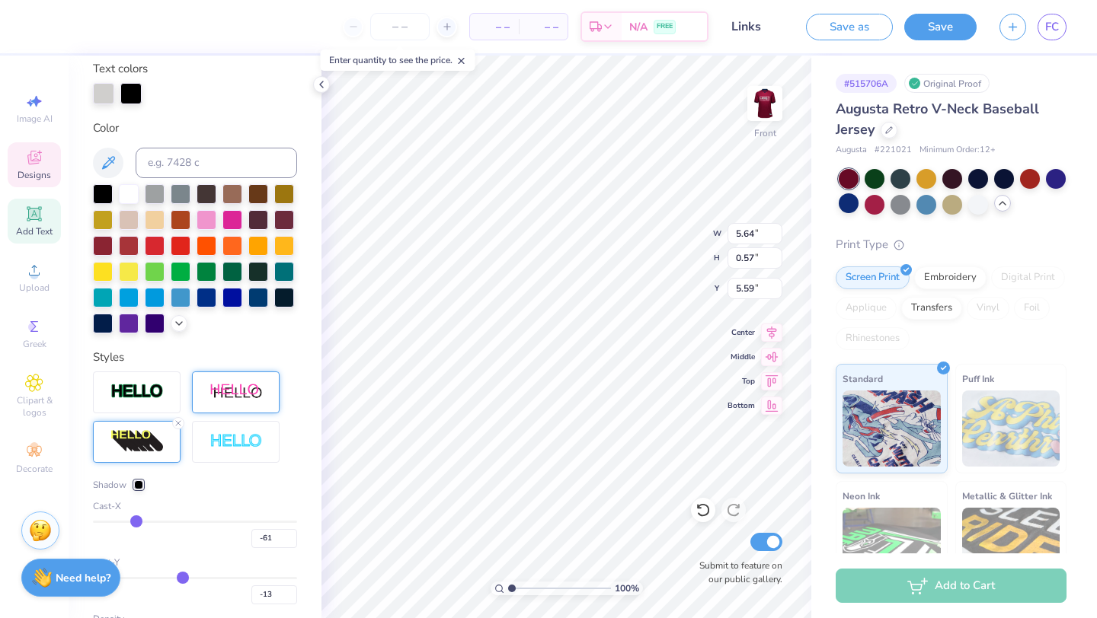
click at [236, 394] on img at bounding box center [235, 392] width 53 height 19
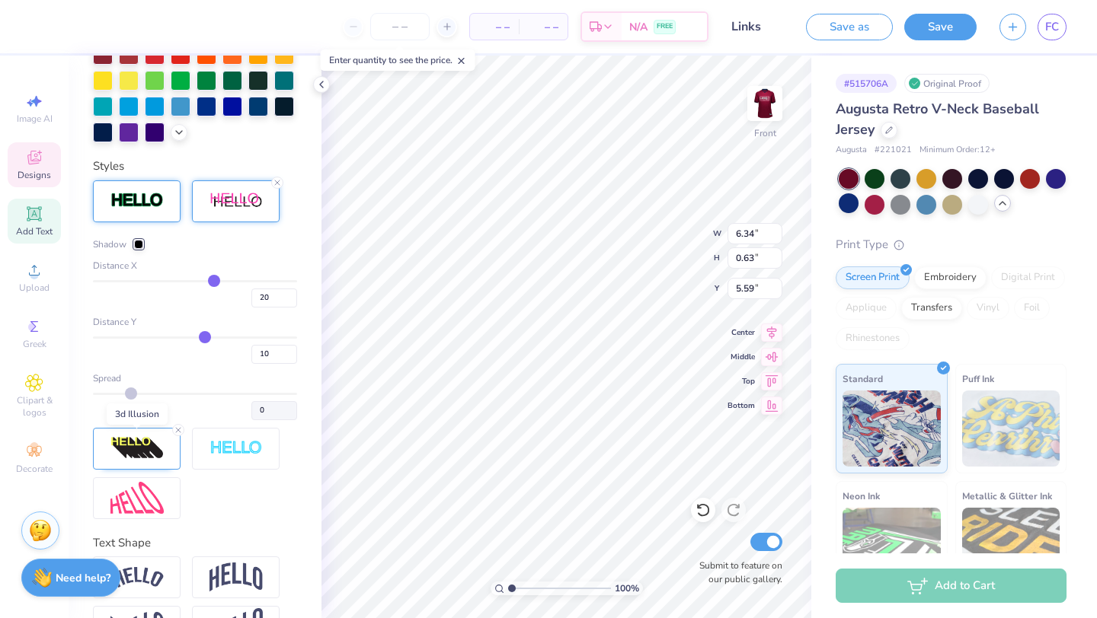
scroll to position [479, 0]
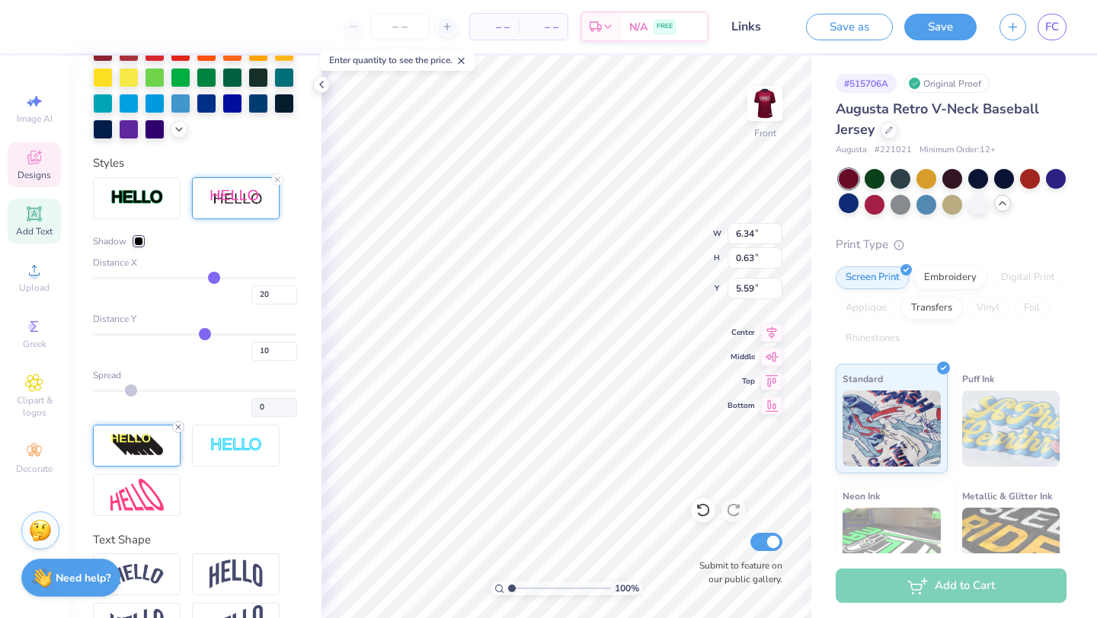
click at [180, 421] on div at bounding box center [178, 427] width 12 height 12
click at [200, 334] on input "range" at bounding box center [195, 335] width 204 height 2
drag, startPoint x: 211, startPoint y: 279, endPoint x: 200, endPoint y: 279, distance: 11.4
click at [200, 279] on input "range" at bounding box center [195, 278] width 204 height 2
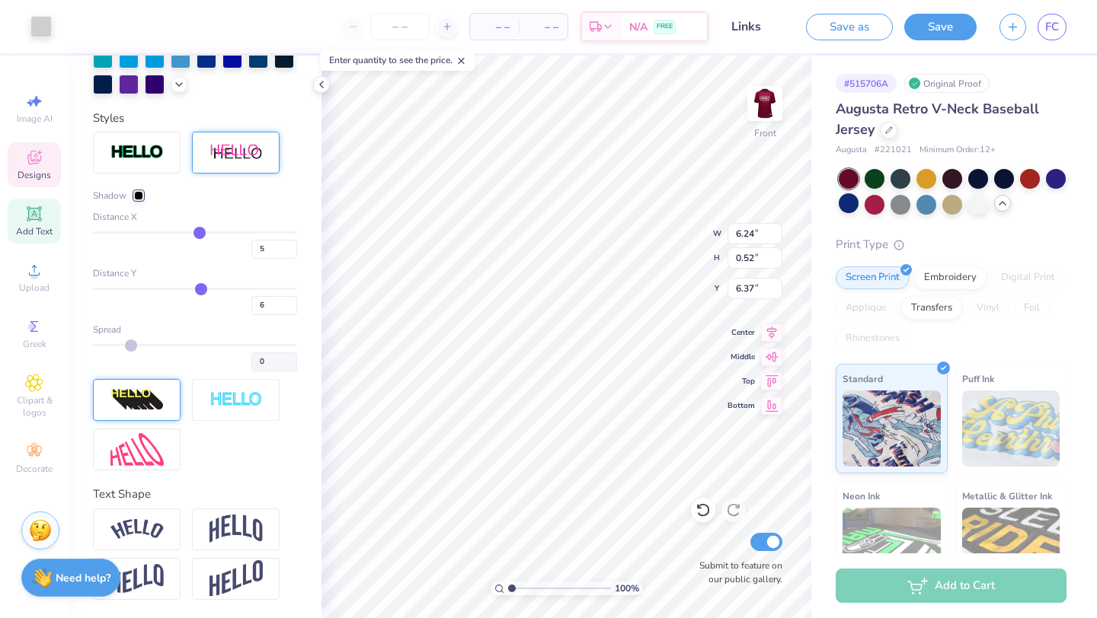
scroll to position [267, 0]
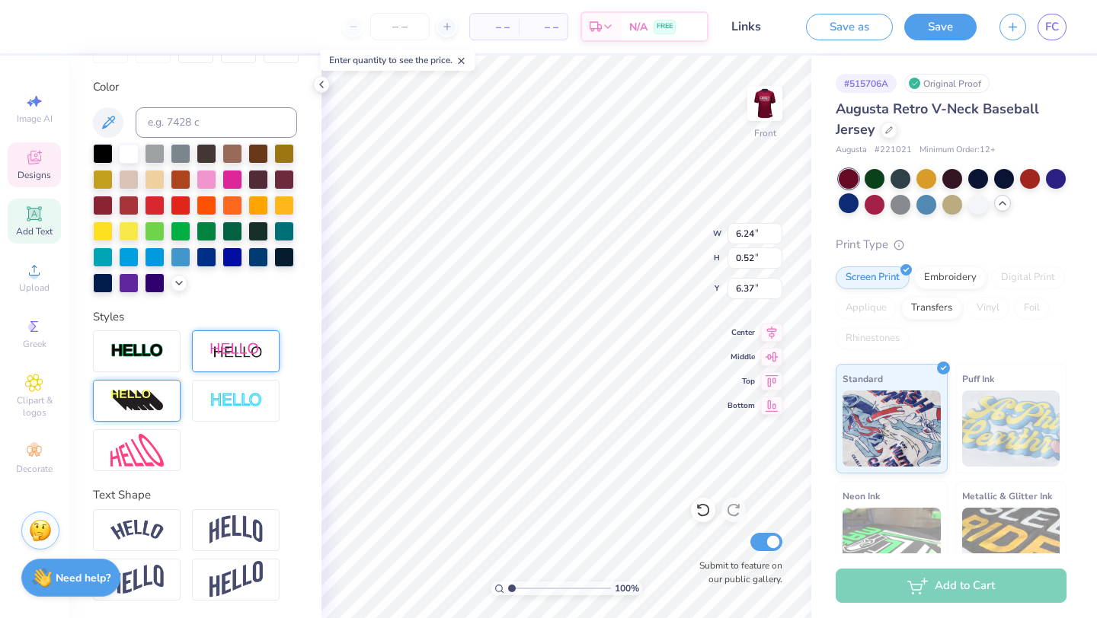
click at [261, 350] on img at bounding box center [235, 351] width 53 height 19
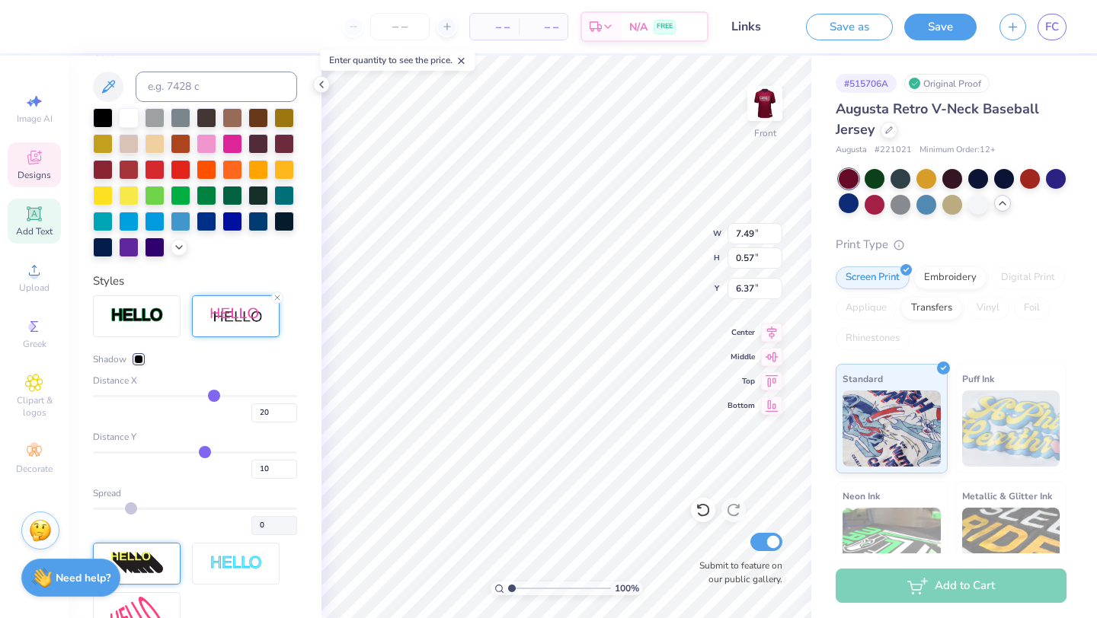
scroll to position [362, 0]
drag, startPoint x: 213, startPoint y: 395, endPoint x: 185, endPoint y: 395, distance: 28.2
click at [185, 395] on input "range" at bounding box center [195, 395] width 204 height 2
drag, startPoint x: 185, startPoint y: 395, endPoint x: 202, endPoint y: 395, distance: 16.8
click at [202, 395] on input "range" at bounding box center [195, 395] width 204 height 2
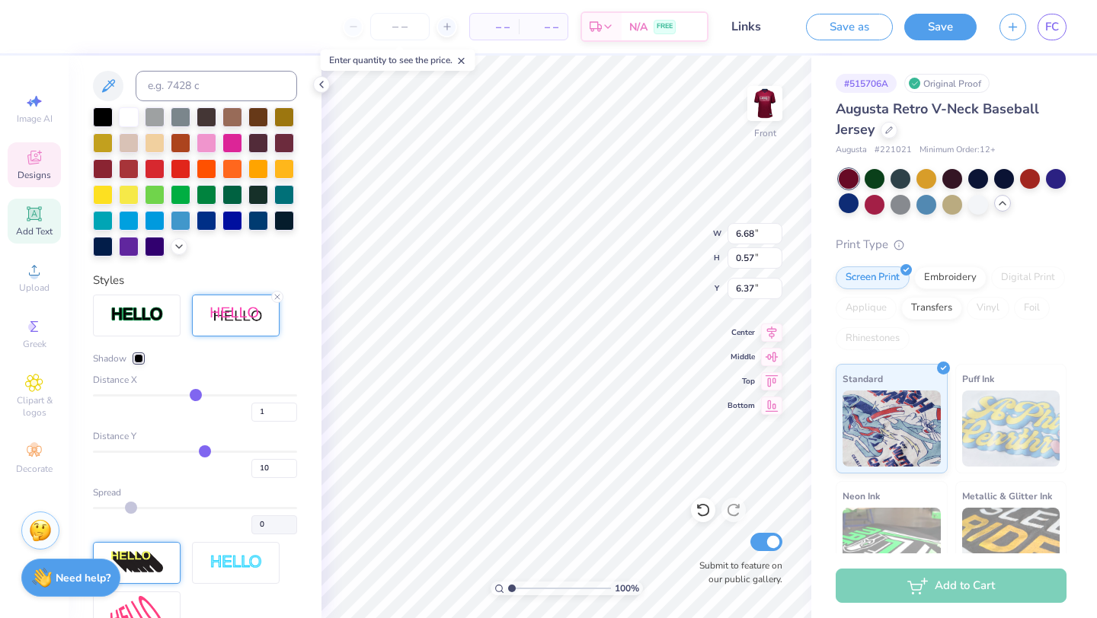
click at [196, 395] on input "range" at bounding box center [195, 395] width 204 height 2
click at [200, 395] on input "range" at bounding box center [195, 395] width 204 height 2
click at [194, 395] on input "range" at bounding box center [195, 395] width 204 height 2
click at [222, 421] on div "Shadow Distance X -1 Distance Y 10 Spread 0" at bounding box center [195, 443] width 204 height 183
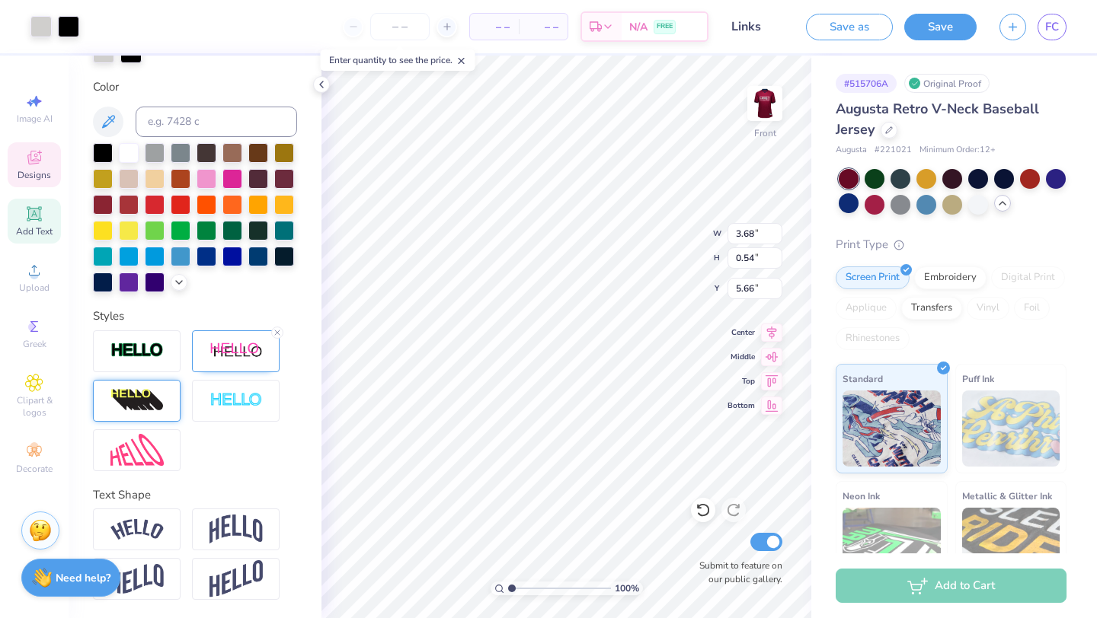
scroll to position [326, 0]
click at [228, 353] on img at bounding box center [235, 351] width 53 height 19
click at [227, 349] on img at bounding box center [235, 351] width 53 height 19
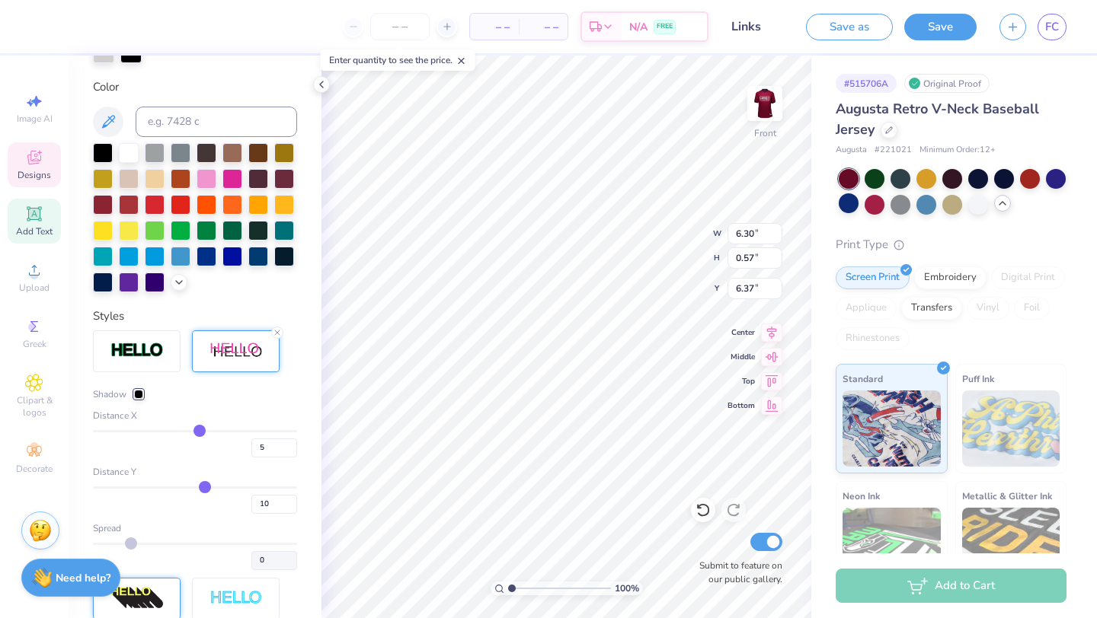
drag, startPoint x: 193, startPoint y: 428, endPoint x: 206, endPoint y: 457, distance: 31.7
click at [200, 430] on input "range" at bounding box center [195, 431] width 204 height 2
click at [201, 489] on input "range" at bounding box center [195, 488] width 204 height 2
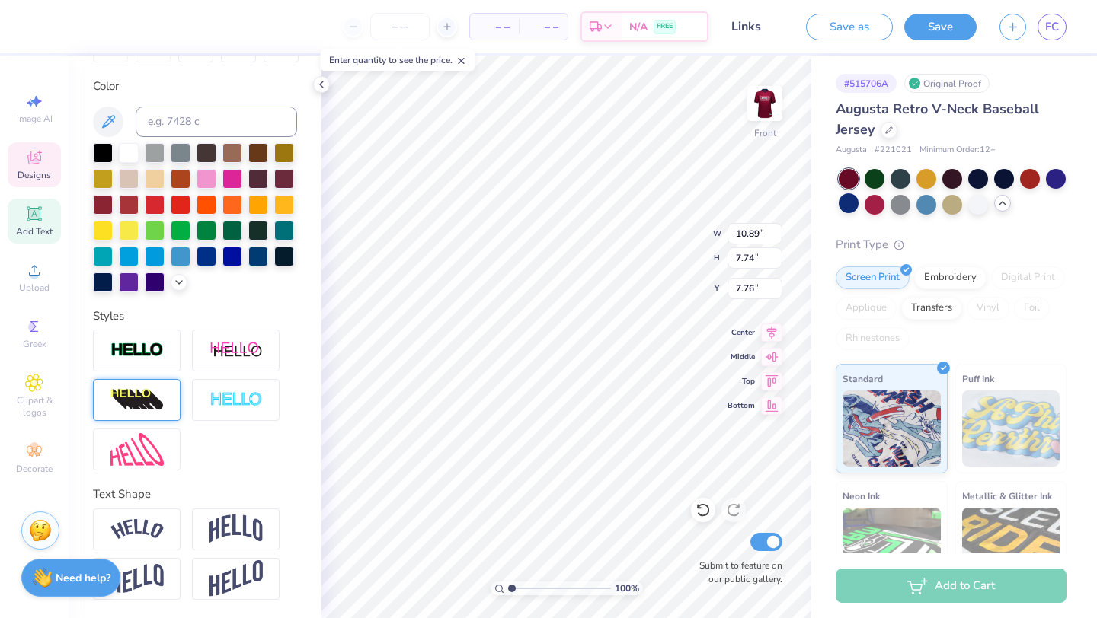
scroll to position [267, 0]
click at [127, 145] on div at bounding box center [129, 152] width 20 height 20
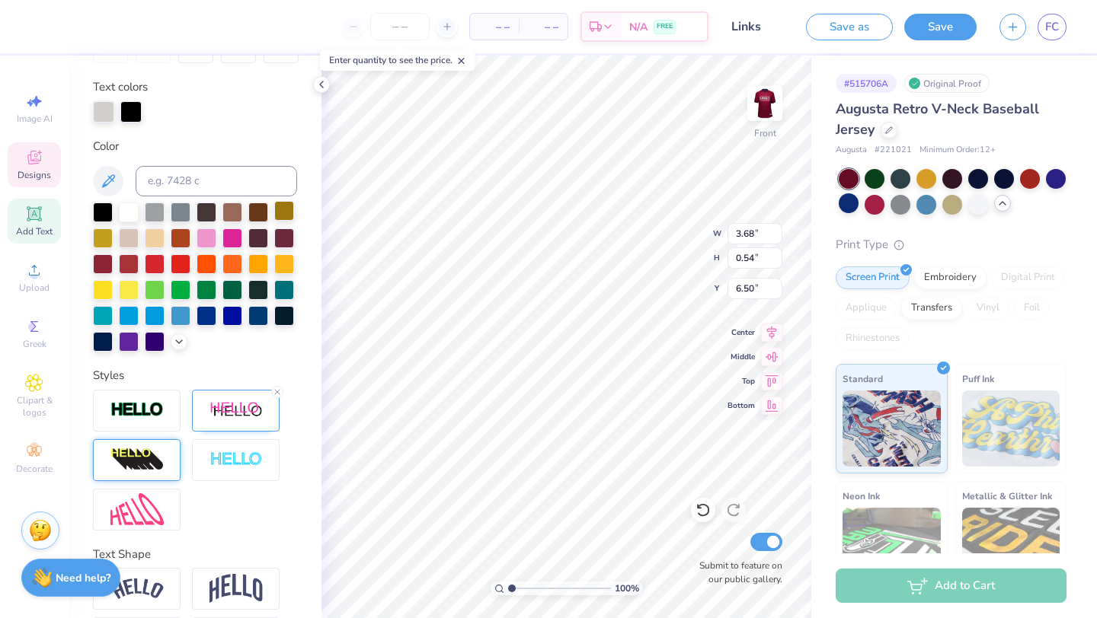
scroll to position [0, 8]
click at [128, 215] on div at bounding box center [129, 211] width 20 height 20
click at [133, 107] on div at bounding box center [130, 110] width 21 height 21
click at [106, 343] on div at bounding box center [103, 340] width 20 height 20
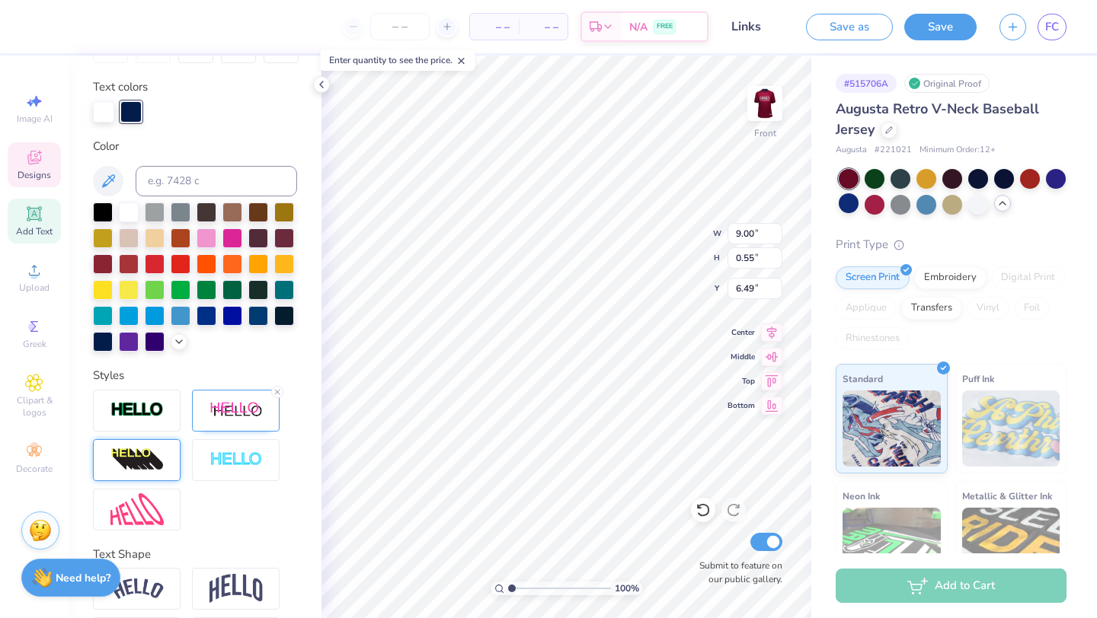
scroll to position [326, 0]
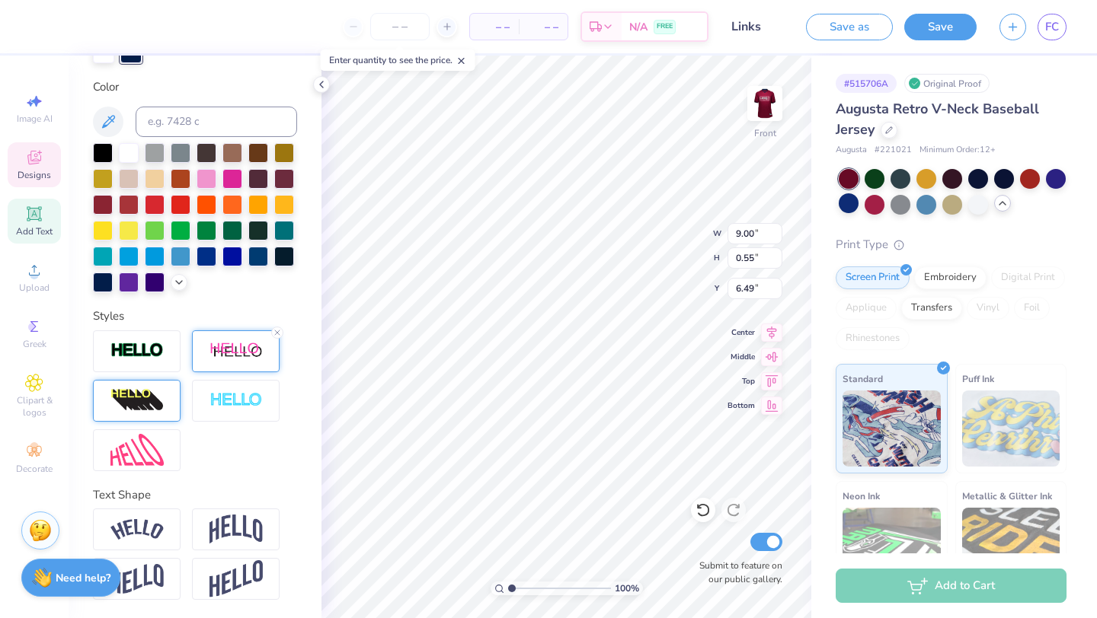
click at [237, 352] on img at bounding box center [235, 351] width 53 height 19
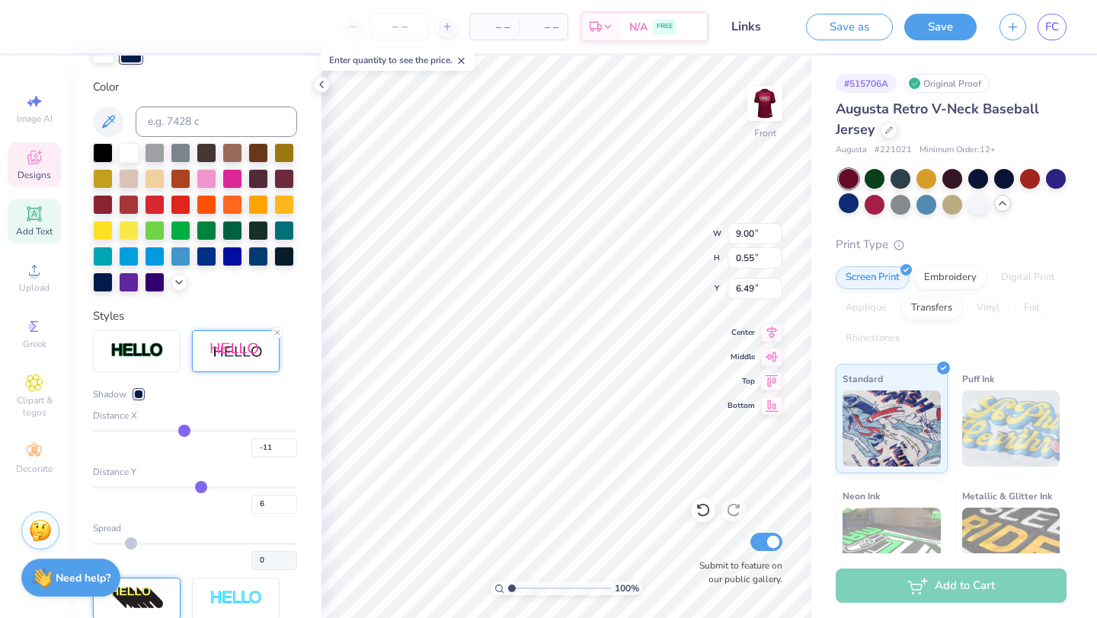
drag, startPoint x: 203, startPoint y: 426, endPoint x: 184, endPoint y: 425, distance: 19.1
click at [184, 430] on input "range" at bounding box center [195, 431] width 204 height 2
drag, startPoint x: 184, startPoint y: 425, endPoint x: 192, endPoint y: 427, distance: 7.9
click at [192, 430] on input "range" at bounding box center [195, 431] width 204 height 2
click at [196, 430] on input "range" at bounding box center [195, 431] width 204 height 2
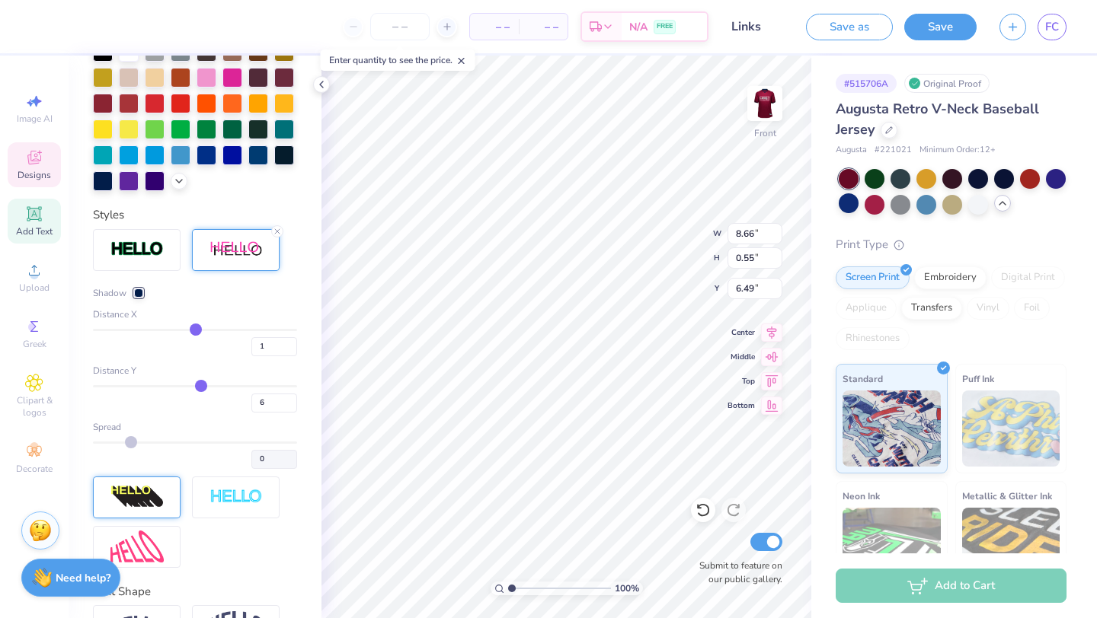
scroll to position [433, 0]
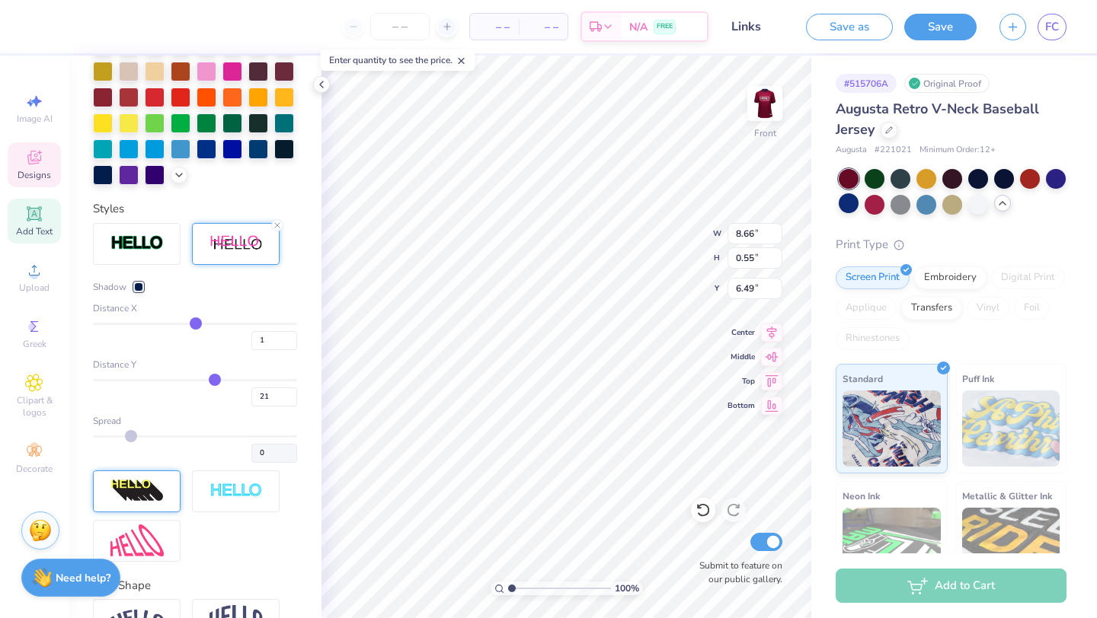
drag, startPoint x: 197, startPoint y: 382, endPoint x: 215, endPoint y: 383, distance: 17.5
click at [215, 381] on input "range" at bounding box center [195, 380] width 204 height 2
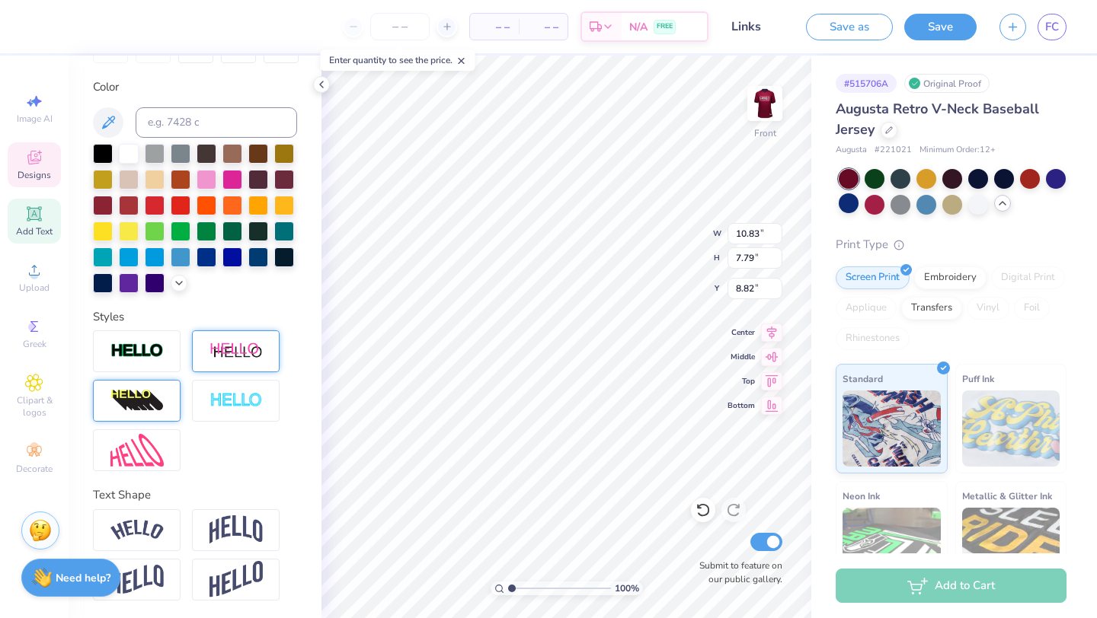
click at [241, 337] on div at bounding box center [236, 351] width 88 height 42
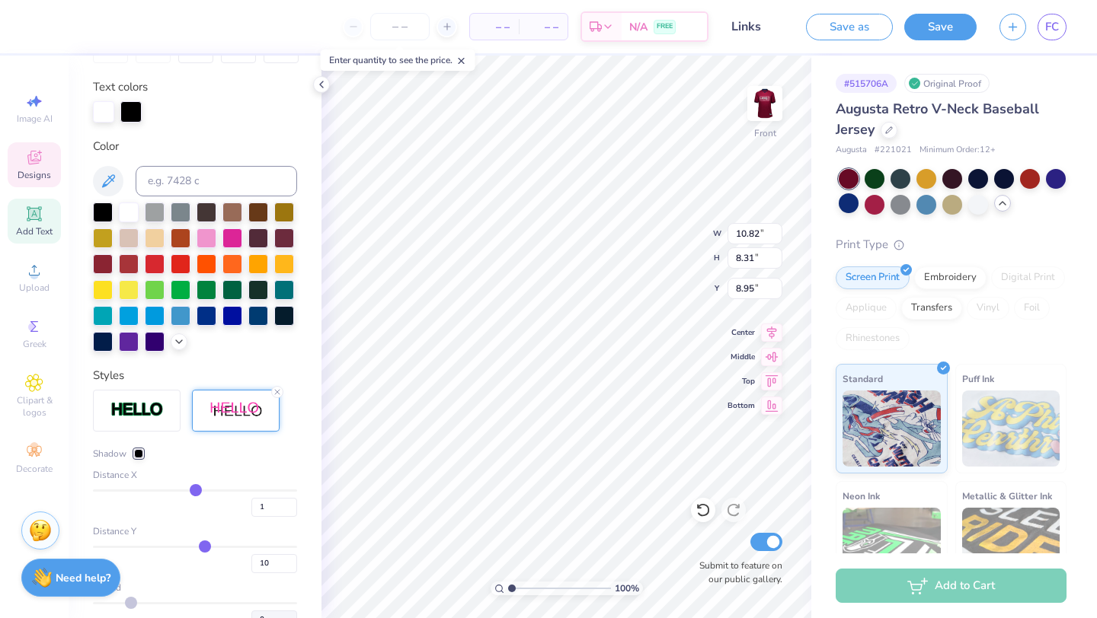
drag, startPoint x: 215, startPoint y: 489, endPoint x: 195, endPoint y: 487, distance: 19.9
click at [195, 490] on input "range" at bounding box center [195, 491] width 204 height 2
drag, startPoint x: 203, startPoint y: 550, endPoint x: 196, endPoint y: 548, distance: 7.8
click at [196, 548] on input "range" at bounding box center [195, 547] width 204 height 2
click at [144, 139] on div "Color" at bounding box center [195, 147] width 204 height 18
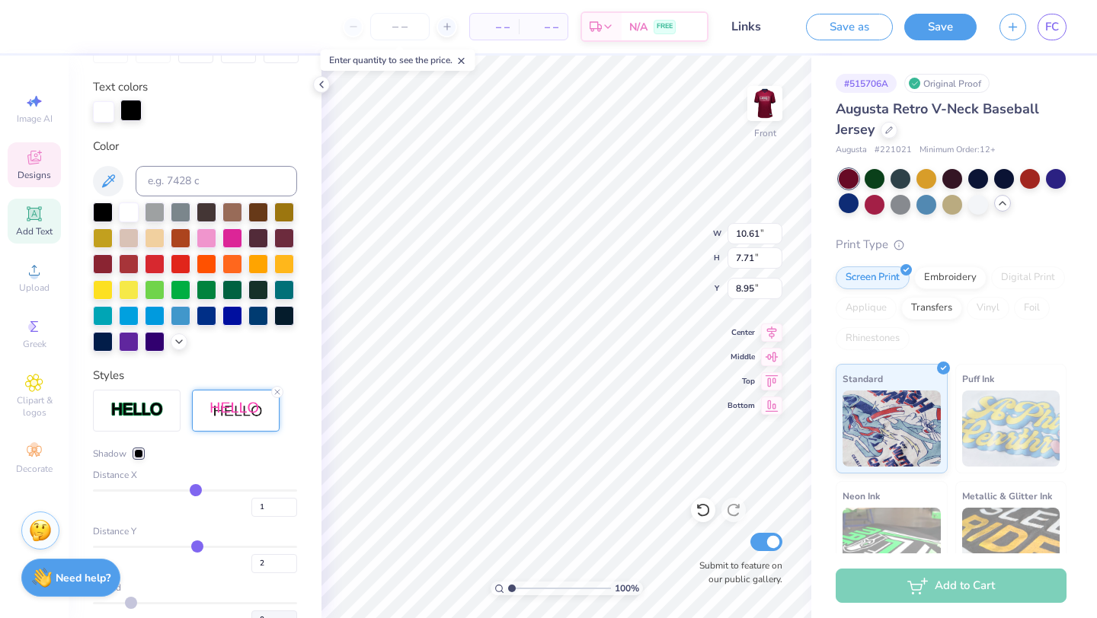
click at [134, 106] on div at bounding box center [130, 110] width 21 height 21
click at [93, 340] on div at bounding box center [103, 340] width 20 height 20
click at [95, 341] on div at bounding box center [103, 340] width 20 height 20
click at [96, 342] on div at bounding box center [103, 340] width 20 height 20
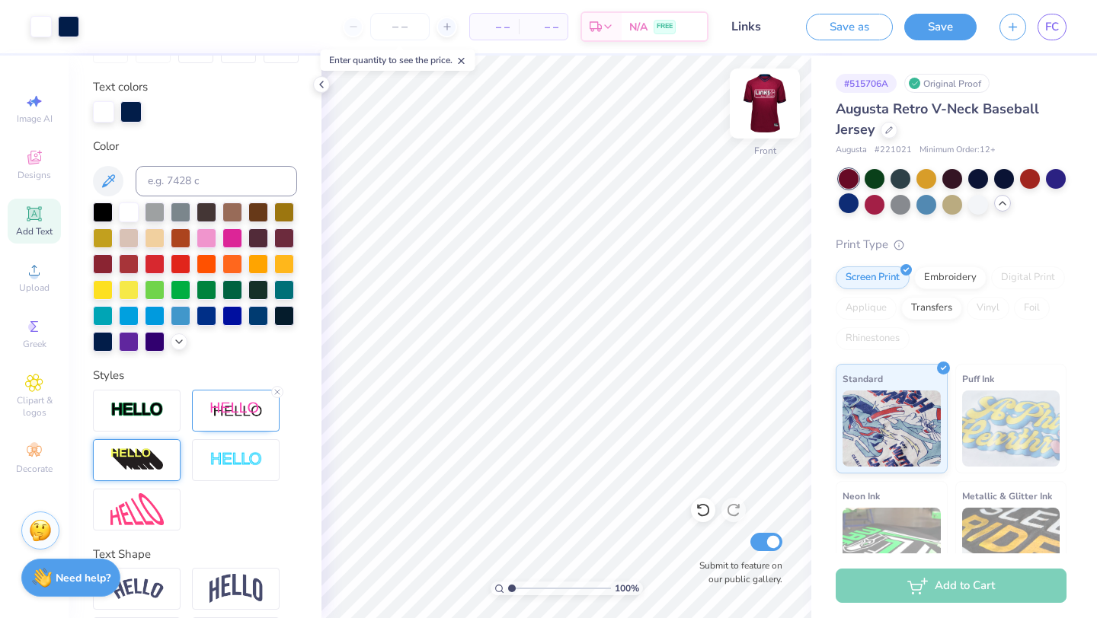
click at [768, 102] on img at bounding box center [764, 103] width 61 height 61
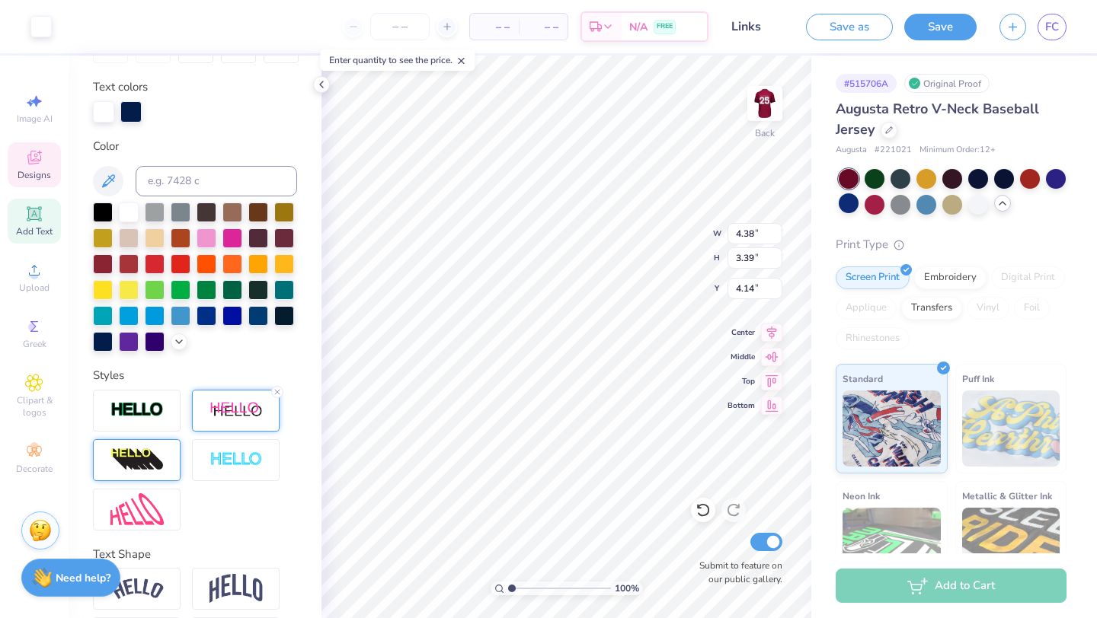
click at [258, 409] on img at bounding box center [235, 410] width 53 height 19
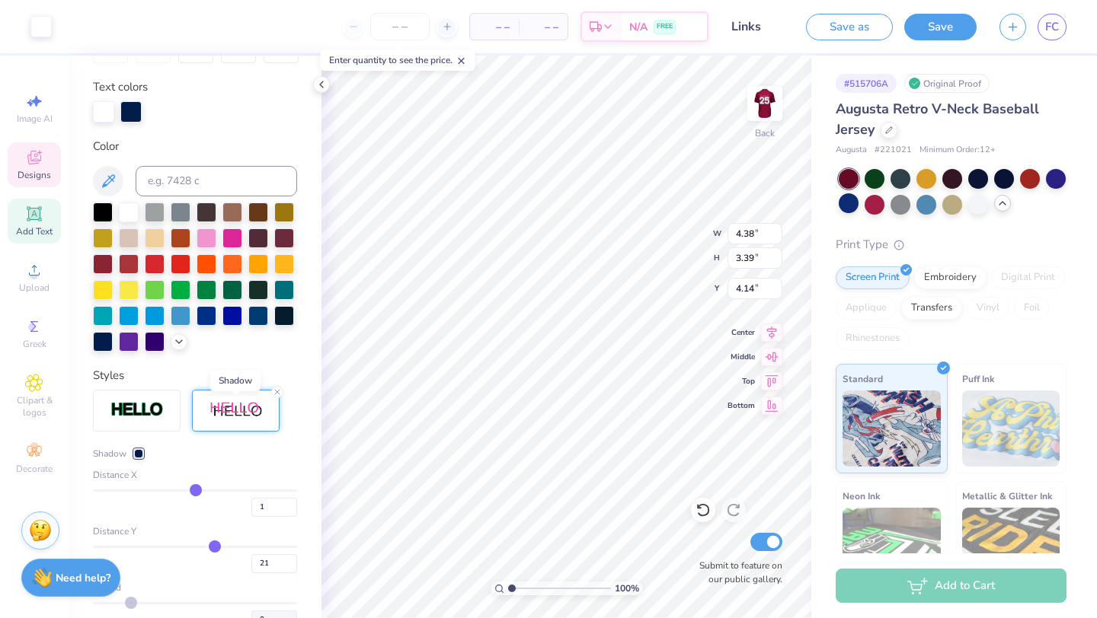
click at [258, 409] on img at bounding box center [235, 410] width 53 height 19
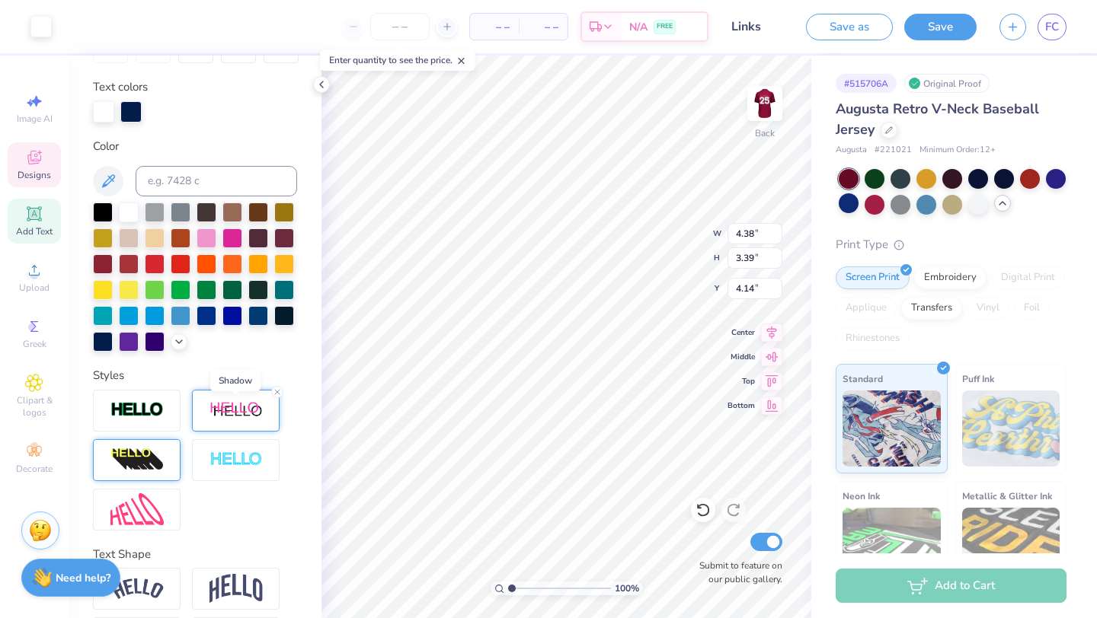
click at [258, 409] on img at bounding box center [235, 410] width 53 height 19
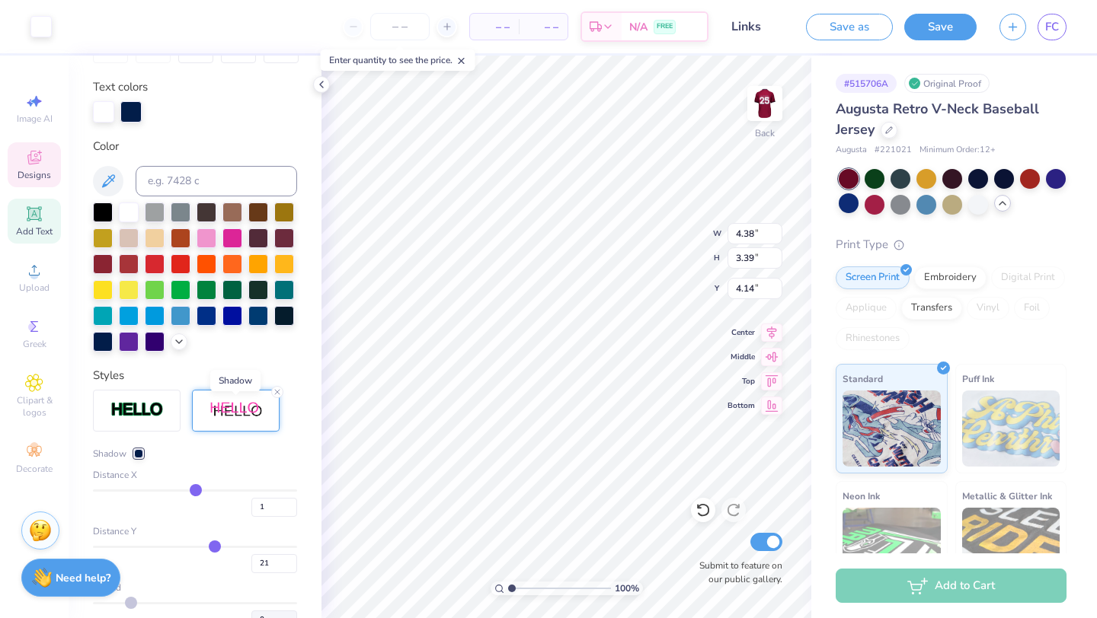
click at [244, 402] on img at bounding box center [235, 410] width 53 height 19
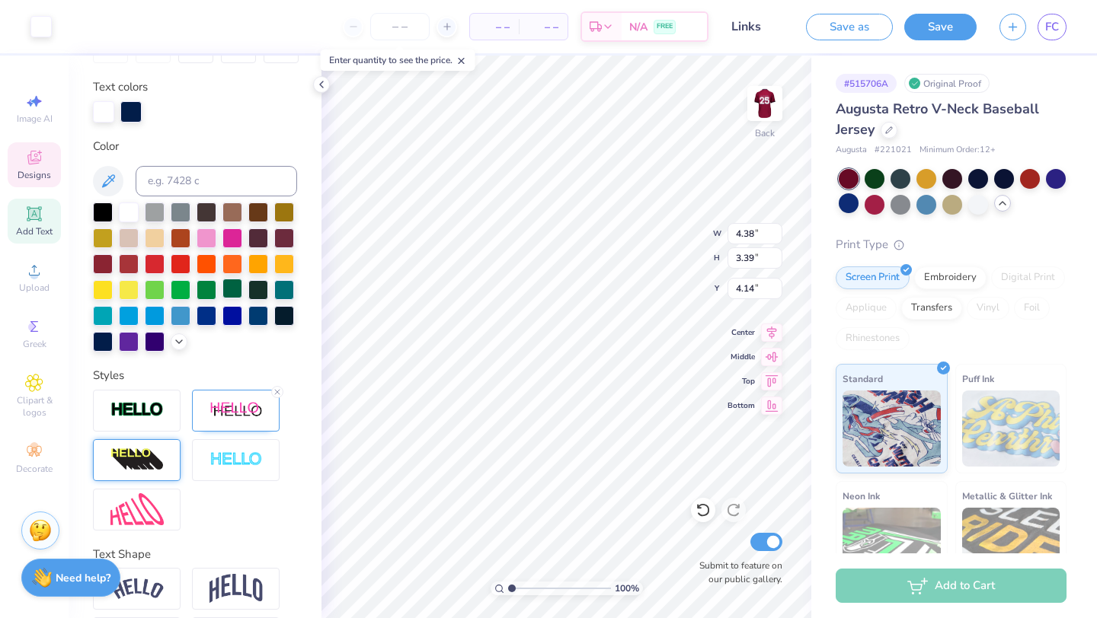
scroll to position [326, 0]
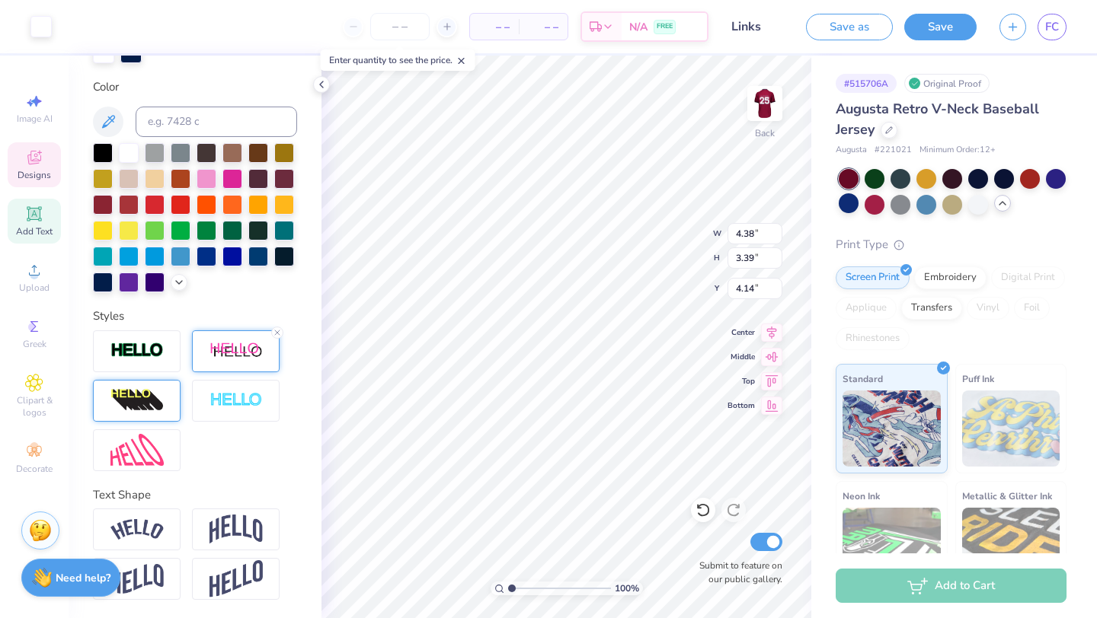
click at [231, 339] on div at bounding box center [236, 351] width 88 height 42
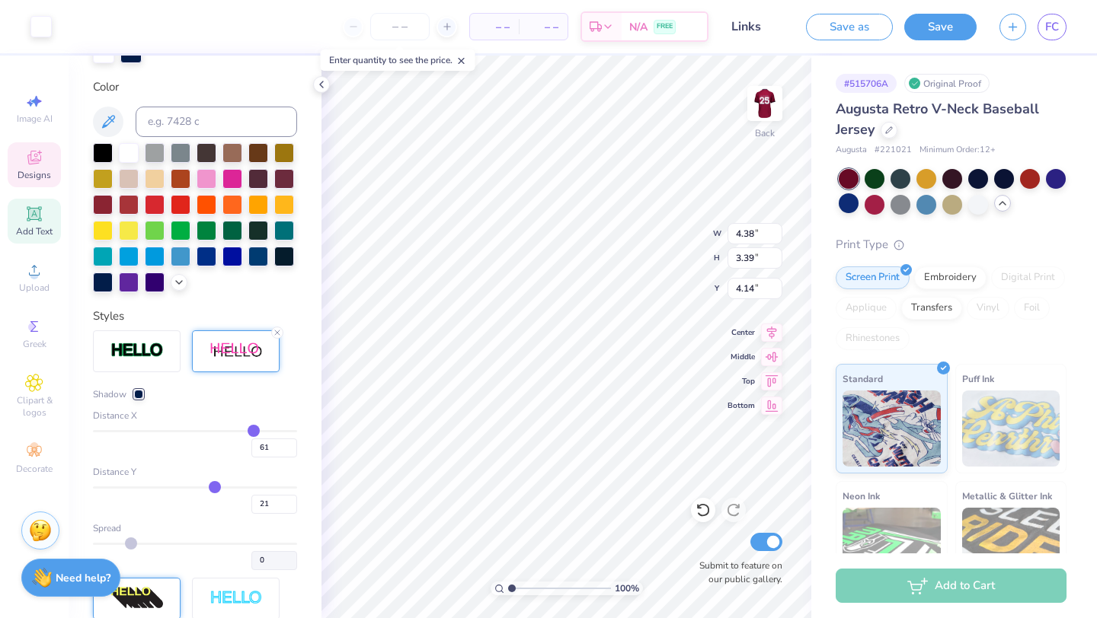
drag, startPoint x: 195, startPoint y: 431, endPoint x: 253, endPoint y: 440, distance: 58.6
click at [253, 433] on input "range" at bounding box center [195, 431] width 204 height 2
drag, startPoint x: 216, startPoint y: 487, endPoint x: 183, endPoint y: 487, distance: 33.5
click at [183, 487] on input "range" at bounding box center [195, 488] width 204 height 2
click at [278, 334] on line at bounding box center [277, 332] width 5 height 5
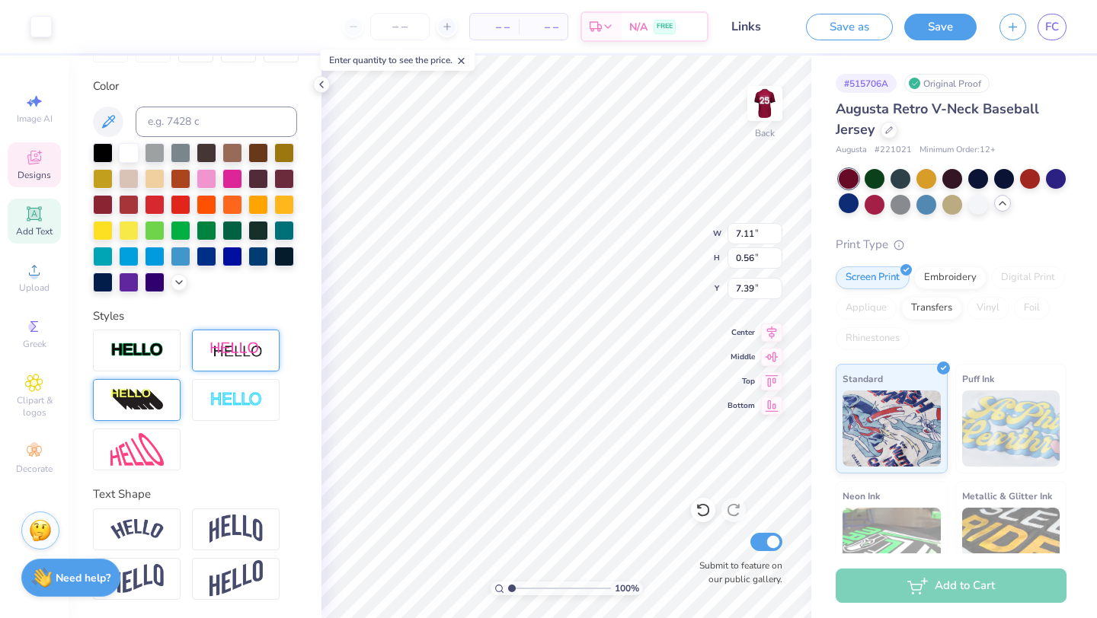
scroll to position [267, 0]
click at [104, 281] on div at bounding box center [103, 282] width 20 height 20
click at [225, 360] on div at bounding box center [236, 351] width 88 height 42
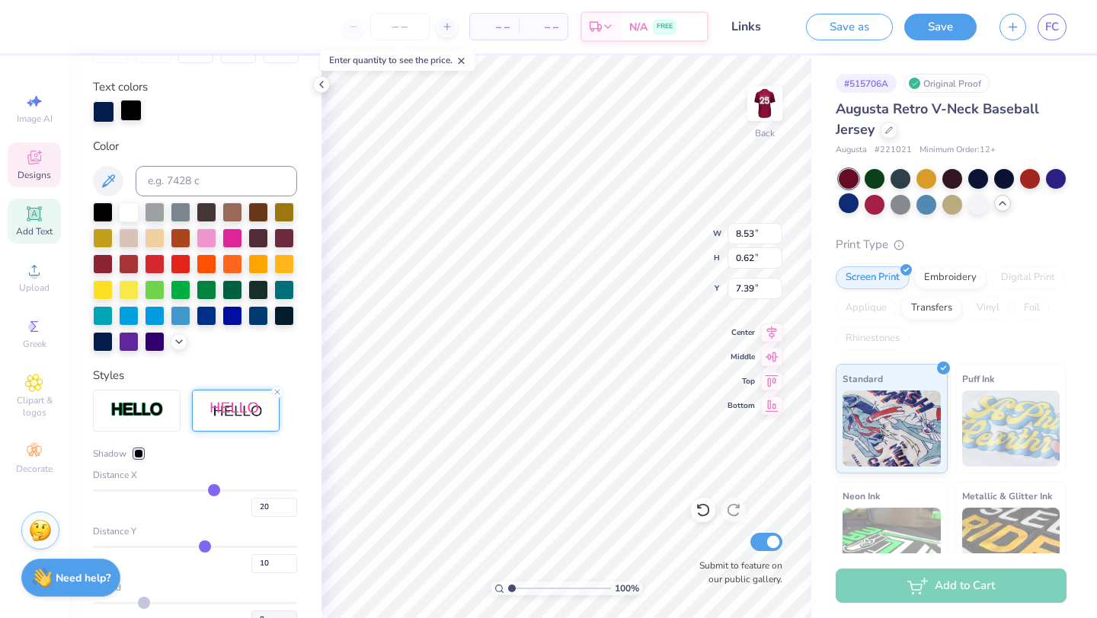
click at [132, 110] on div at bounding box center [130, 110] width 21 height 21
click at [133, 112] on div at bounding box center [130, 111] width 21 height 21
click at [127, 204] on div at bounding box center [129, 211] width 20 height 20
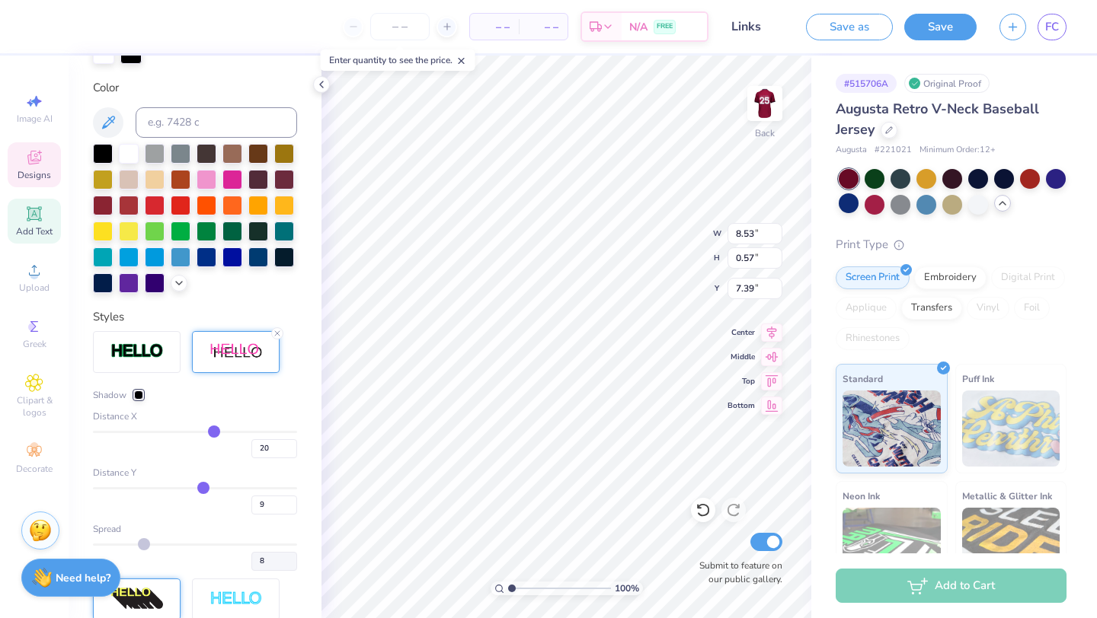
click at [203, 489] on input "range" at bounding box center [195, 488] width 204 height 2
drag, startPoint x: 216, startPoint y: 430, endPoint x: 189, endPoint y: 426, distance: 27.7
click at [189, 431] on input "range" at bounding box center [195, 432] width 204 height 2
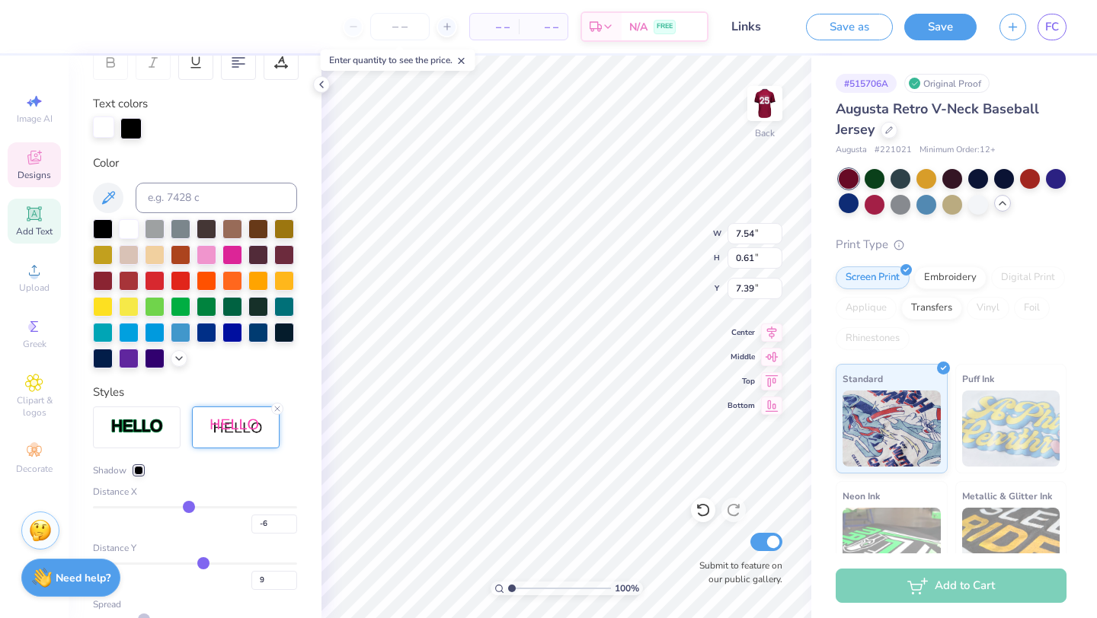
drag, startPoint x: 133, startPoint y: 132, endPoint x: 108, endPoint y: 129, distance: 25.4
click at [108, 129] on div at bounding box center [195, 128] width 204 height 21
click at [108, 129] on div at bounding box center [103, 127] width 21 height 21
click at [105, 356] on div at bounding box center [103, 357] width 20 height 20
click at [132, 128] on div at bounding box center [130, 127] width 21 height 21
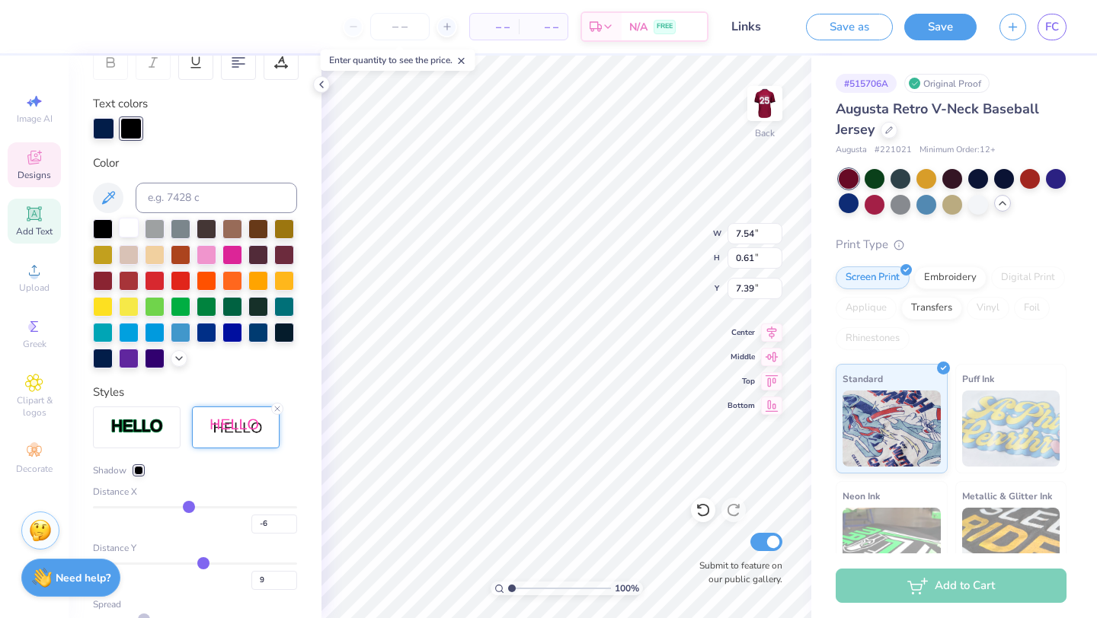
click at [134, 224] on div at bounding box center [129, 228] width 20 height 20
click at [196, 506] on input "range" at bounding box center [195, 507] width 204 height 2
drag, startPoint x: 205, startPoint y: 562, endPoint x: 195, endPoint y: 560, distance: 10.2
click at [195, 563] on input "range" at bounding box center [195, 564] width 204 height 2
click at [764, 103] on img at bounding box center [764, 103] width 61 height 61
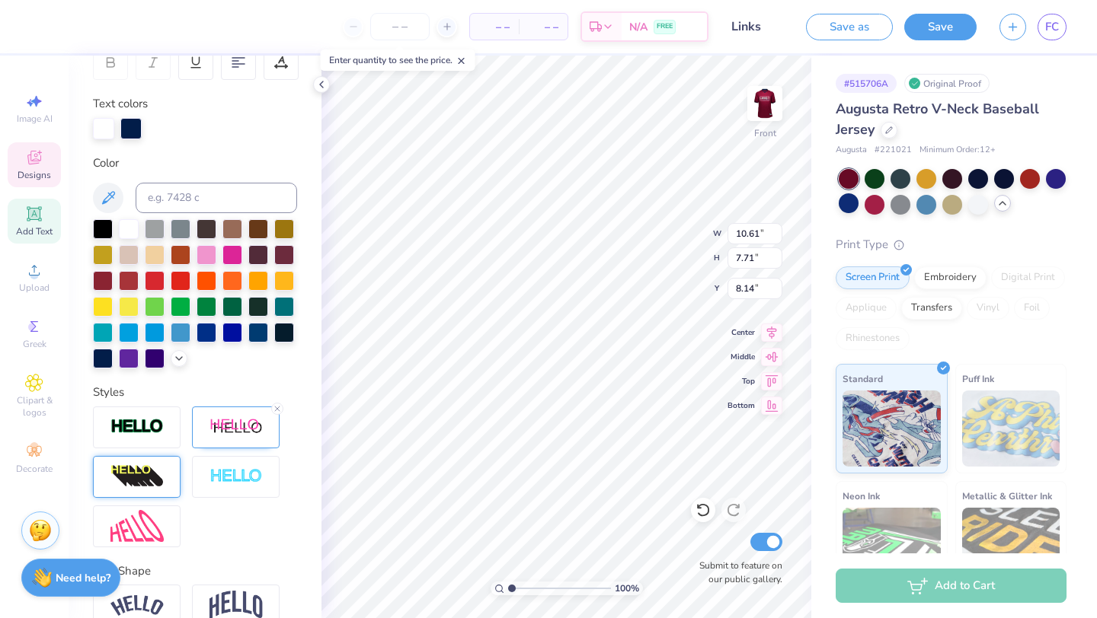
scroll to position [326, 0]
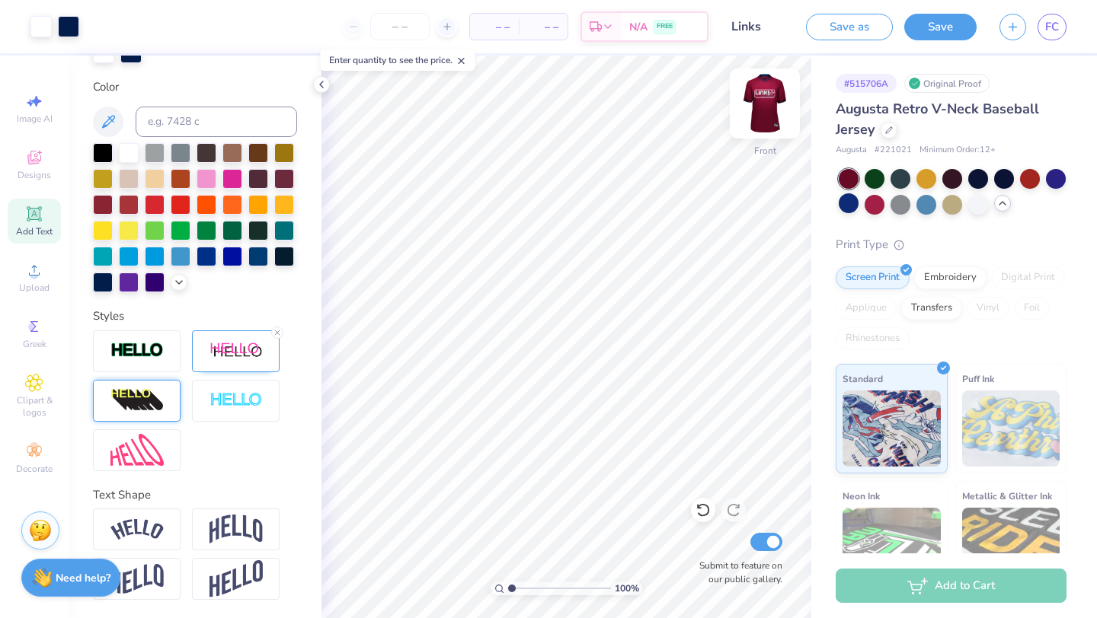
click at [756, 103] on img at bounding box center [764, 103] width 61 height 61
click at [763, 100] on img at bounding box center [764, 103] width 61 height 61
click at [769, 112] on img at bounding box center [764, 103] width 61 height 61
click at [777, 118] on img at bounding box center [764, 103] width 61 height 61
click at [768, 94] on img at bounding box center [764, 103] width 61 height 61
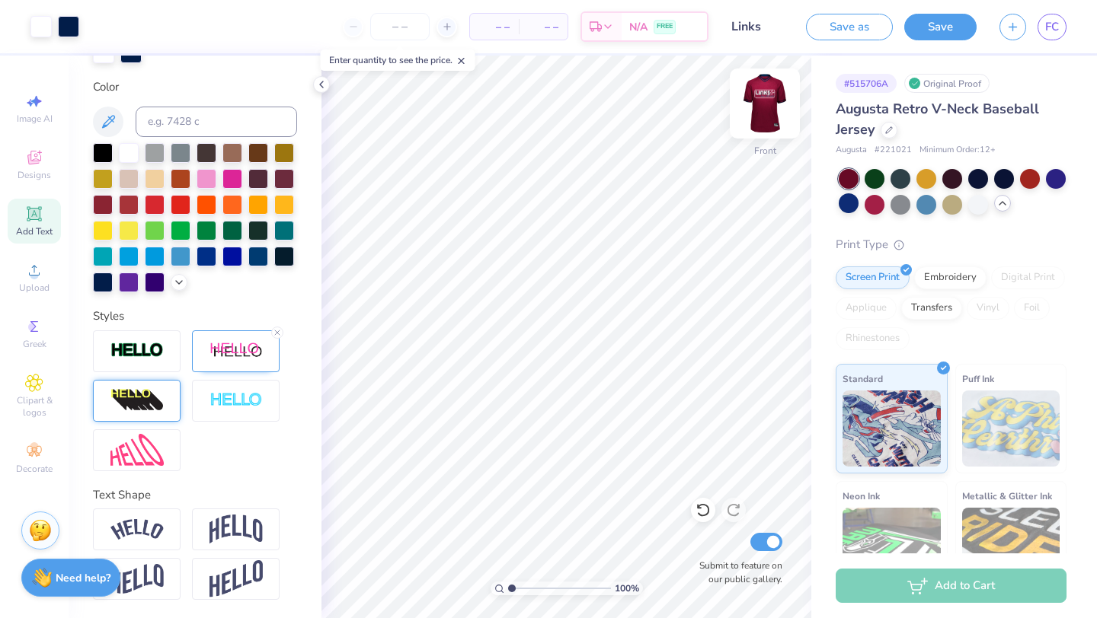
click at [770, 85] on img at bounding box center [764, 103] width 61 height 61
click at [749, 30] on input "Links" at bounding box center [757, 26] width 75 height 30
click at [762, 29] on input "Links" at bounding box center [757, 26] width 75 height 30
click at [759, 27] on input "Links" at bounding box center [757, 26] width 75 height 30
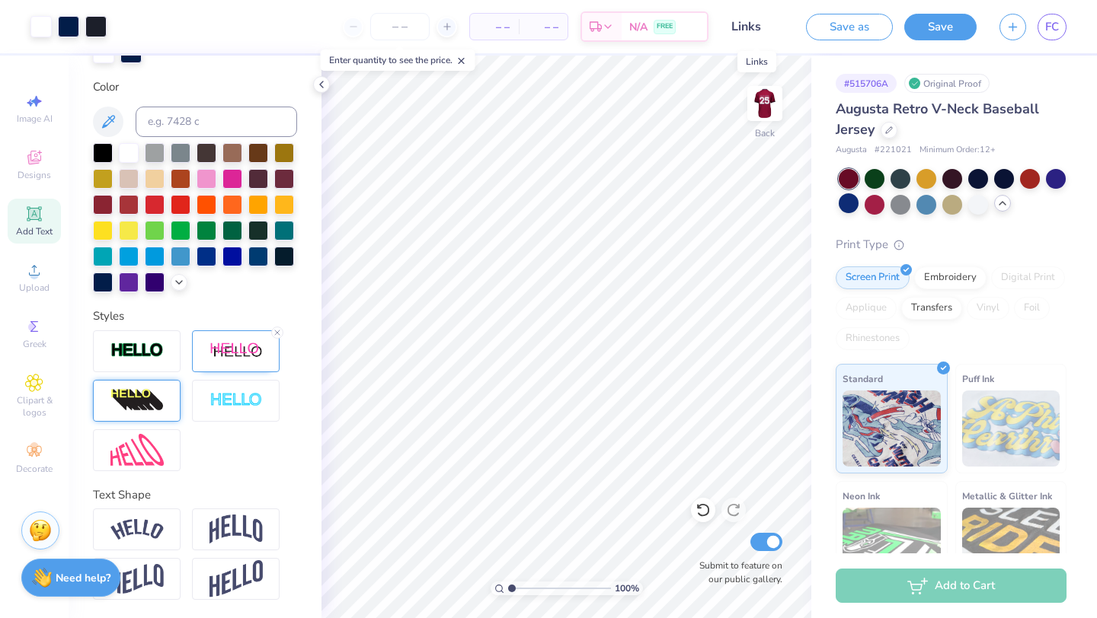
click at [759, 27] on input "Links" at bounding box center [757, 26] width 75 height 30
click at [763, 27] on input "Links" at bounding box center [757, 26] width 75 height 30
click at [749, 24] on input "Links" at bounding box center [757, 26] width 75 height 30
click at [758, 25] on input "Links" at bounding box center [757, 26] width 75 height 30
click at [761, 26] on input "Links" at bounding box center [757, 26] width 75 height 30
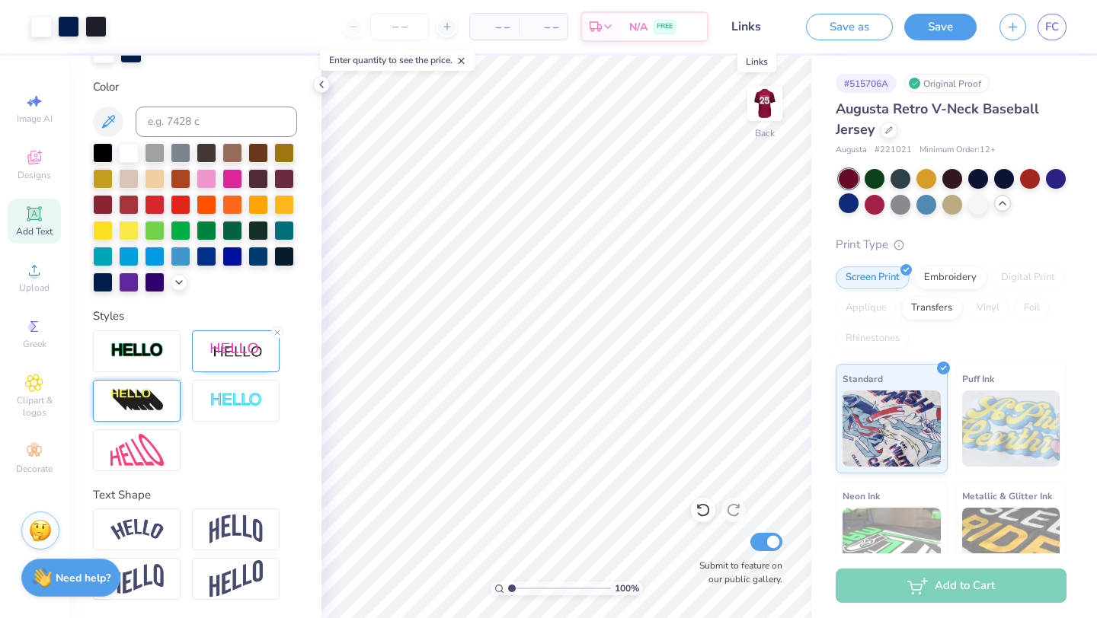
click at [761, 27] on input "Links" at bounding box center [757, 26] width 75 height 30
click at [765, 27] on input "Links" at bounding box center [757, 26] width 75 height 30
click at [758, 27] on input "Links" at bounding box center [757, 26] width 75 height 30
click at [741, 27] on input "Links" at bounding box center [757, 26] width 75 height 30
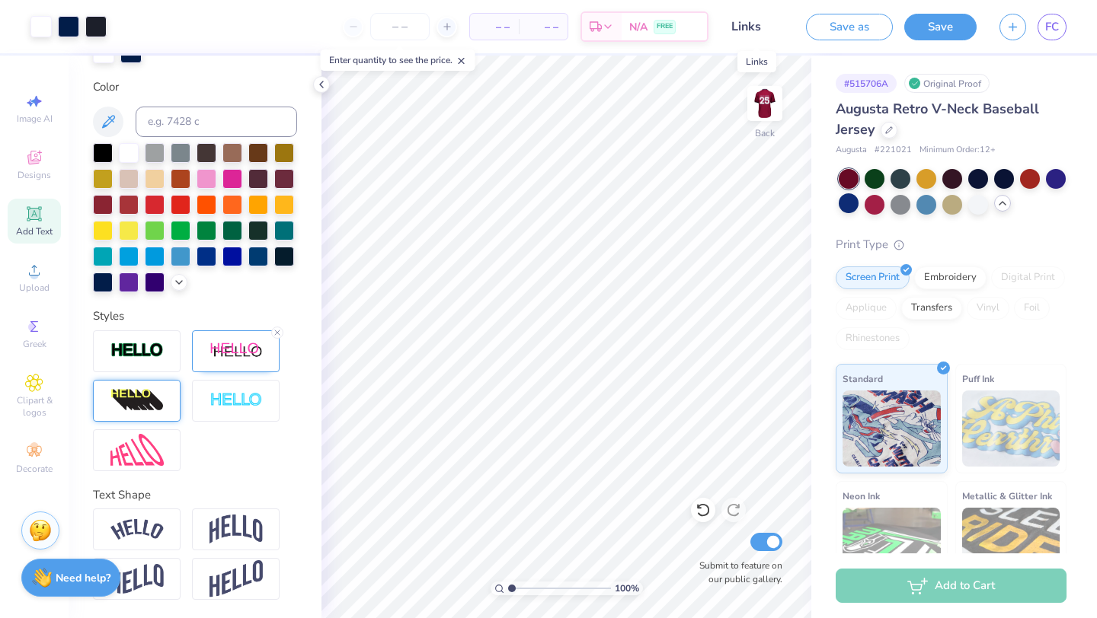
click at [741, 27] on input "Links" at bounding box center [757, 26] width 75 height 30
click at [752, 22] on input "Links" at bounding box center [757, 26] width 75 height 30
click at [759, 22] on input "Links" at bounding box center [757, 26] width 75 height 30
click at [757, 24] on input "Links" at bounding box center [757, 26] width 75 height 30
click at [761, 24] on input "Links" at bounding box center [757, 26] width 75 height 30
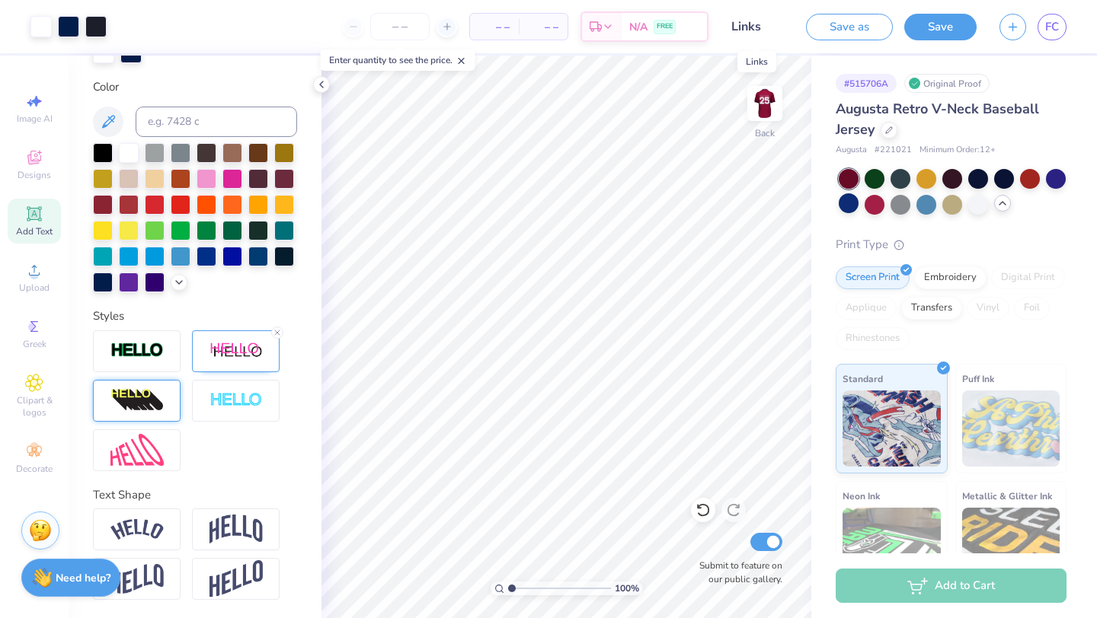
click at [761, 24] on input "Links" at bounding box center [757, 26] width 75 height 30
click at [765, 21] on input "Links" at bounding box center [757, 26] width 75 height 30
click at [761, 24] on input "Links" at bounding box center [757, 26] width 75 height 30
click at [761, 27] on input "Links" at bounding box center [757, 26] width 75 height 30
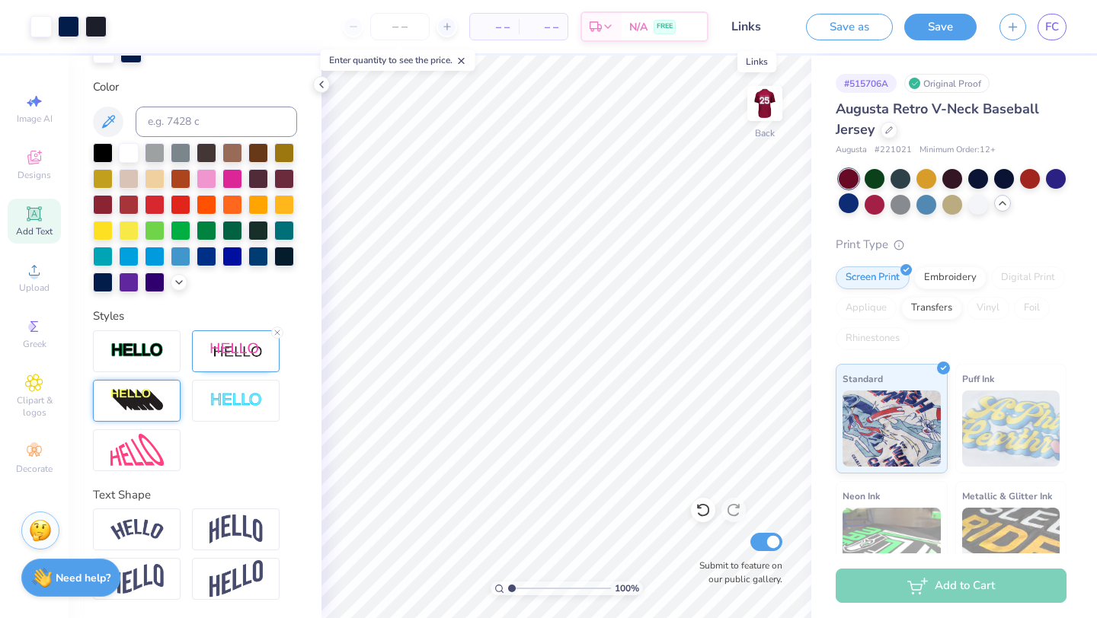
click at [761, 27] on input "Links" at bounding box center [757, 26] width 75 height 30
click at [757, 24] on input "Links" at bounding box center [757, 26] width 75 height 30
click at [758, 24] on input "Links" at bounding box center [757, 26] width 75 height 30
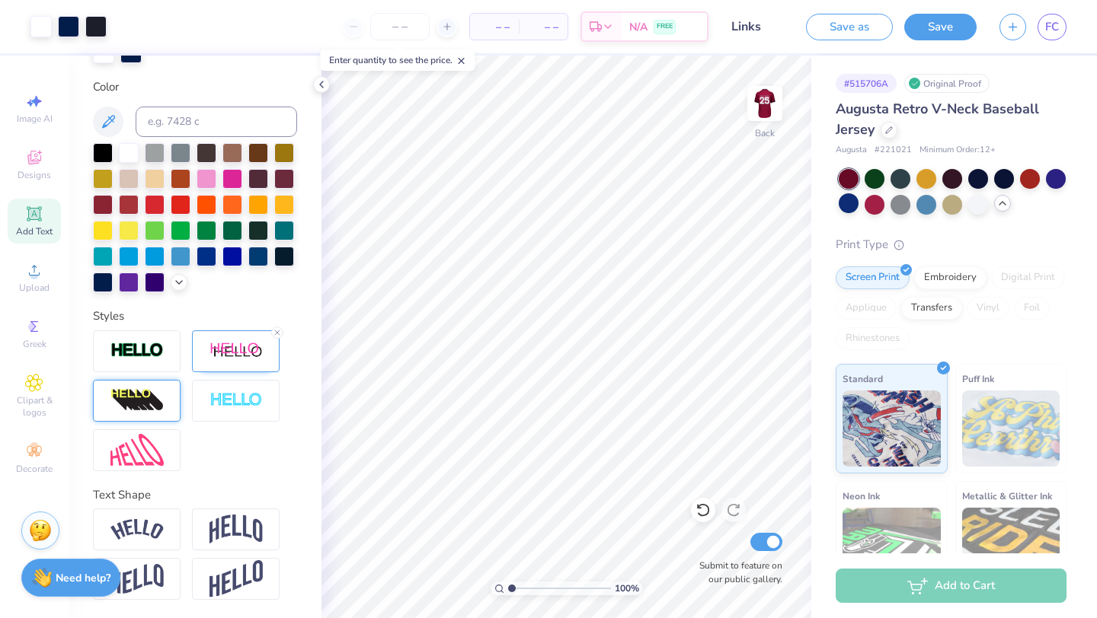
click at [758, 29] on input "Links" at bounding box center [757, 26] width 75 height 30
click at [774, 29] on input "Links" at bounding box center [757, 26] width 75 height 30
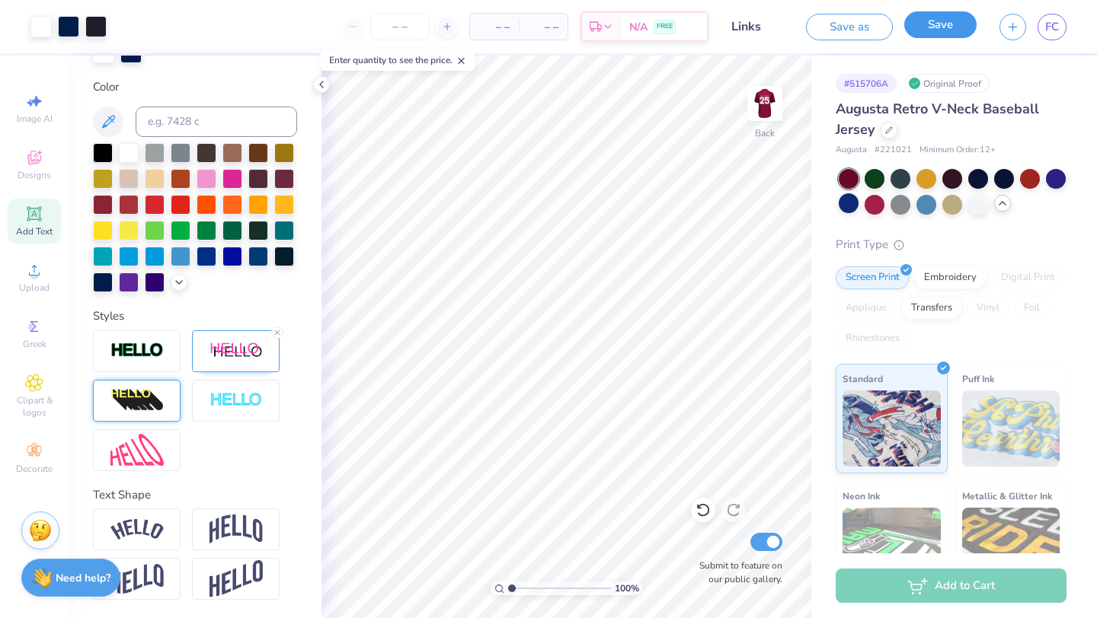
click at [929, 26] on button "Save" at bounding box center [940, 24] width 72 height 27
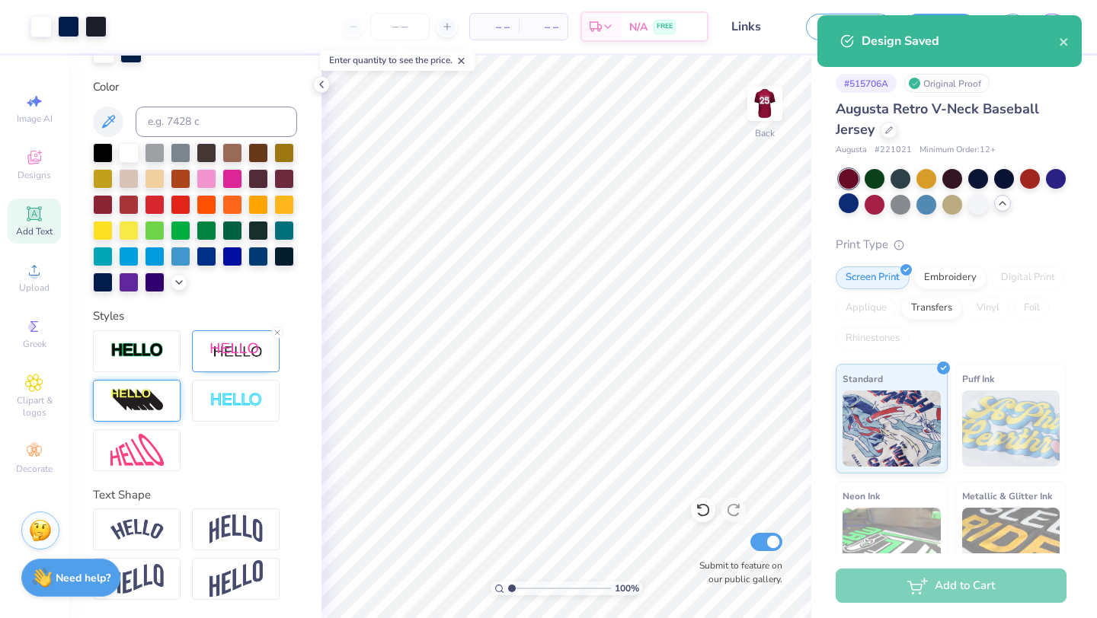
click at [1069, 45] on div "Design Saved" at bounding box center [949, 41] width 264 height 52
click at [1066, 43] on icon "close" at bounding box center [1063, 42] width 11 height 12
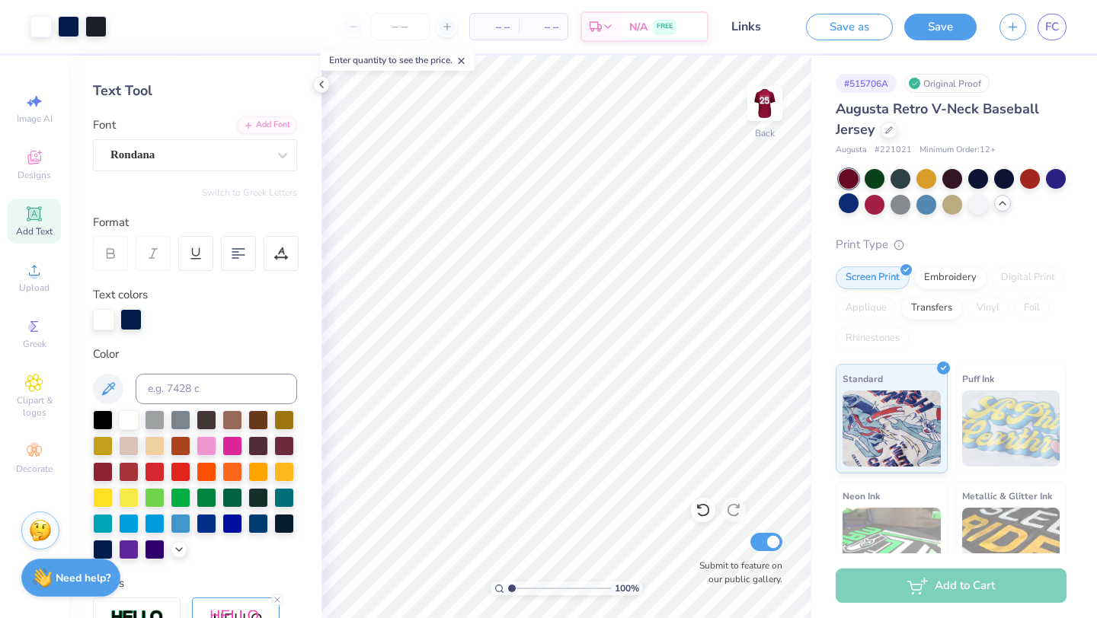
scroll to position [0, 0]
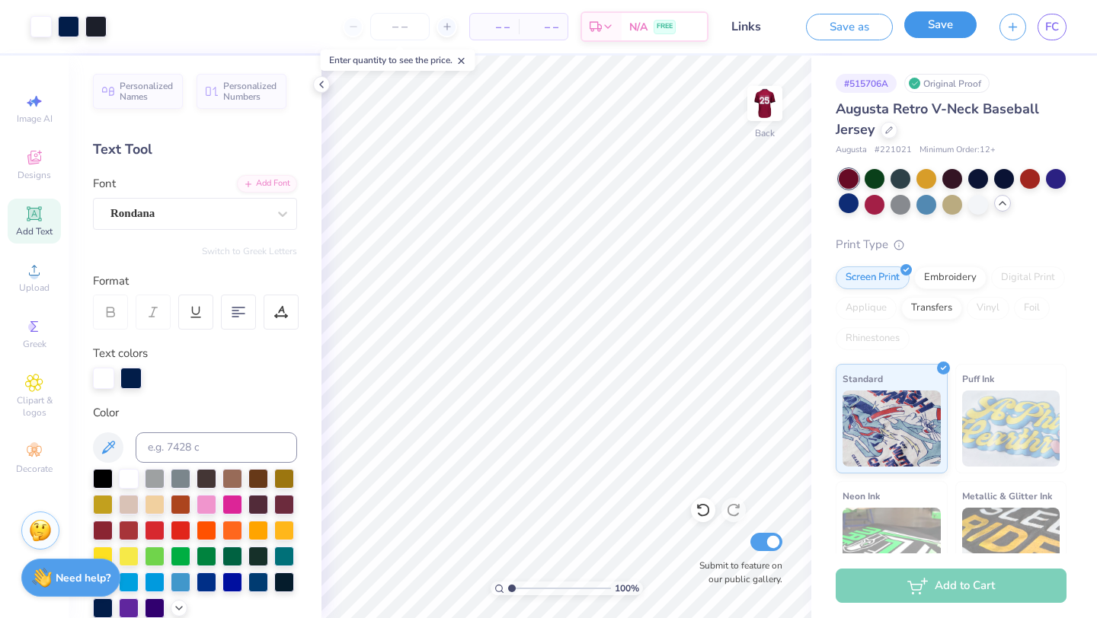
click at [935, 29] on button "Save" at bounding box center [940, 24] width 72 height 27
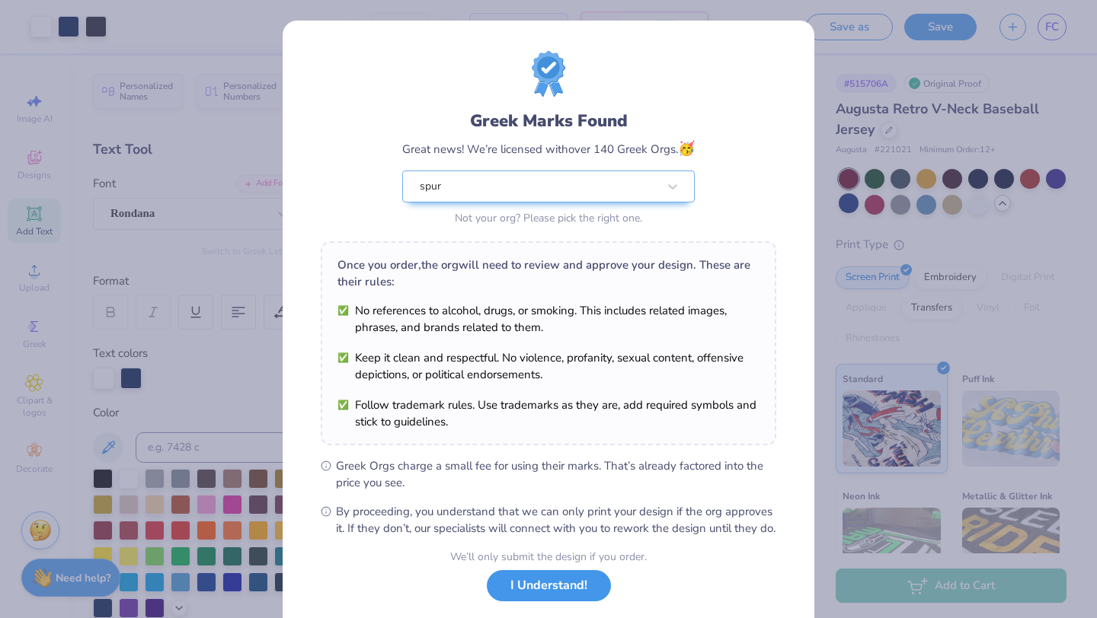
click at [548, 601] on button "I Understand!" at bounding box center [549, 585] width 124 height 31
click at [503, 602] on button "I Understand!" at bounding box center [549, 585] width 124 height 31
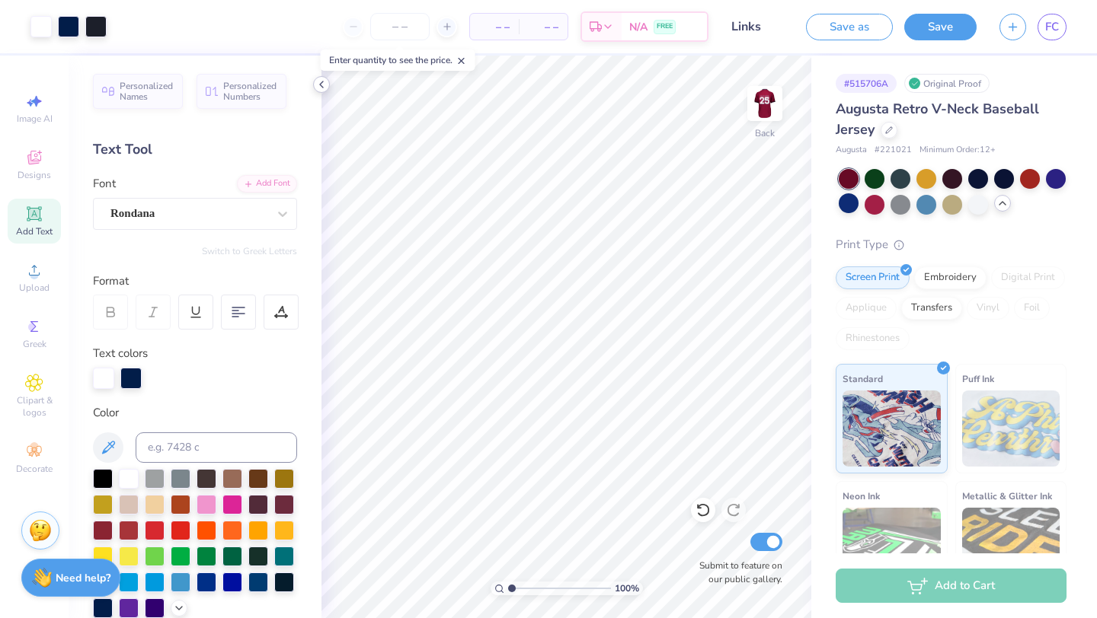
click at [321, 85] on icon at bounding box center [321, 84] width 12 height 12
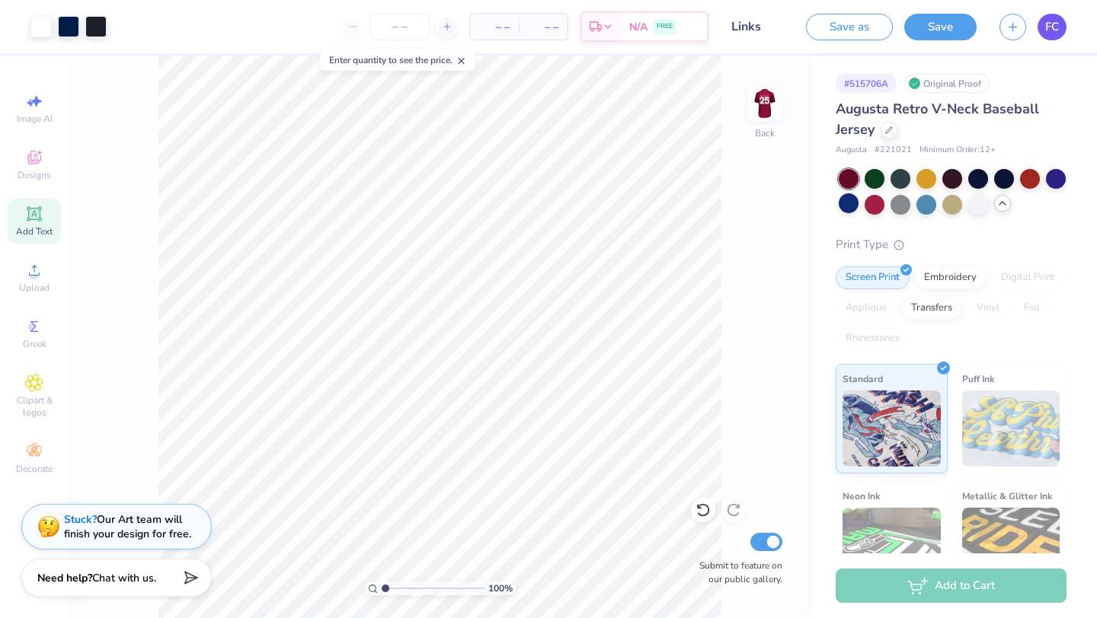
click at [1046, 37] on link "FC" at bounding box center [1051, 27] width 29 height 27
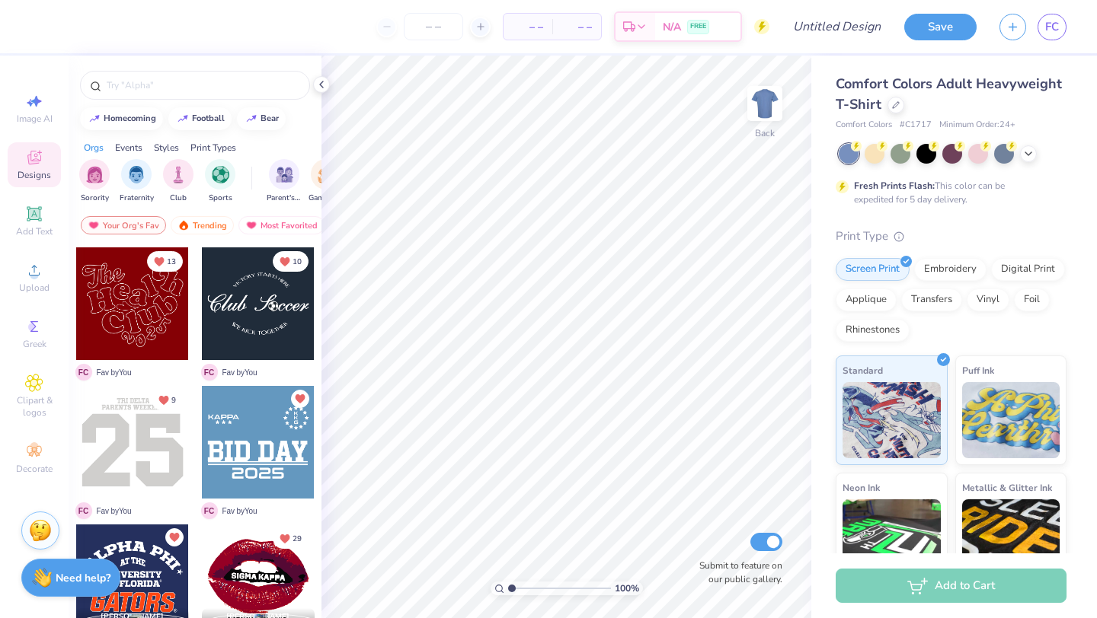
click at [37, 164] on icon at bounding box center [34, 157] width 18 height 18
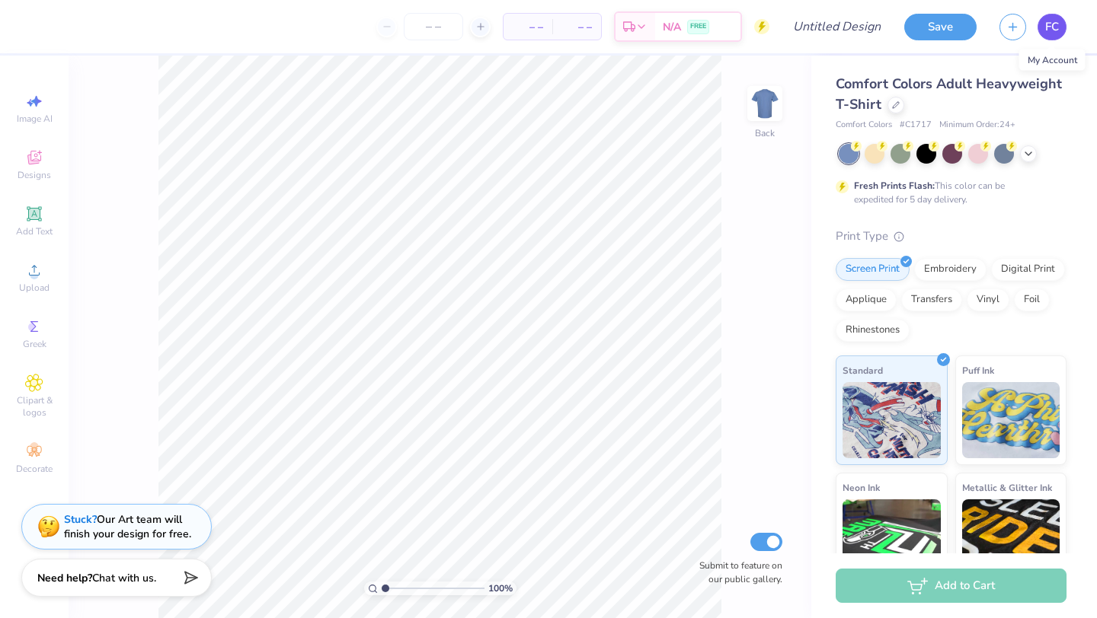
click at [1044, 29] on link "FC" at bounding box center [1051, 27] width 29 height 27
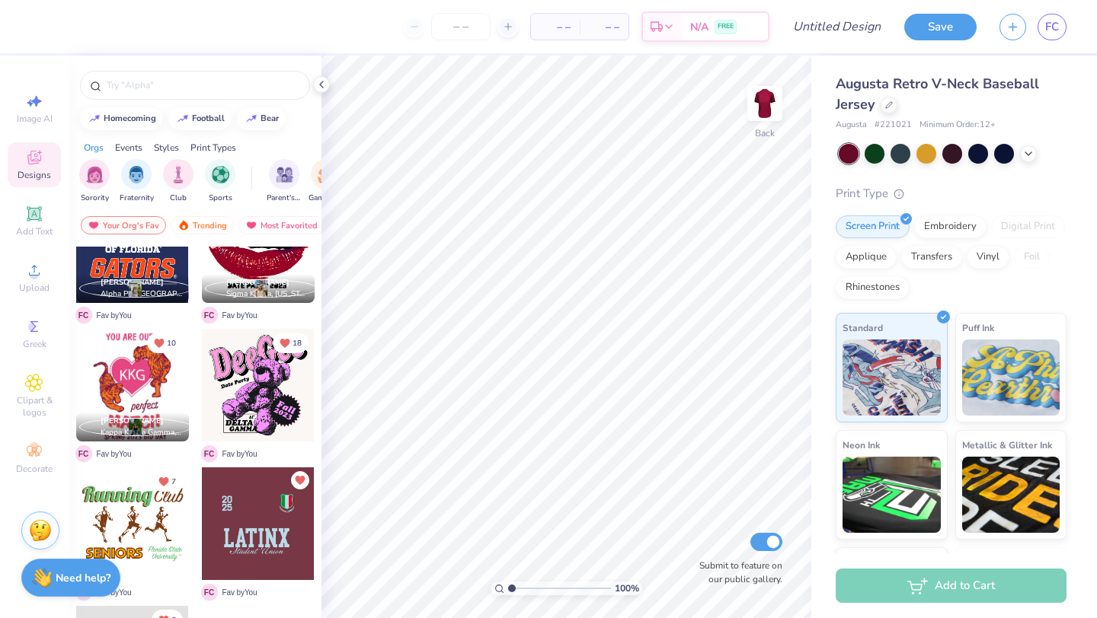
scroll to position [403, 0]
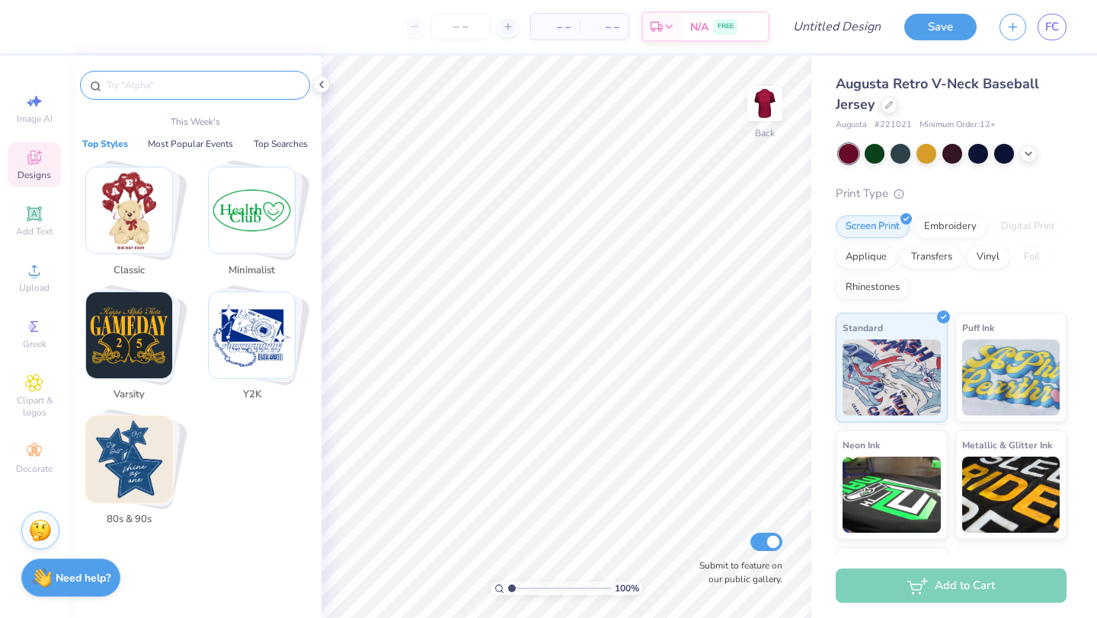
click at [224, 91] on input "text" at bounding box center [202, 85] width 195 height 15
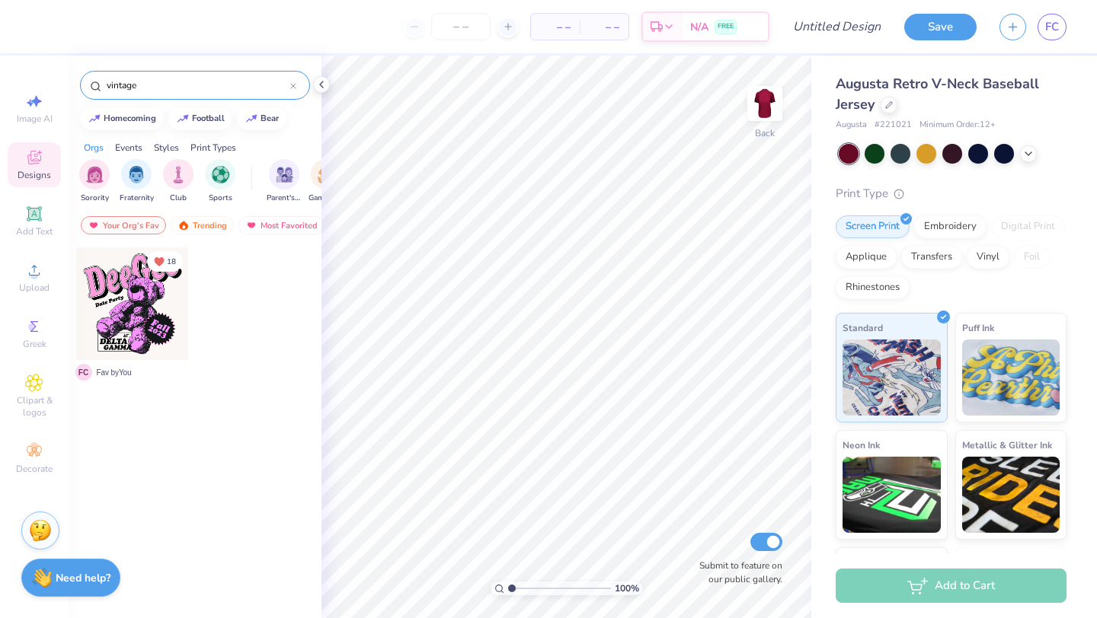
type input "vintage"
click at [290, 90] on div at bounding box center [293, 85] width 6 height 14
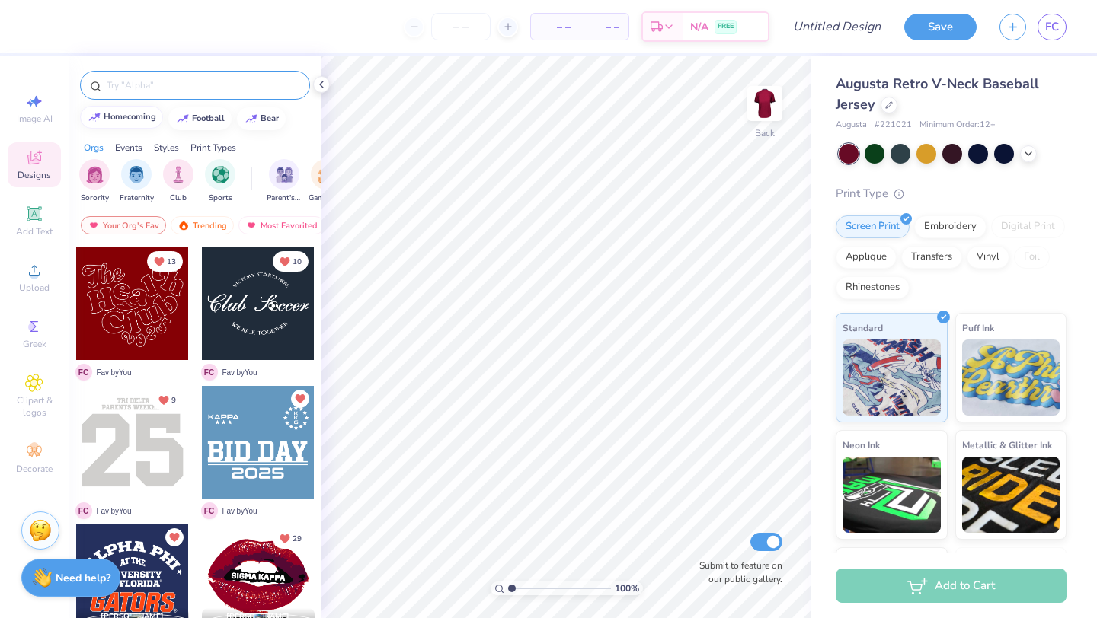
click at [105, 123] on button "homecoming" at bounding box center [121, 117] width 83 height 23
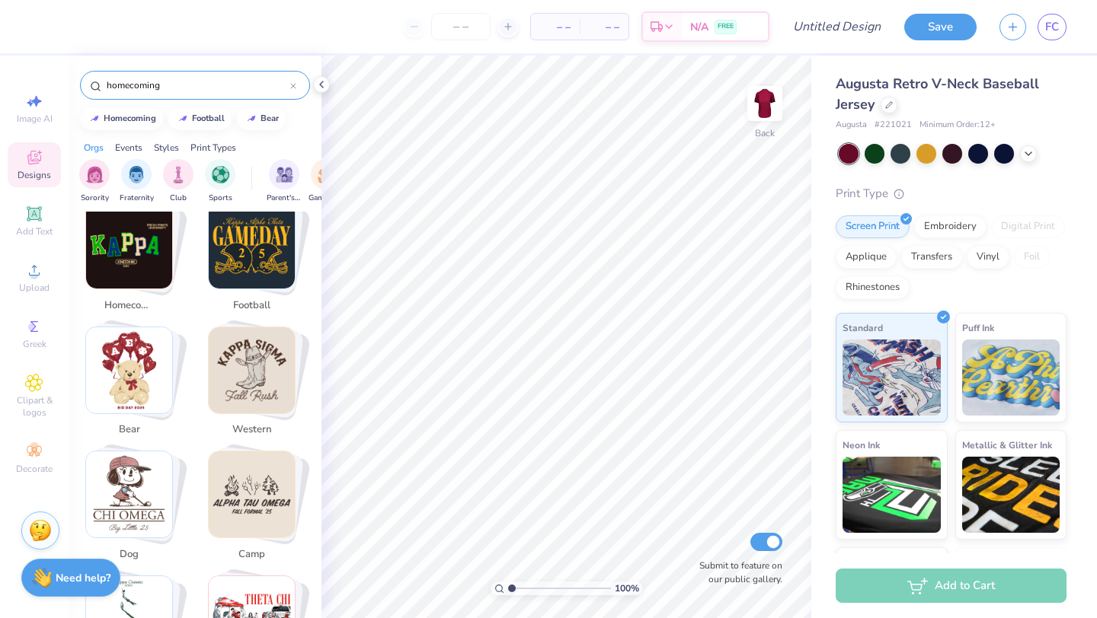
scroll to position [292, 0]
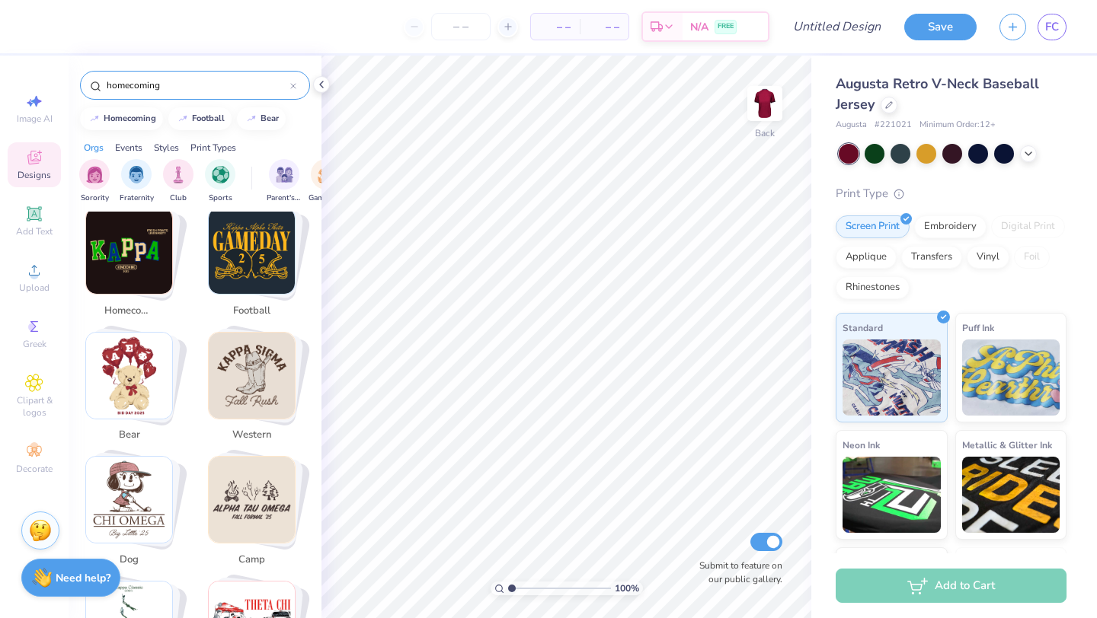
click at [142, 304] on span "homecoming" at bounding box center [128, 311] width 49 height 15
click at [134, 257] on img "Stack Card Button homecoming" at bounding box center [129, 251] width 86 height 86
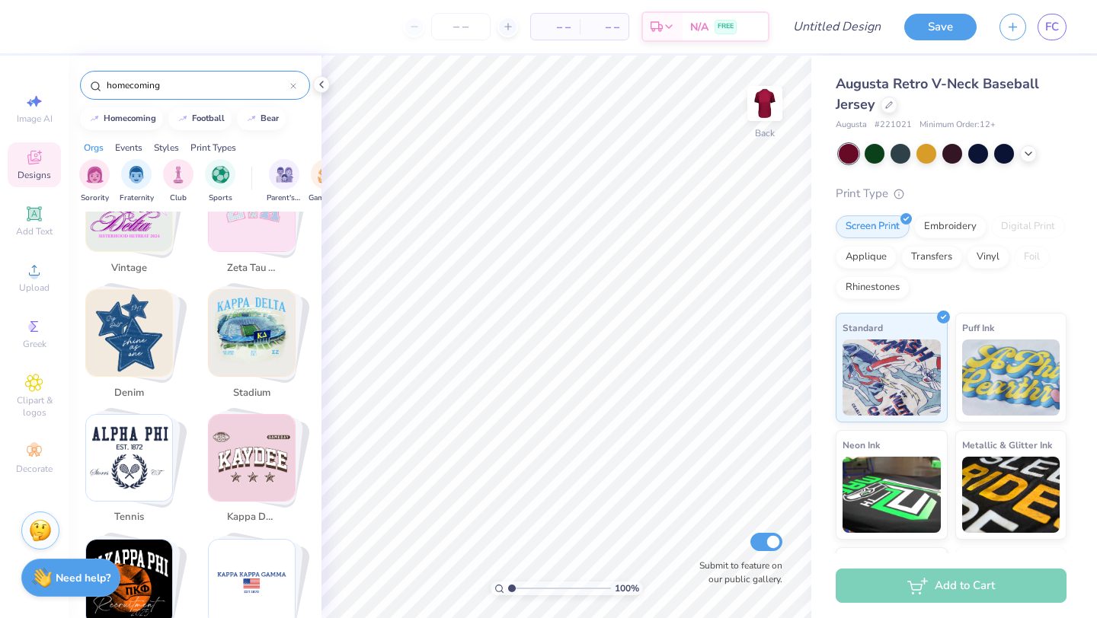
scroll to position [1020, 0]
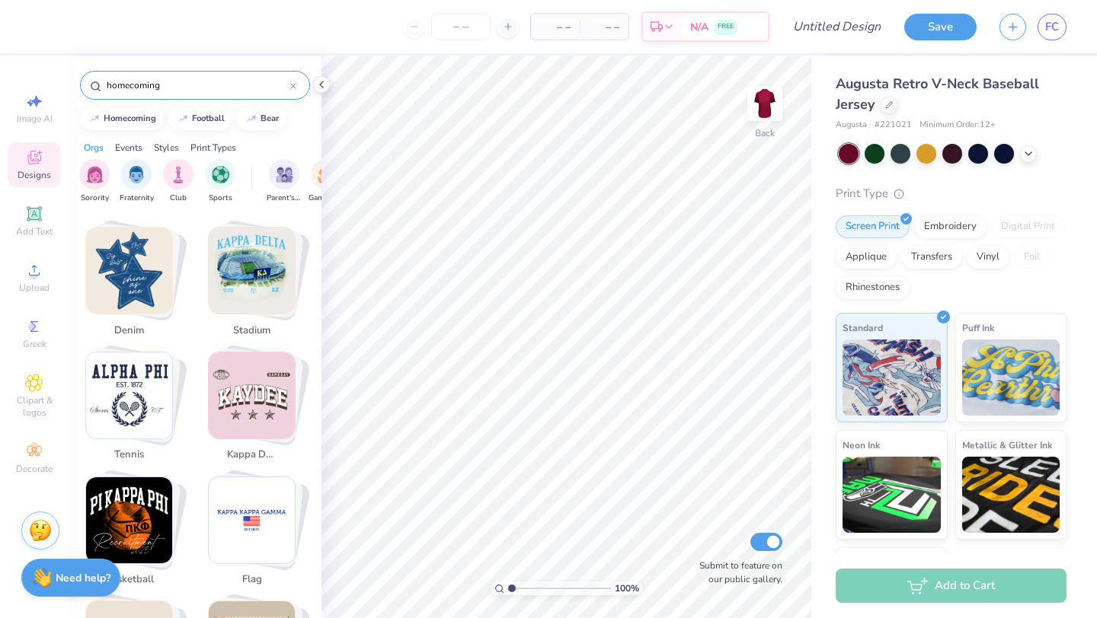
click at [256, 392] on img "Stack Card Button kappa delta" at bounding box center [252, 396] width 86 height 86
type input "kappa delta"
click at [240, 448] on span "kappa delta" at bounding box center [251, 455] width 49 height 15
click at [35, 161] on icon at bounding box center [34, 160] width 12 height 10
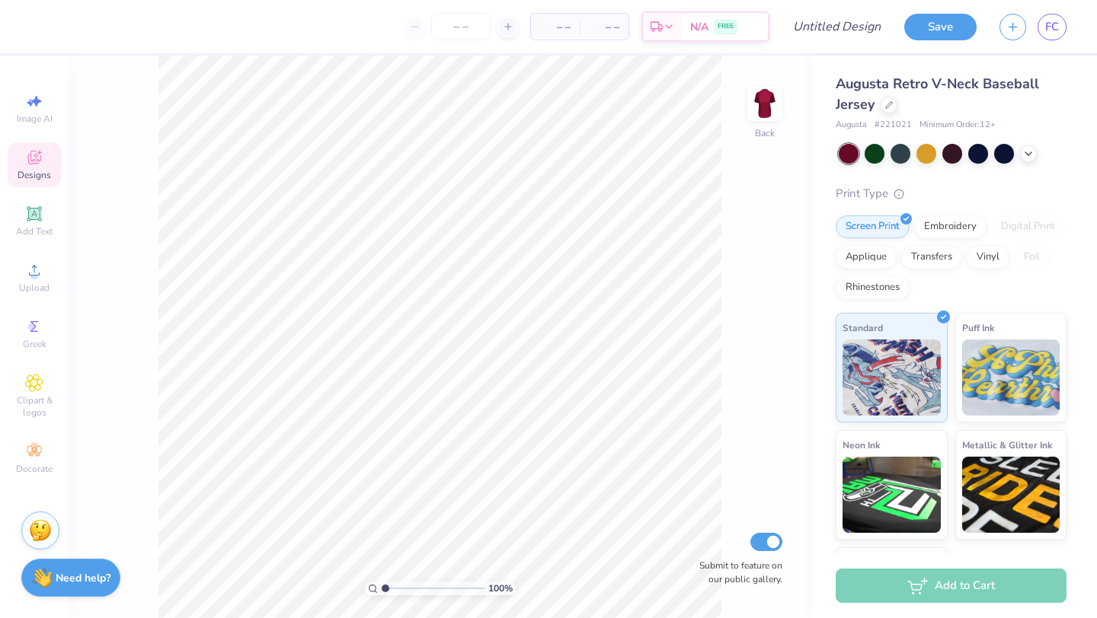
scroll to position [0, 0]
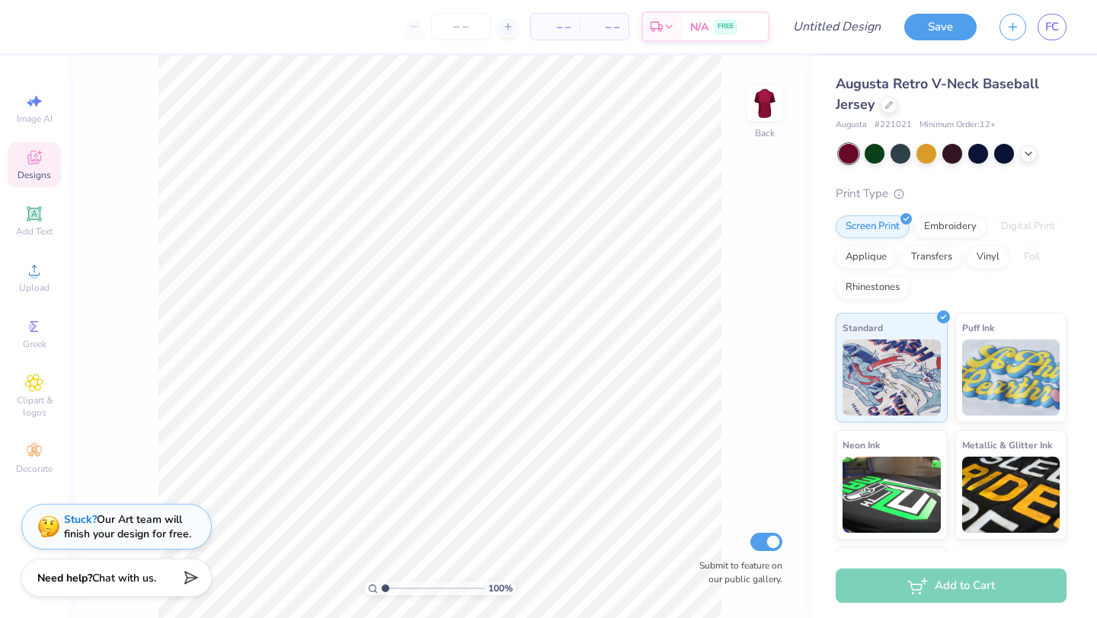
click at [35, 161] on icon at bounding box center [34, 160] width 12 height 10
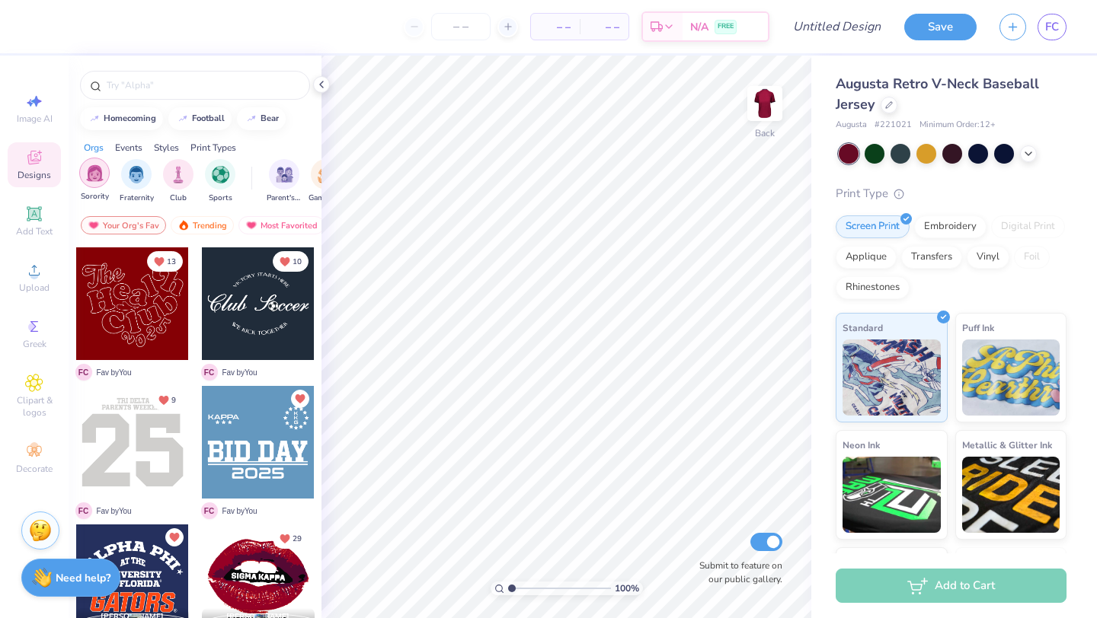
click at [103, 175] on img "filter for Sorority" at bounding box center [95, 173] width 18 height 18
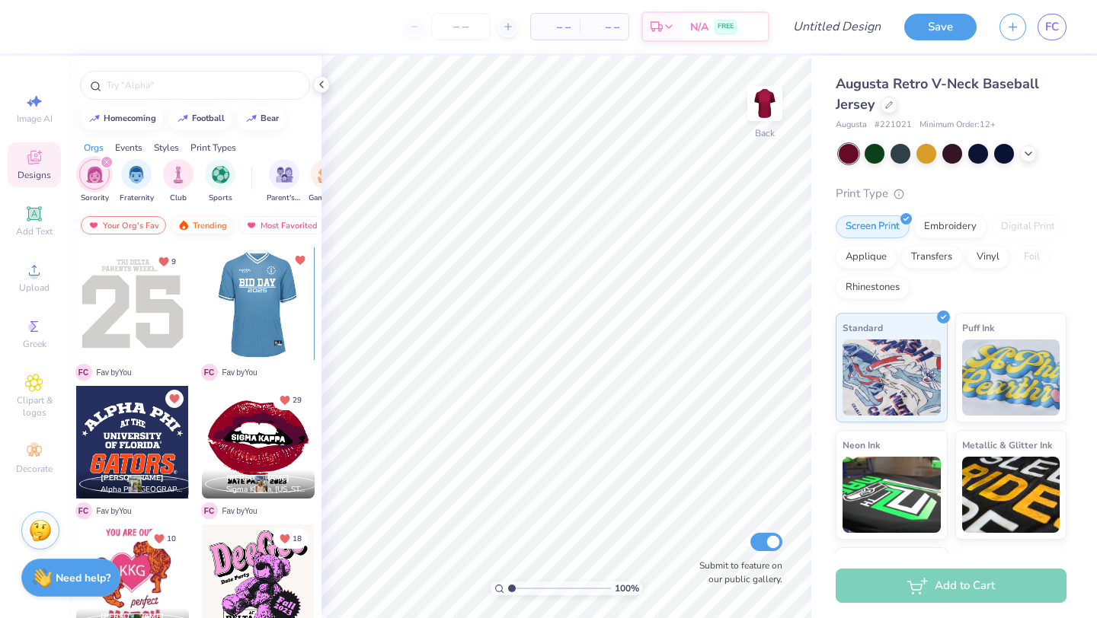
click at [215, 222] on div "Trending" at bounding box center [202, 225] width 63 height 18
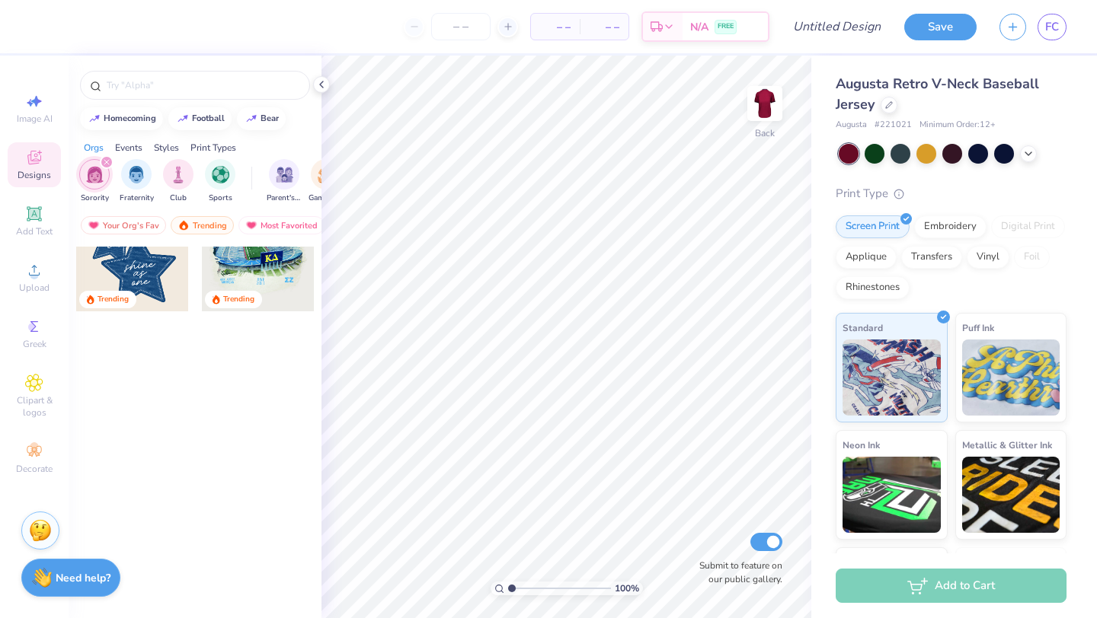
scroll to position [547, 0]
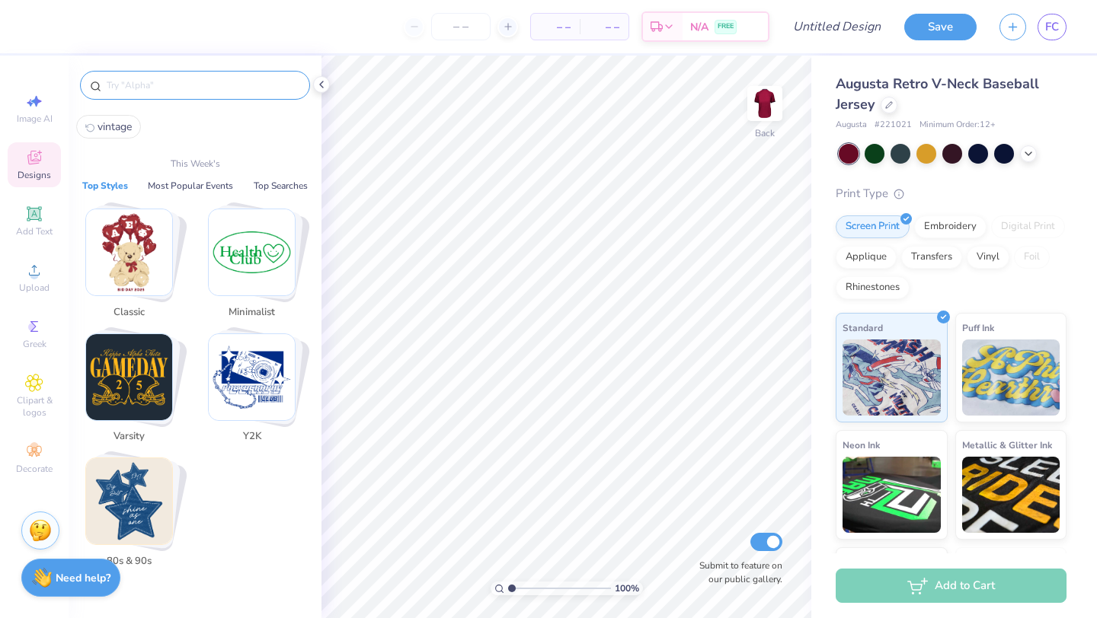
click at [214, 85] on input "text" at bounding box center [202, 85] width 195 height 15
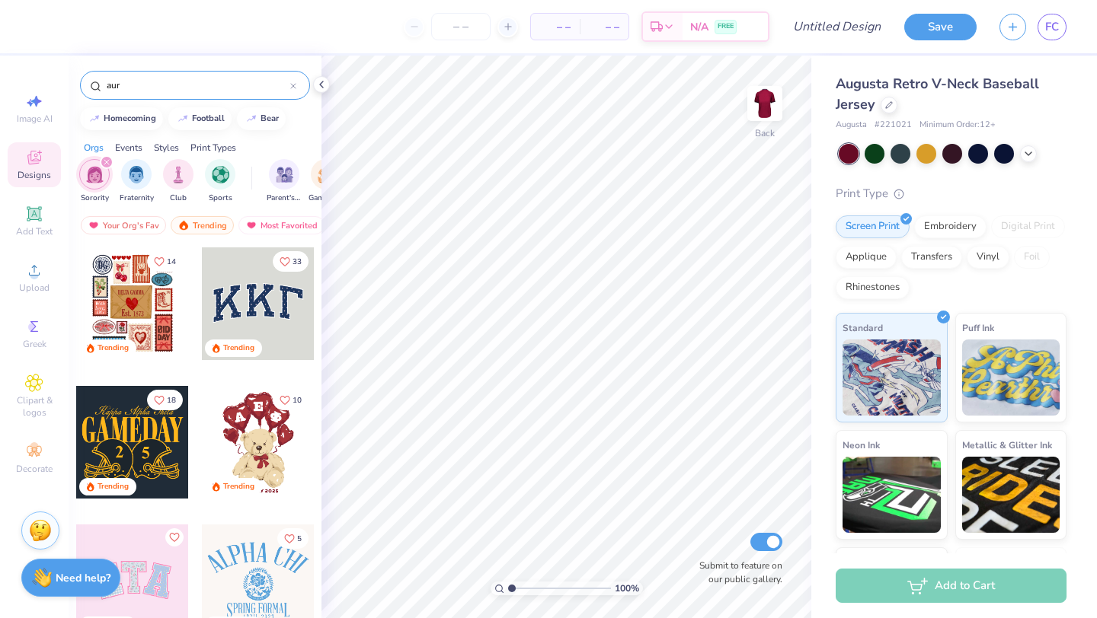
type input "aura"
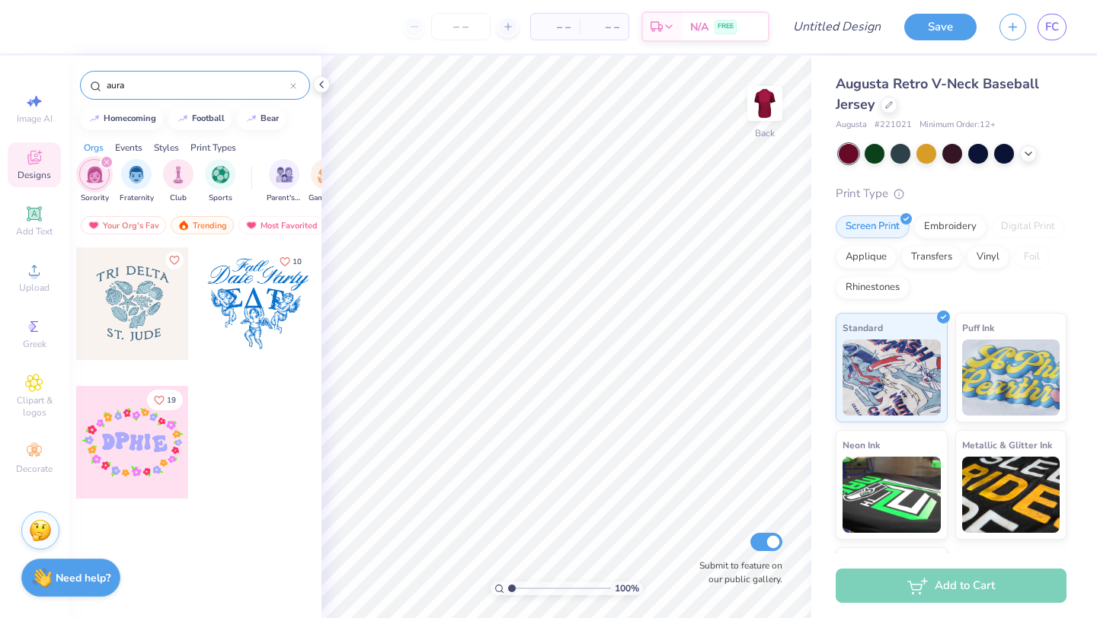
click at [295, 82] on div at bounding box center [293, 85] width 6 height 14
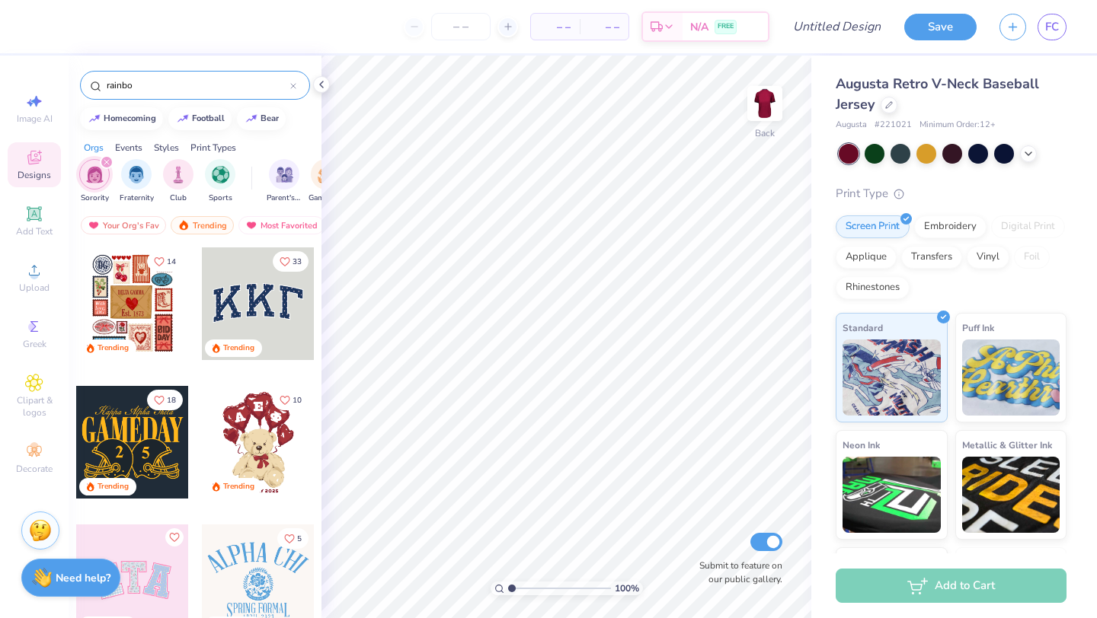
type input "rainbow"
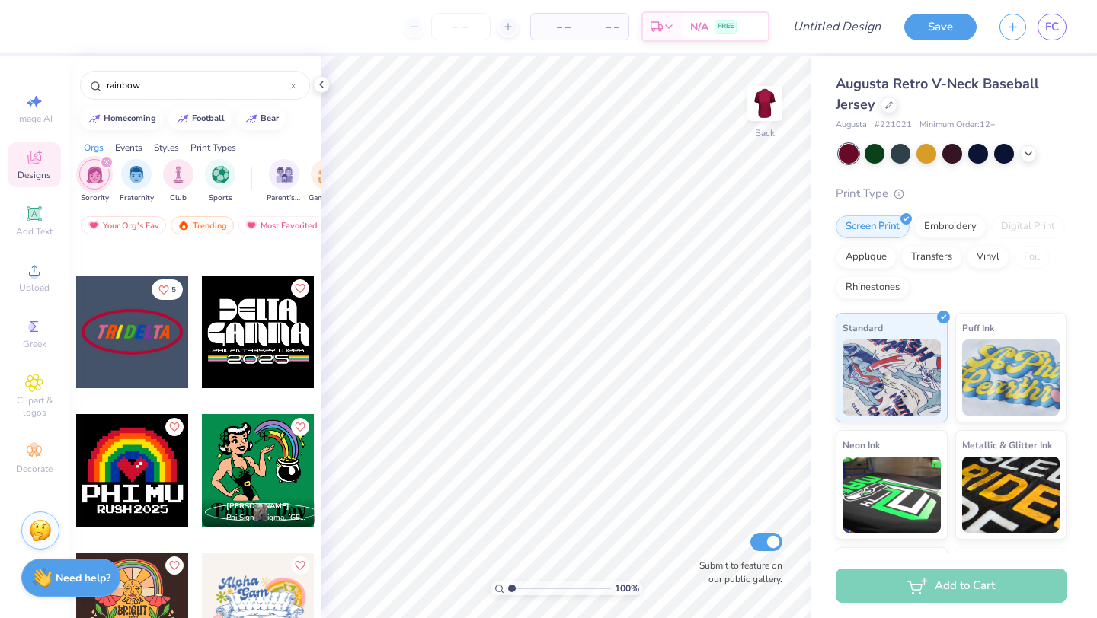
scroll to position [1216, 0]
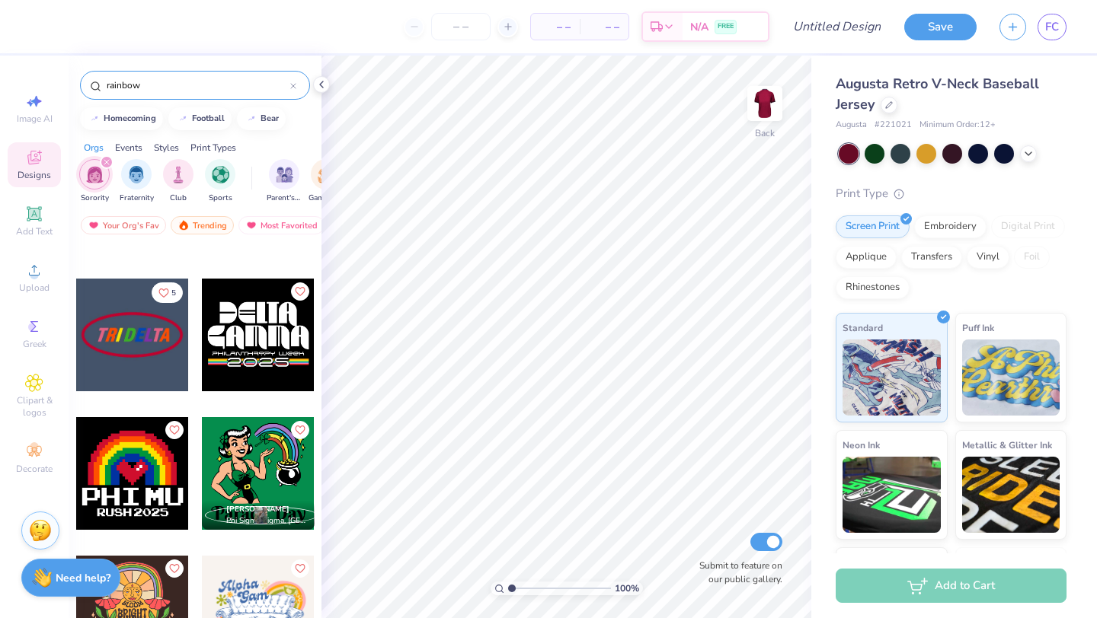
click at [292, 88] on icon at bounding box center [293, 86] width 6 height 6
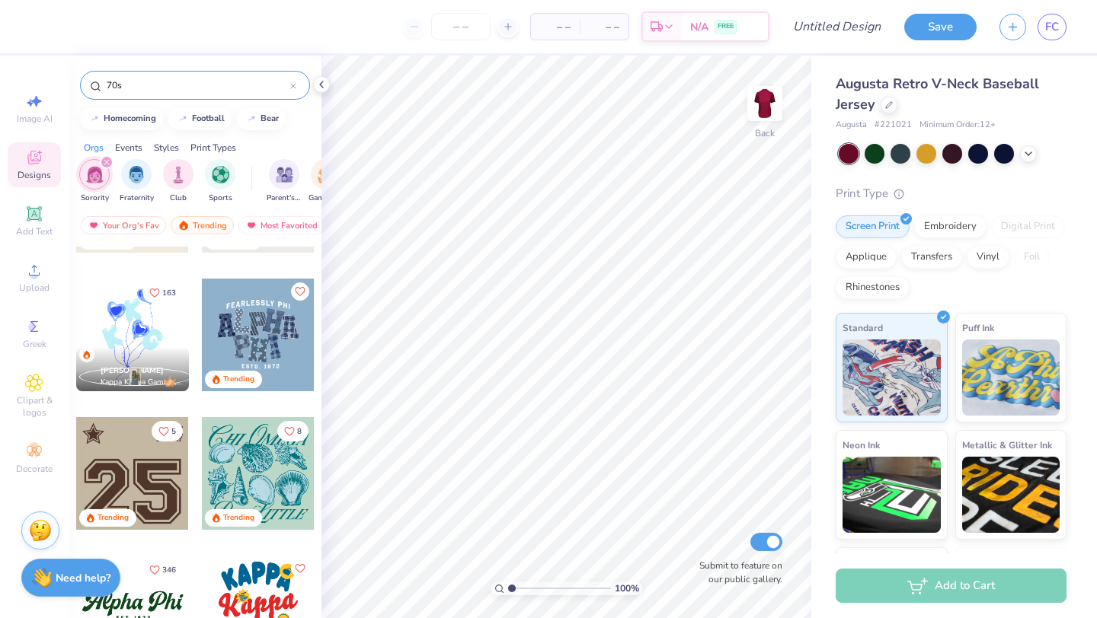
type input "70s"
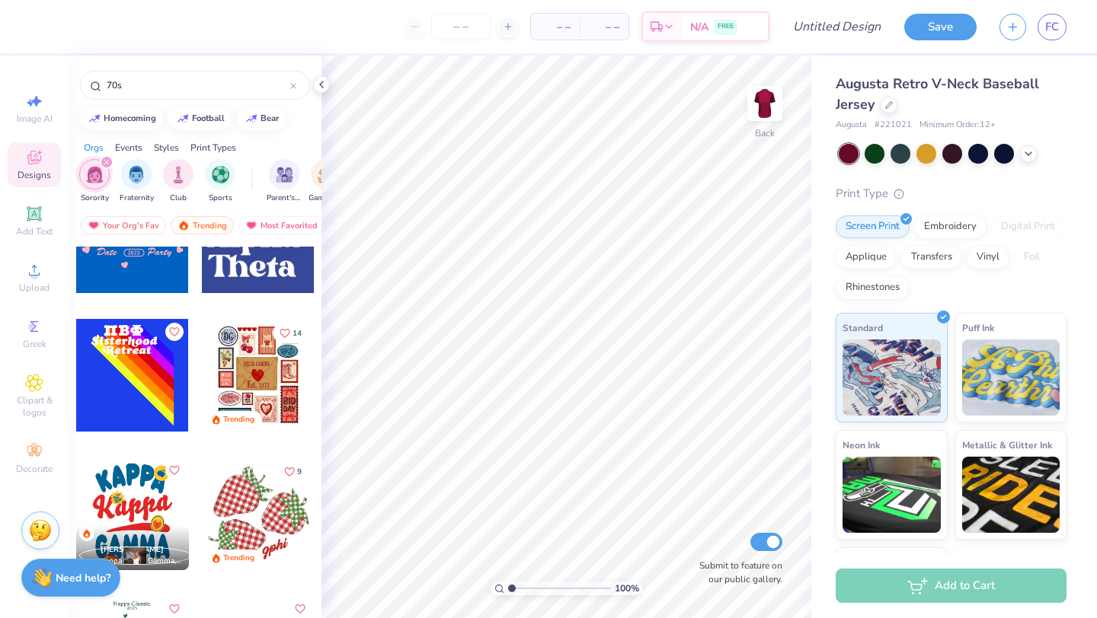
scroll to position [3117, 0]
